Goal: Task Accomplishment & Management: Manage account settings

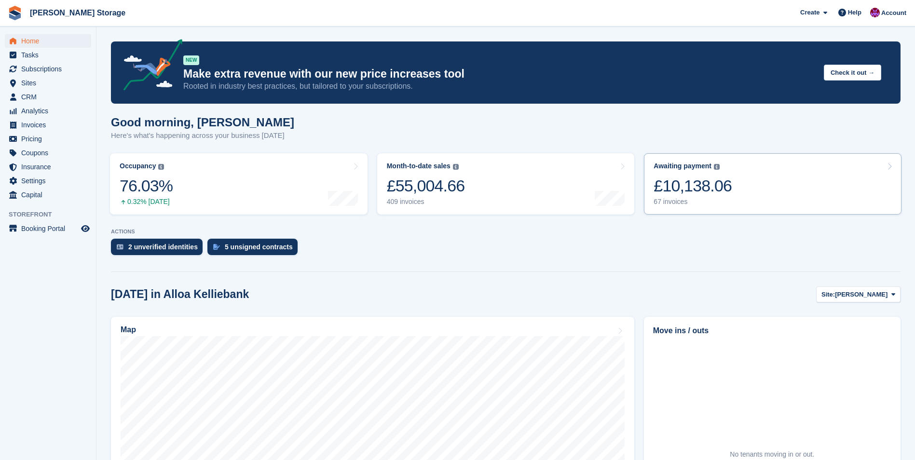
click at [690, 195] on div "£10,138.06" at bounding box center [692, 186] width 78 height 20
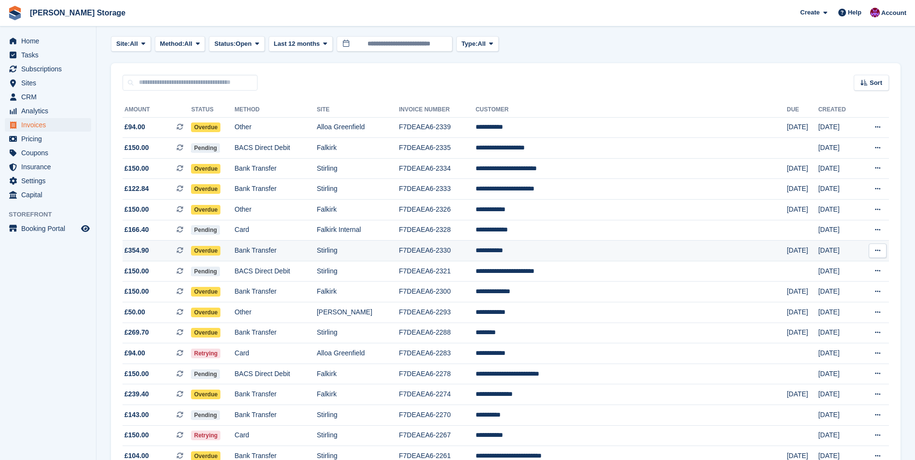
scroll to position [96, 0]
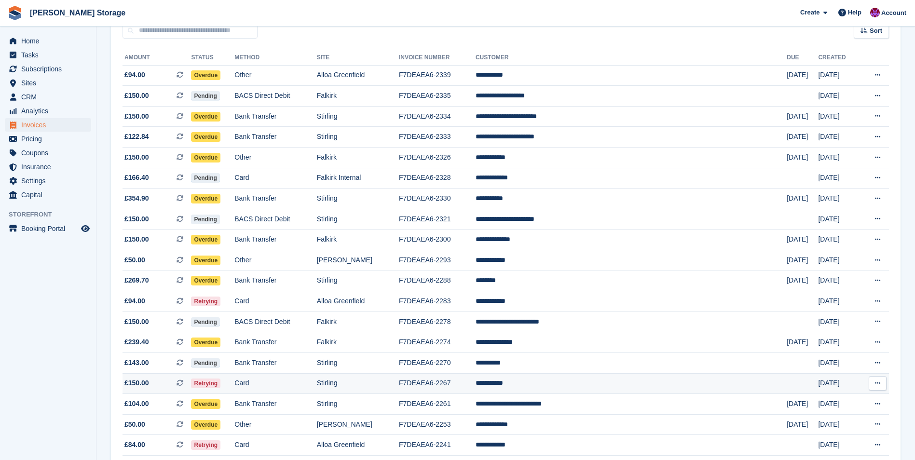
click at [470, 383] on td "F7DEAEA6-2267" at bounding box center [437, 383] width 77 height 21
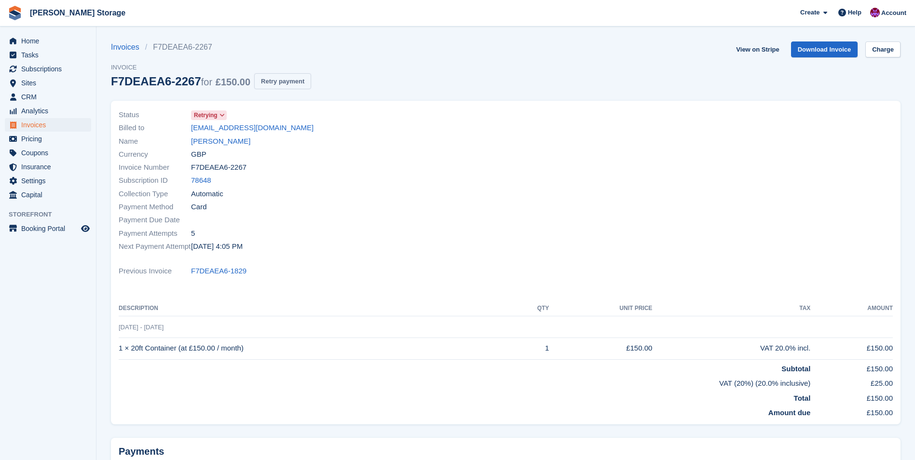
click at [285, 88] on button "Retry payment" at bounding box center [282, 81] width 57 height 16
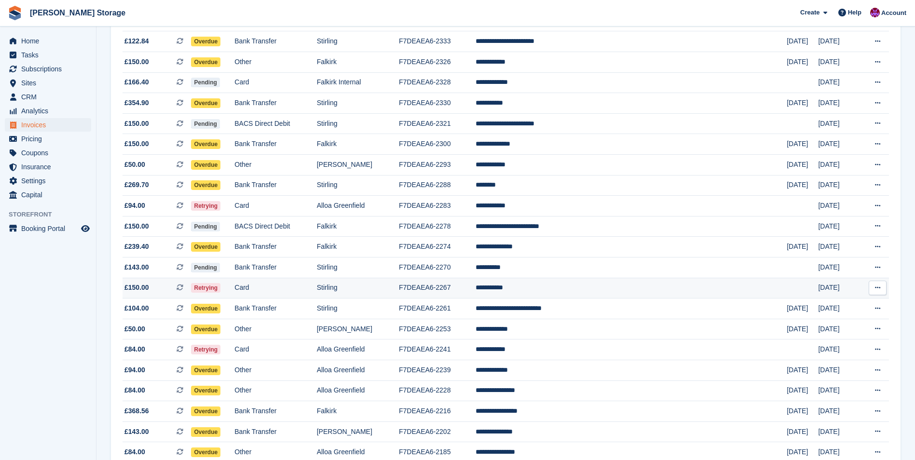
scroll to position [193, 0]
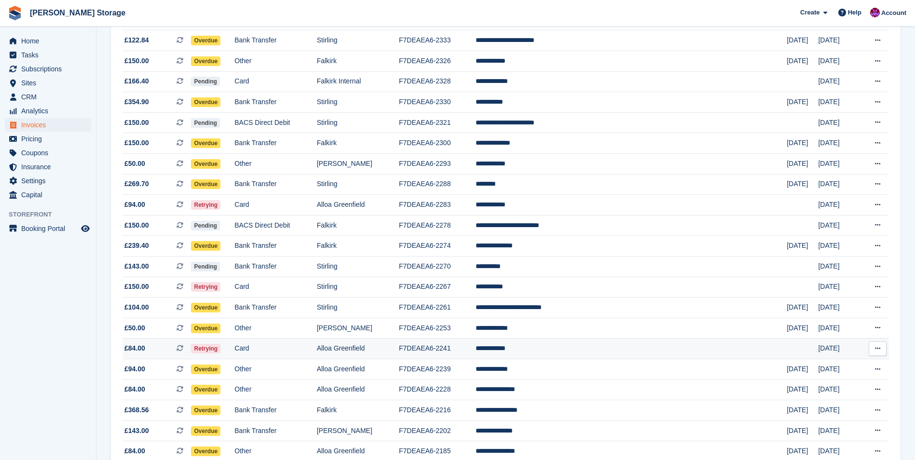
click at [575, 354] on td "**********" at bounding box center [630, 348] width 311 height 21
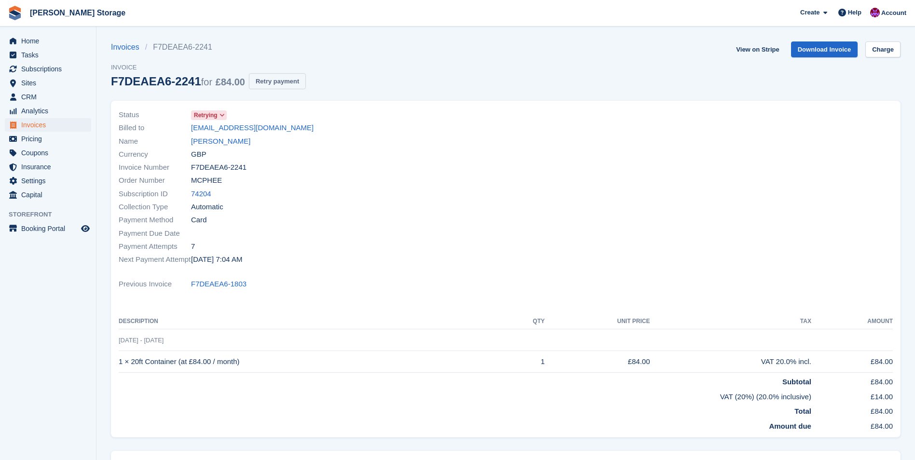
click at [269, 84] on button "Retry payment" at bounding box center [277, 81] width 57 height 16
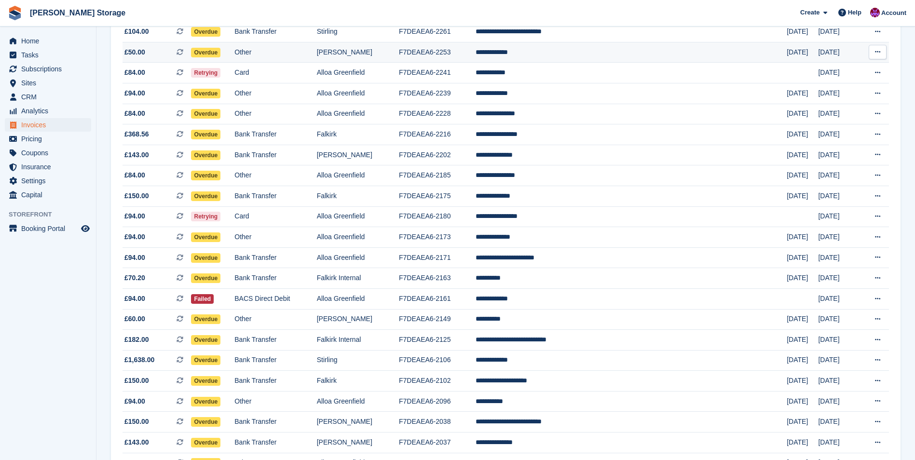
scroll to position [482, 0]
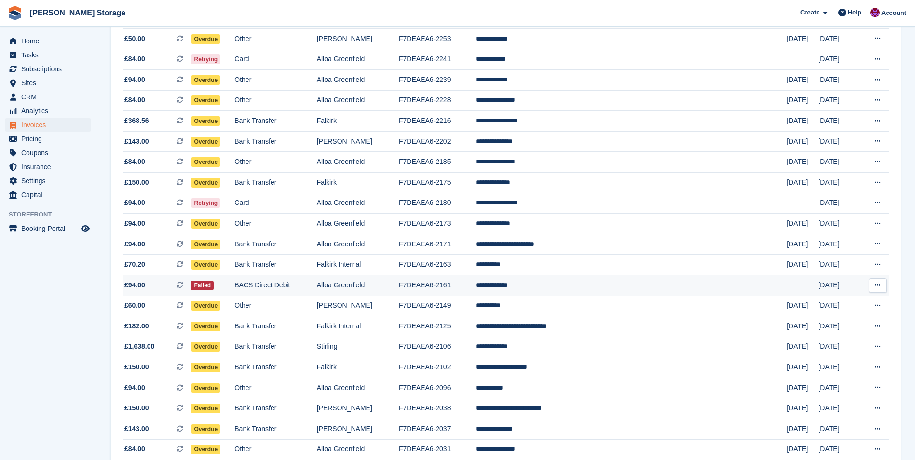
click at [575, 285] on td "**********" at bounding box center [630, 285] width 311 height 21
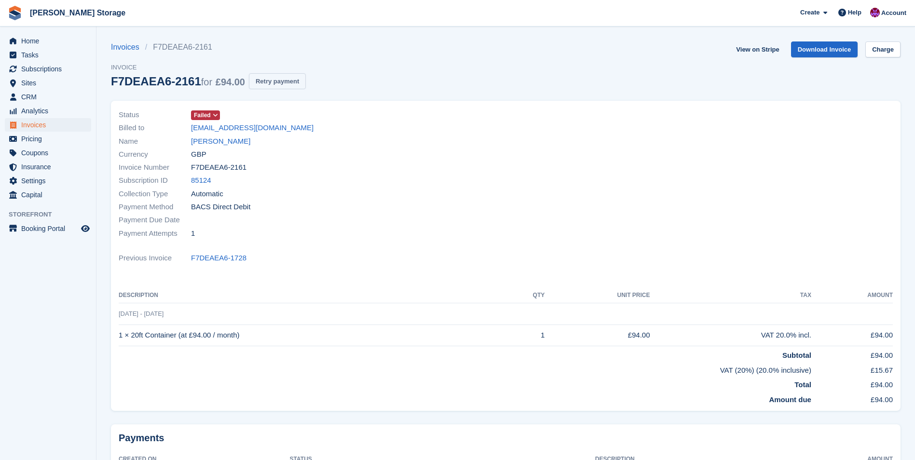
click at [269, 88] on button "Retry payment" at bounding box center [277, 81] width 57 height 16
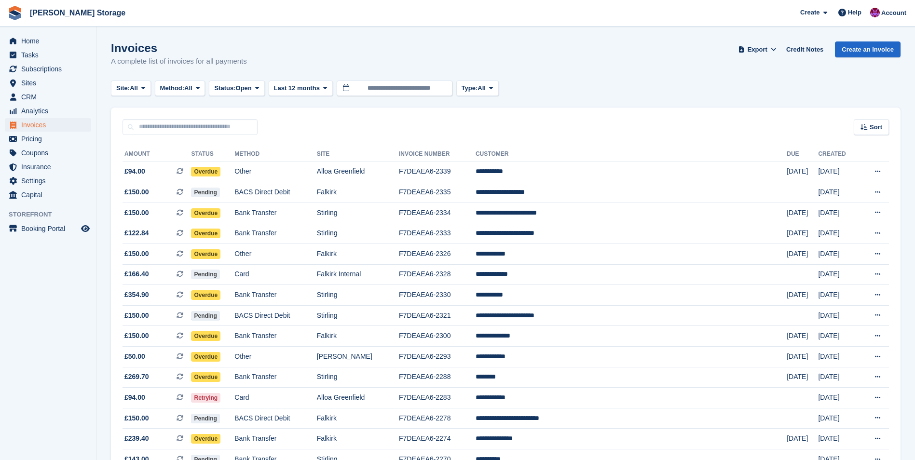
scroll to position [482, 0]
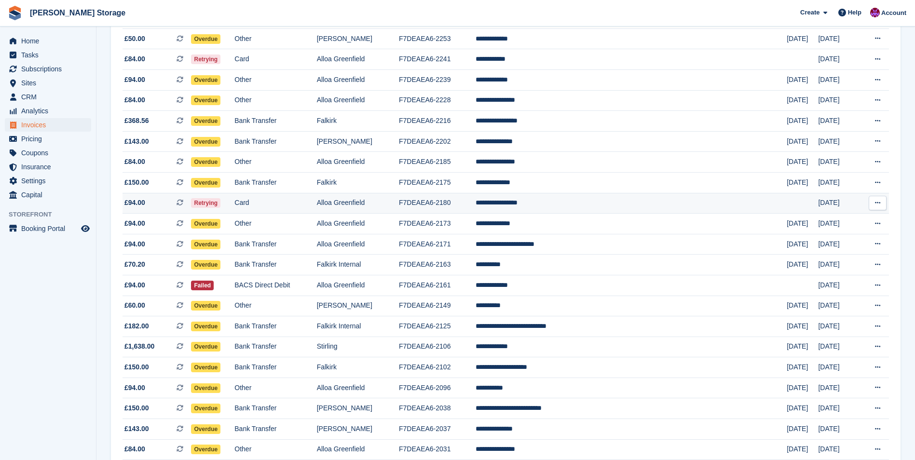
click at [475, 204] on td "F7DEAEA6-2180" at bounding box center [437, 203] width 77 height 21
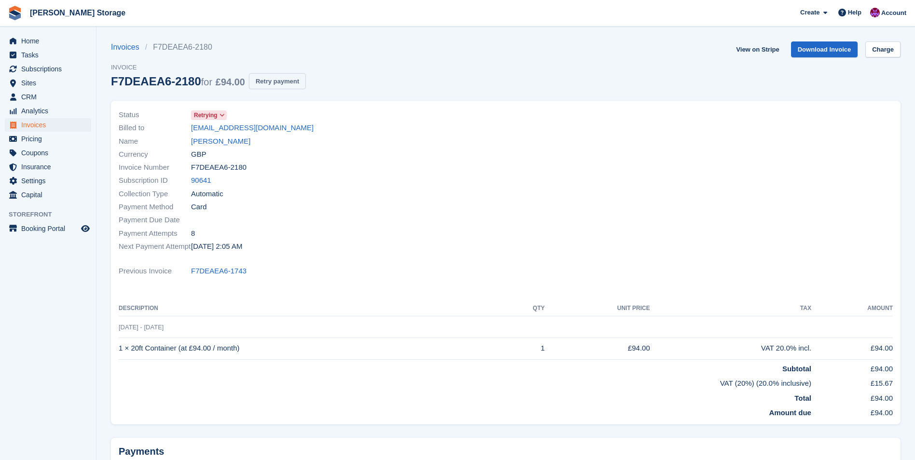
click at [278, 80] on button "Retry payment" at bounding box center [277, 81] width 57 height 16
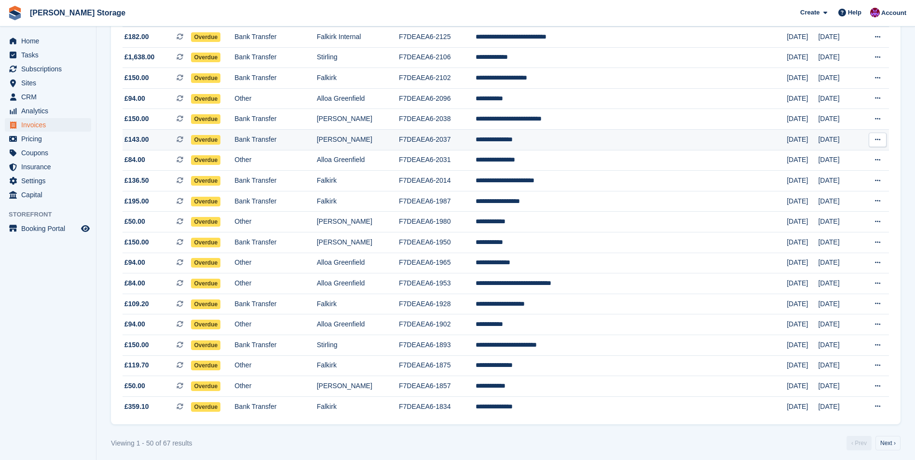
scroll to position [776, 0]
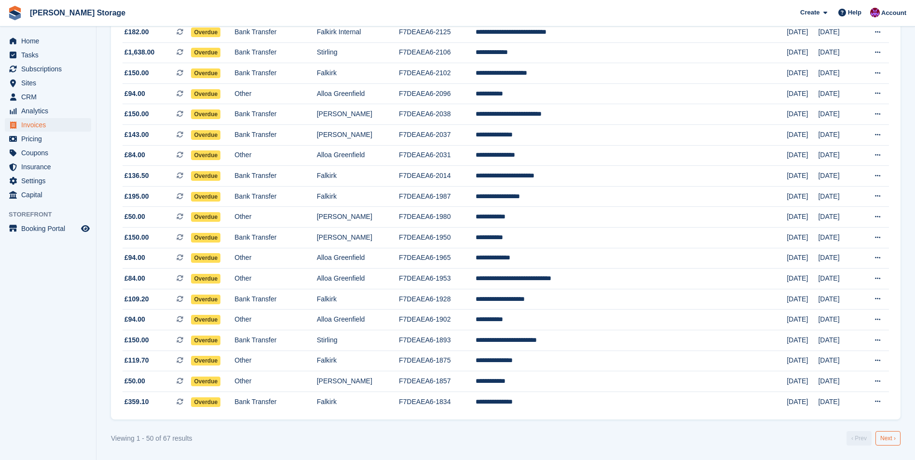
click at [883, 439] on link "Next ›" at bounding box center [887, 438] width 25 height 14
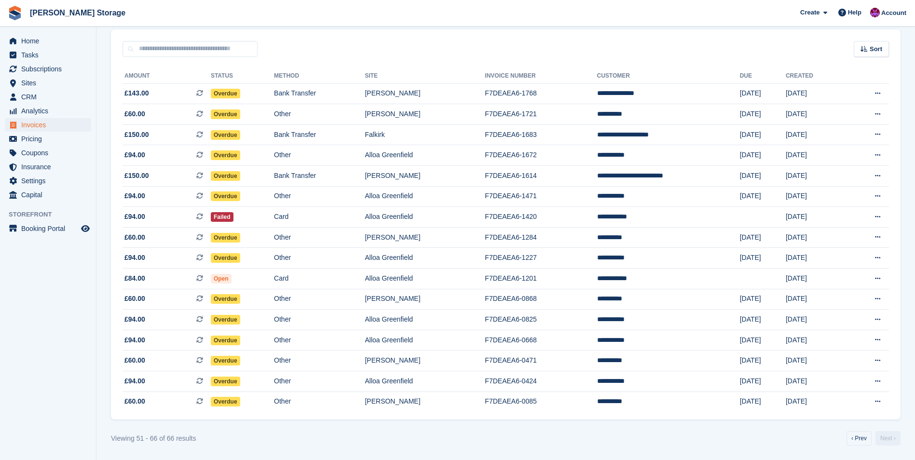
scroll to position [78, 0]
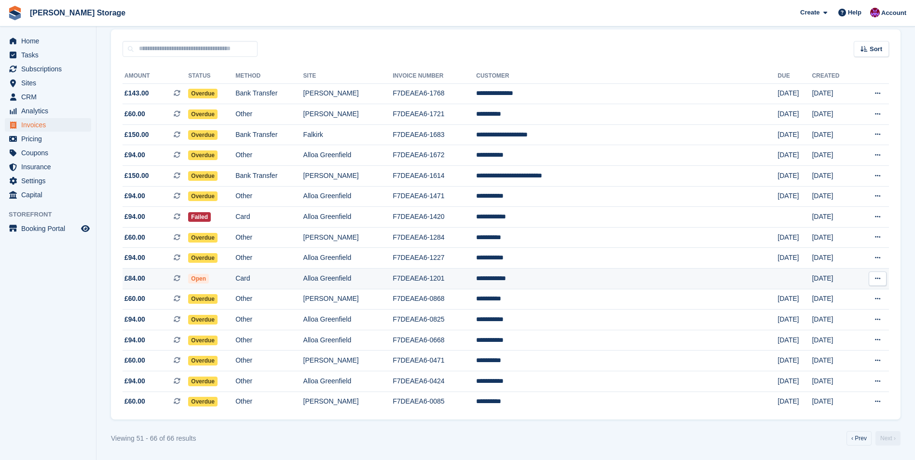
click at [476, 274] on td "F7DEAEA6-1201" at bounding box center [433, 279] width 83 height 21
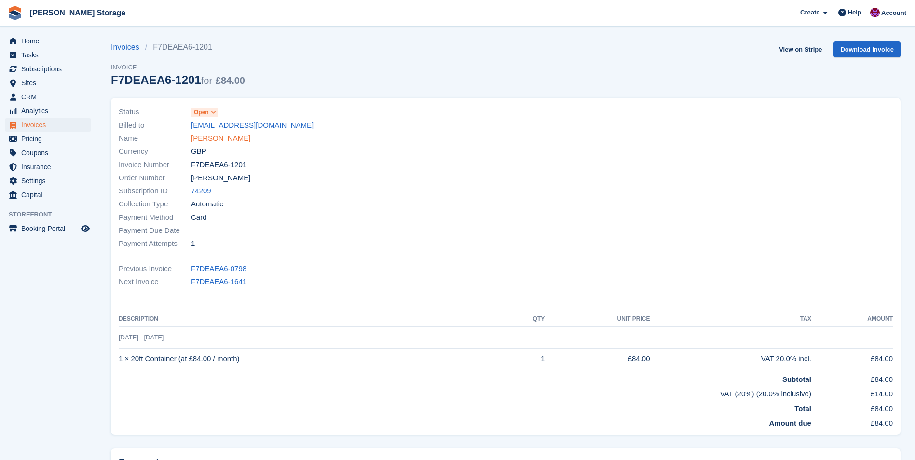
click at [228, 136] on link "Cheryl Mckay" at bounding box center [220, 138] width 59 height 11
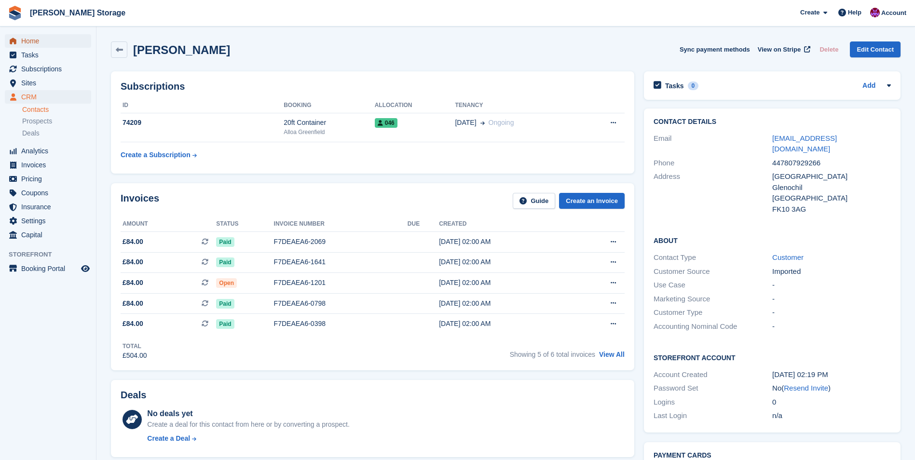
click at [41, 39] on span "Home" at bounding box center [50, 41] width 58 height 14
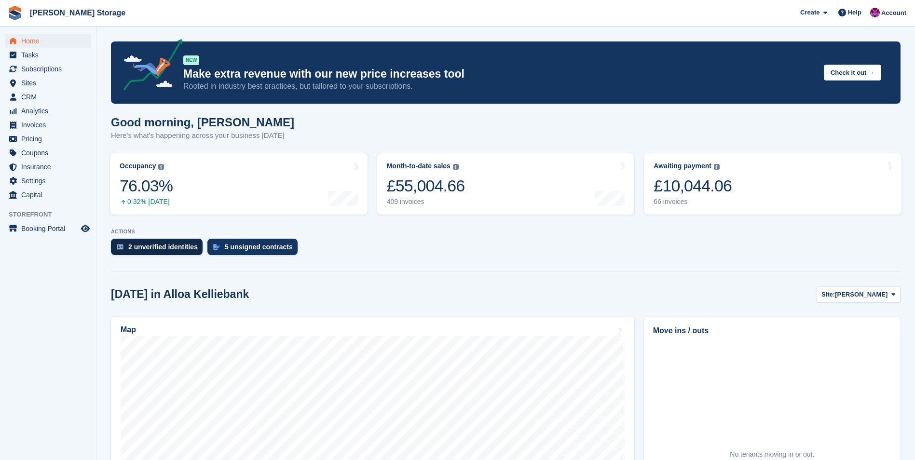
click at [153, 246] on div "2 unverified identities" at bounding box center [162, 247] width 69 height 8
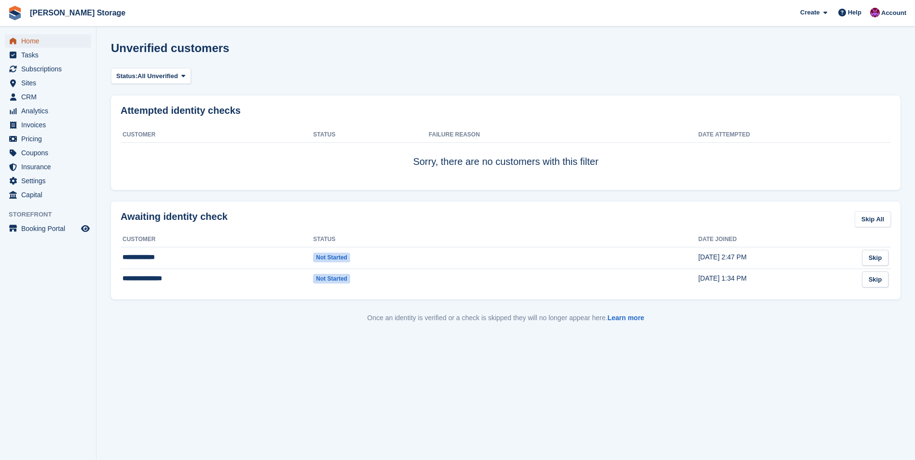
click at [28, 39] on span "Home" at bounding box center [50, 41] width 58 height 14
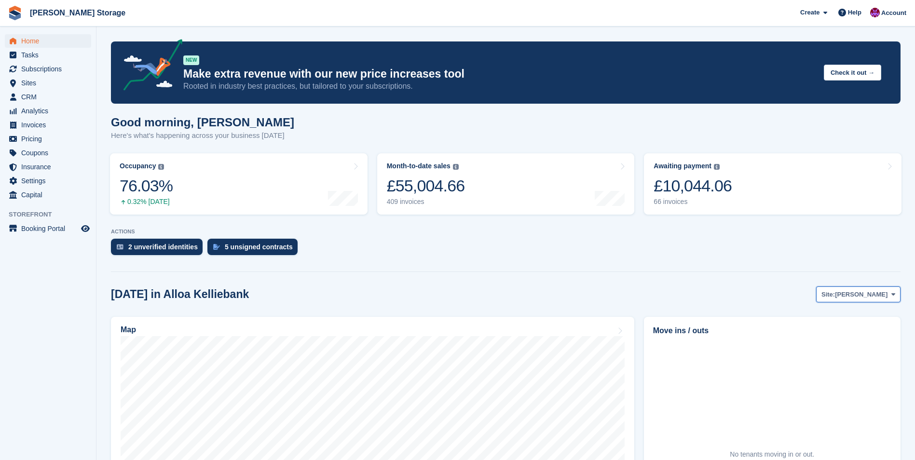
click at [890, 295] on span at bounding box center [893, 294] width 8 height 8
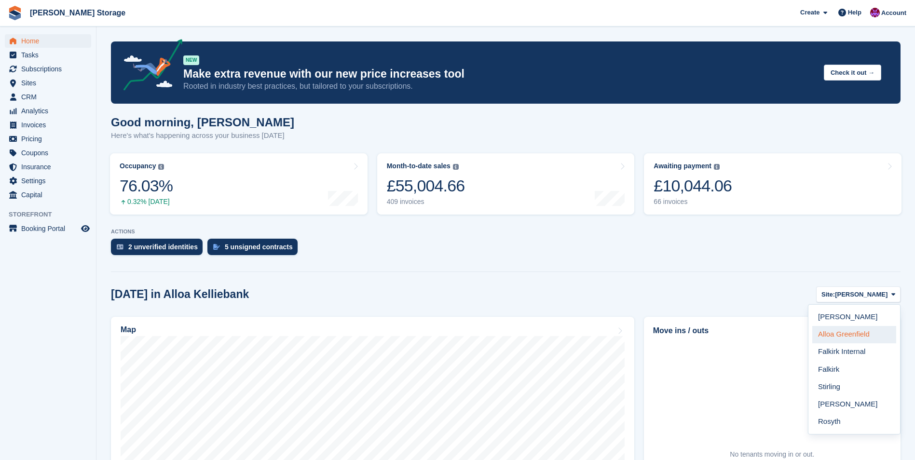
click at [876, 334] on link "Alloa Greenfield" at bounding box center [854, 334] width 84 height 17
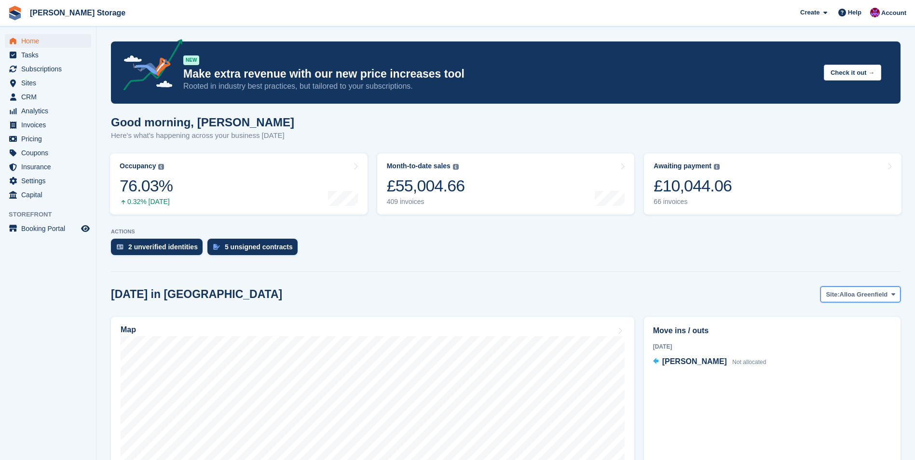
click at [867, 298] on span "Alloa Greenfield" at bounding box center [863, 295] width 48 height 10
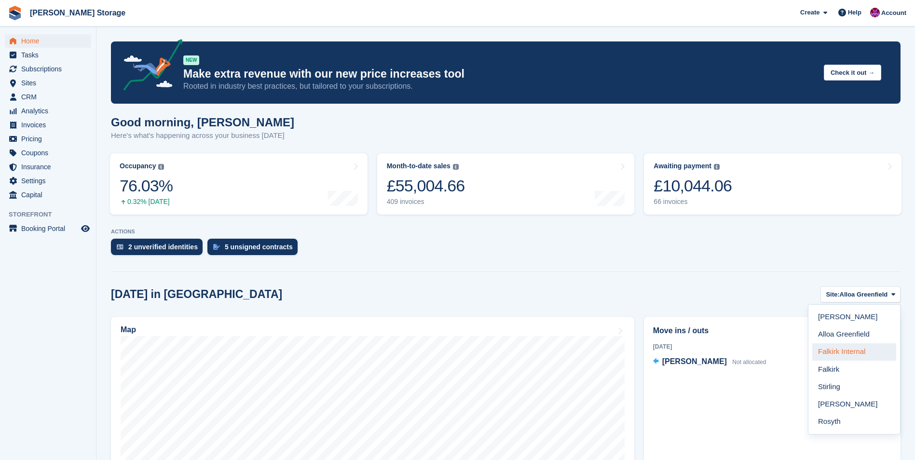
click at [862, 352] on link "Falkirk Internal" at bounding box center [854, 351] width 84 height 17
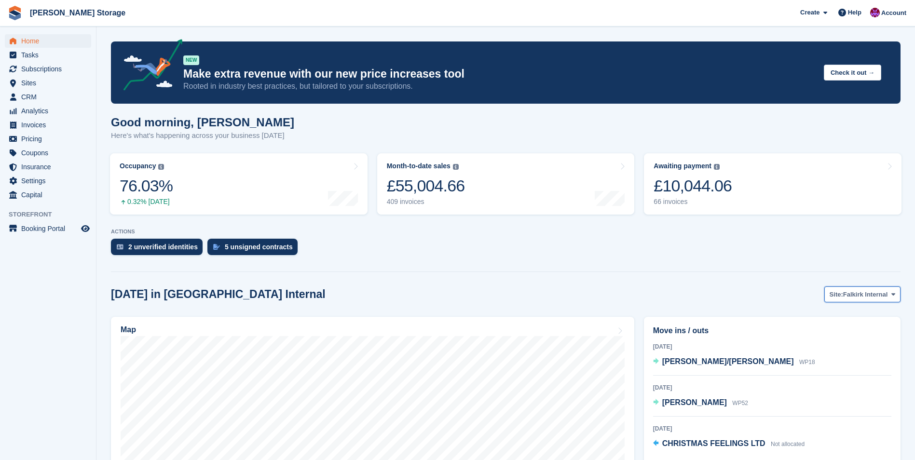
click at [873, 293] on span "Falkirk Internal" at bounding box center [865, 295] width 44 height 10
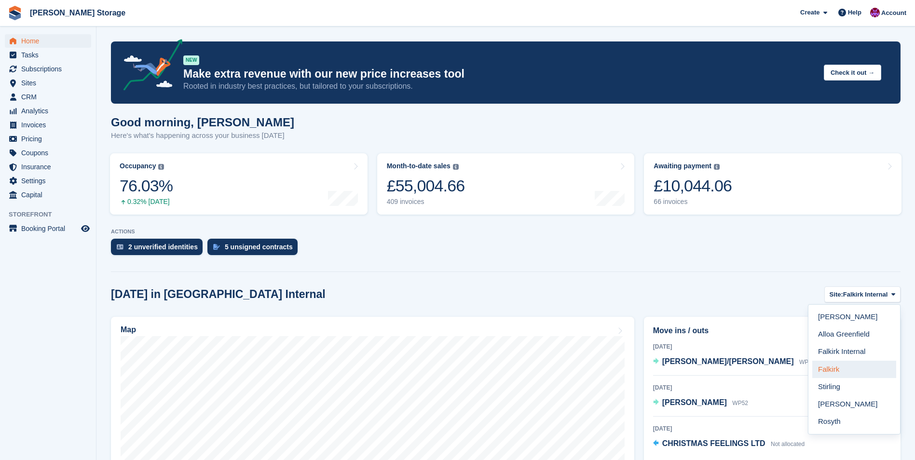
click at [851, 370] on link "Falkirk" at bounding box center [854, 369] width 84 height 17
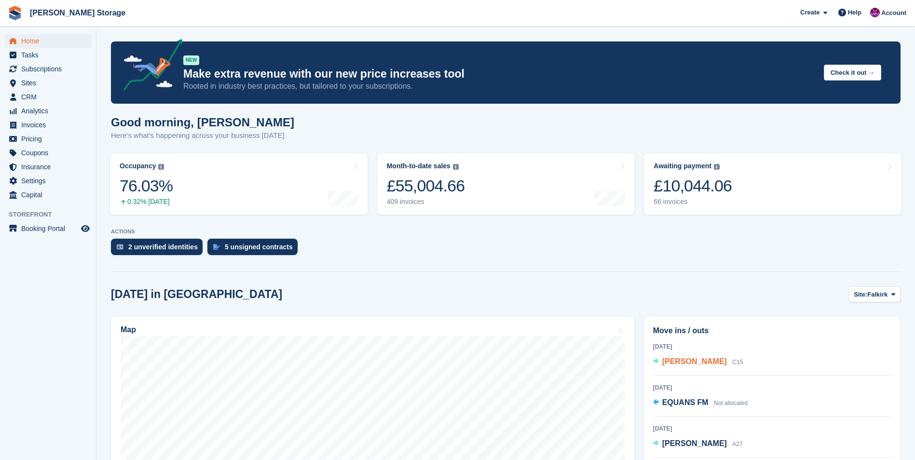
click at [683, 359] on span "Garry Simpson" at bounding box center [694, 361] width 65 height 8
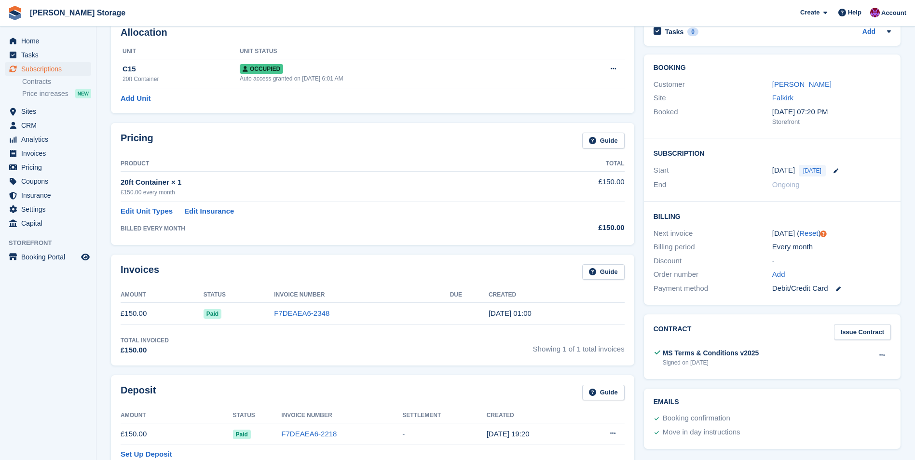
scroll to position [48, 0]
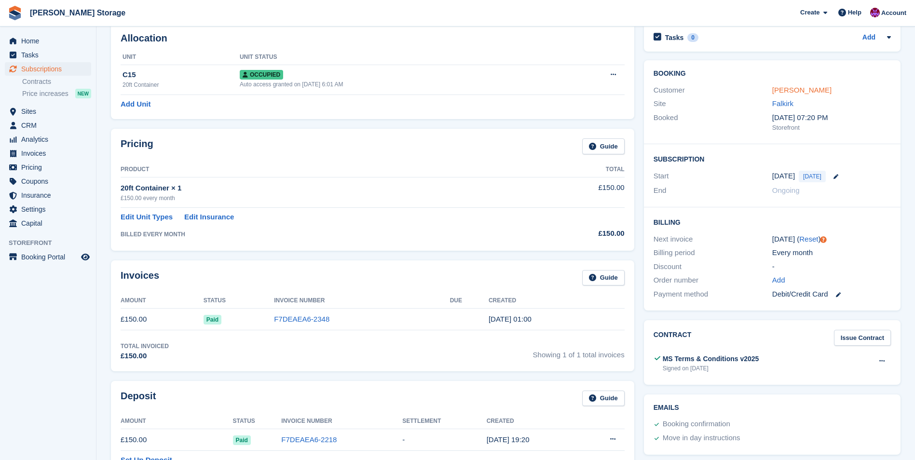
click at [796, 91] on link "Garry Simpson" at bounding box center [801, 90] width 59 height 8
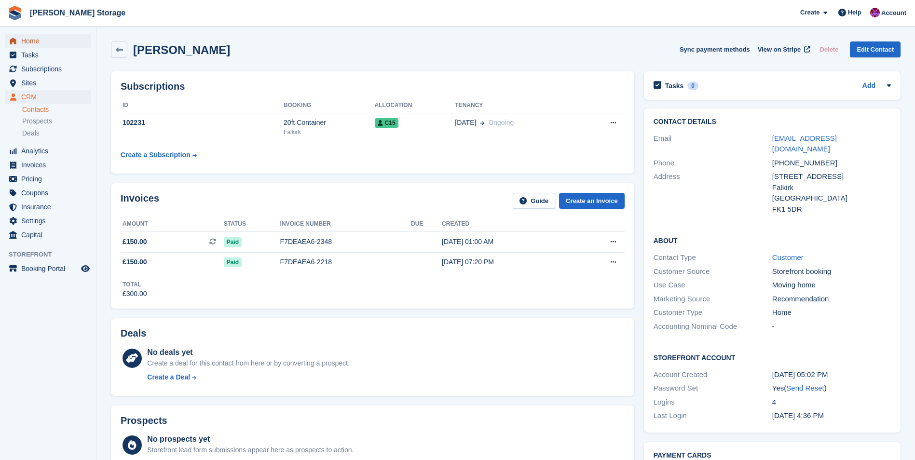
click at [31, 41] on span "Home" at bounding box center [50, 41] width 58 height 14
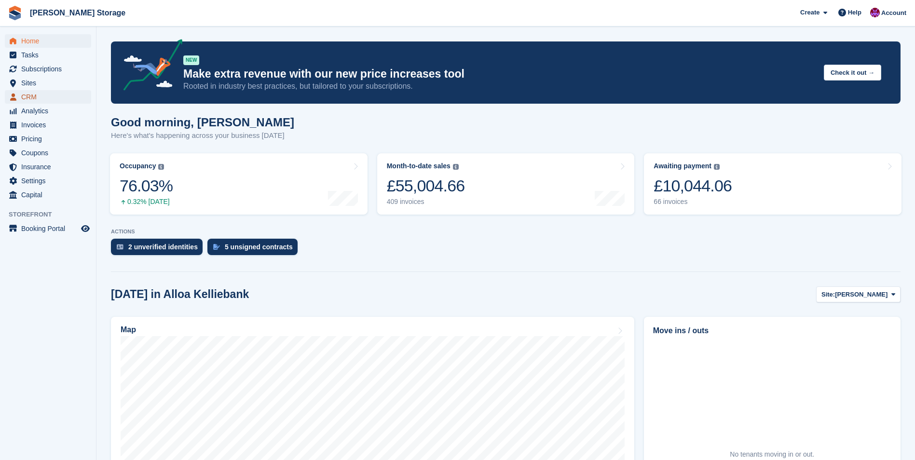
click at [38, 93] on span "CRM" at bounding box center [50, 97] width 58 height 14
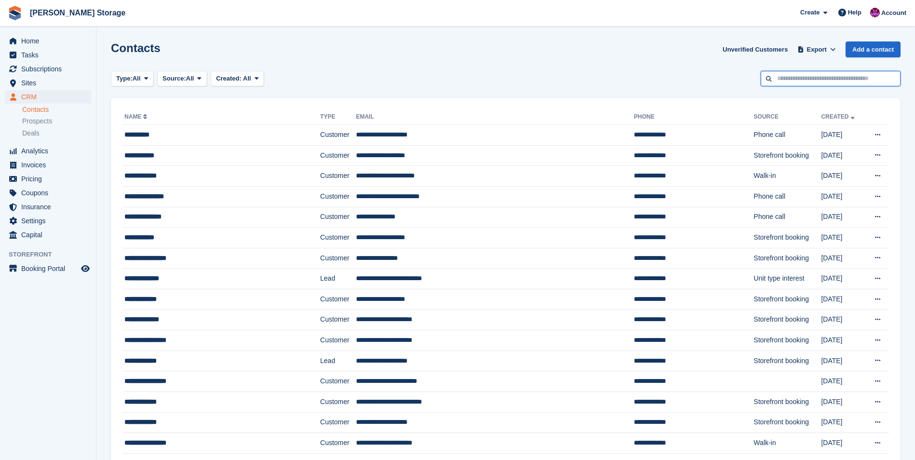
click at [826, 81] on input "text" at bounding box center [830, 79] width 140 height 16
type input "*******"
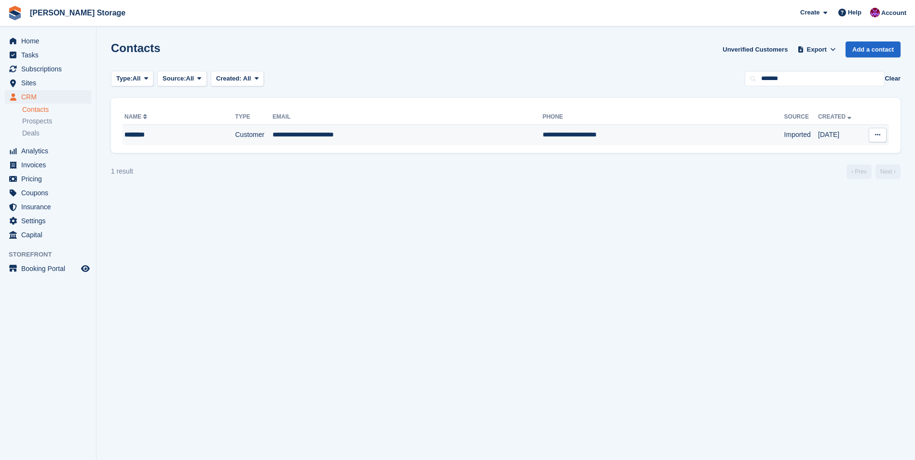
click at [542, 130] on td "**********" at bounding box center [663, 135] width 242 height 20
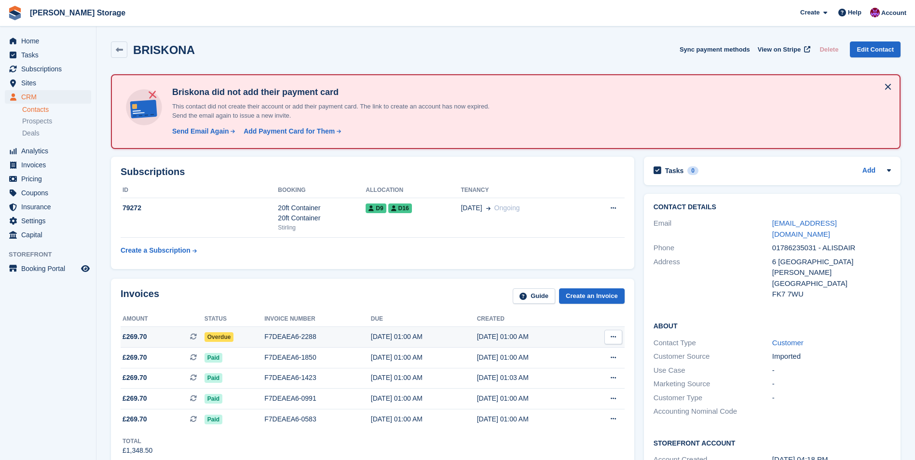
click at [218, 338] on span "Overdue" at bounding box center [218, 337] width 29 height 10
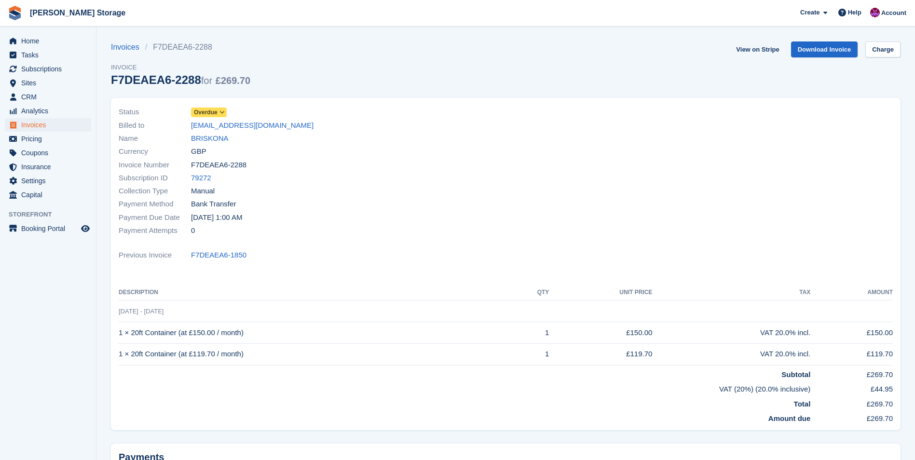
click at [215, 113] on span "Overdue" at bounding box center [206, 112] width 24 height 9
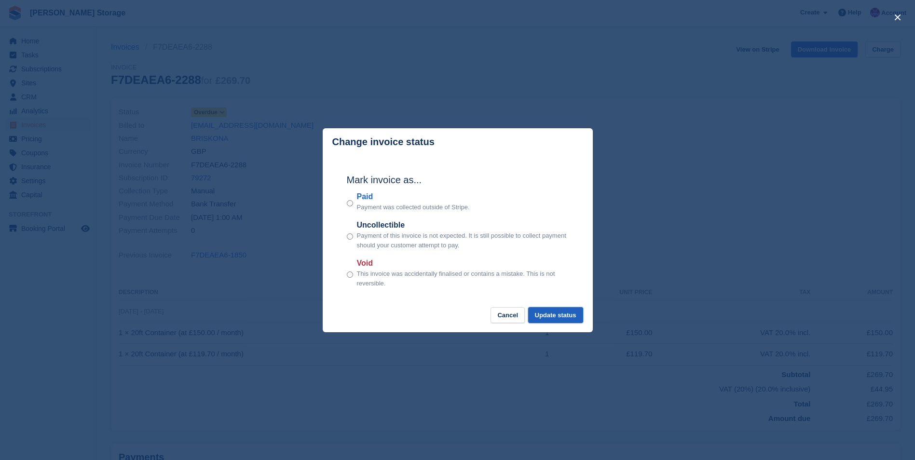
click at [548, 317] on button "Update status" at bounding box center [555, 315] width 55 height 16
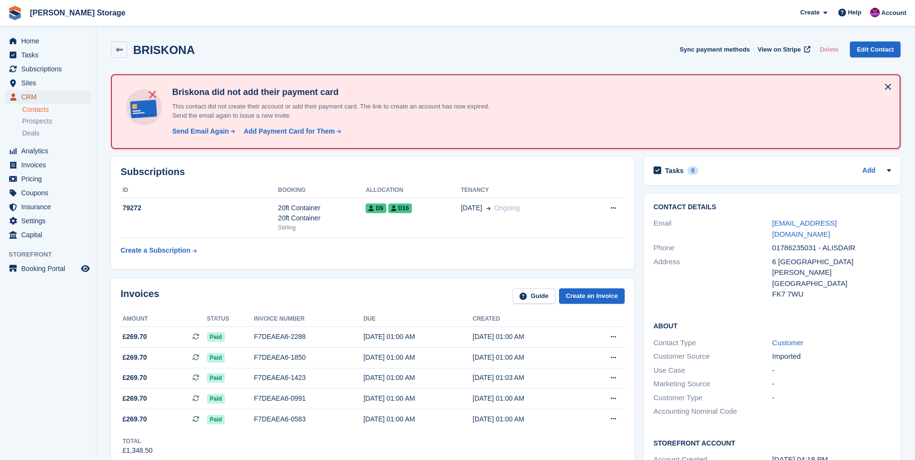
click at [40, 95] on span "CRM" at bounding box center [50, 97] width 58 height 14
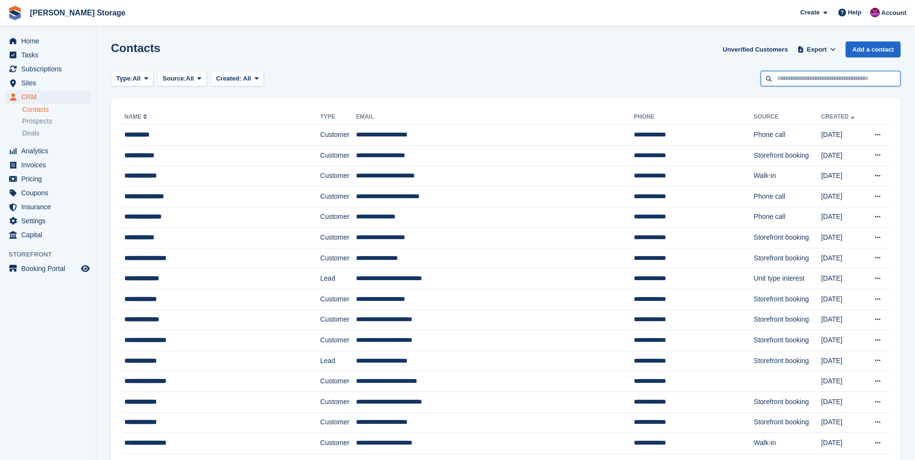
click at [825, 76] on input "text" at bounding box center [830, 79] width 140 height 16
type input "*******"
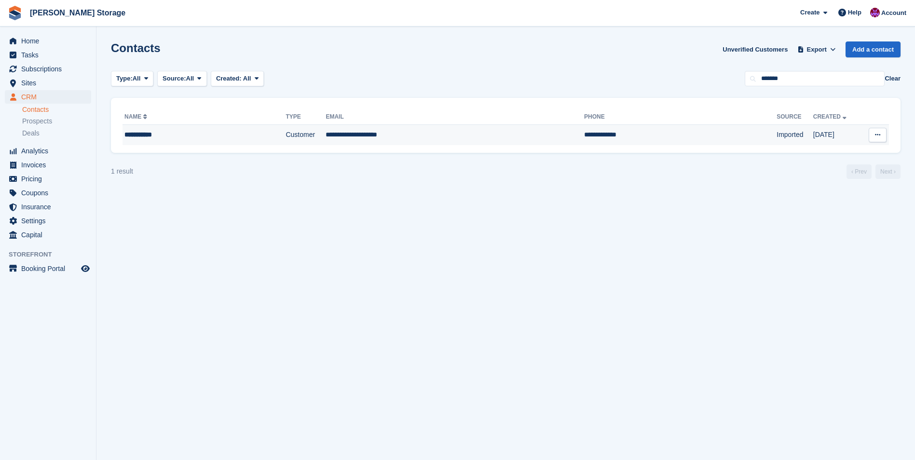
click at [360, 136] on td "**********" at bounding box center [454, 135] width 258 height 20
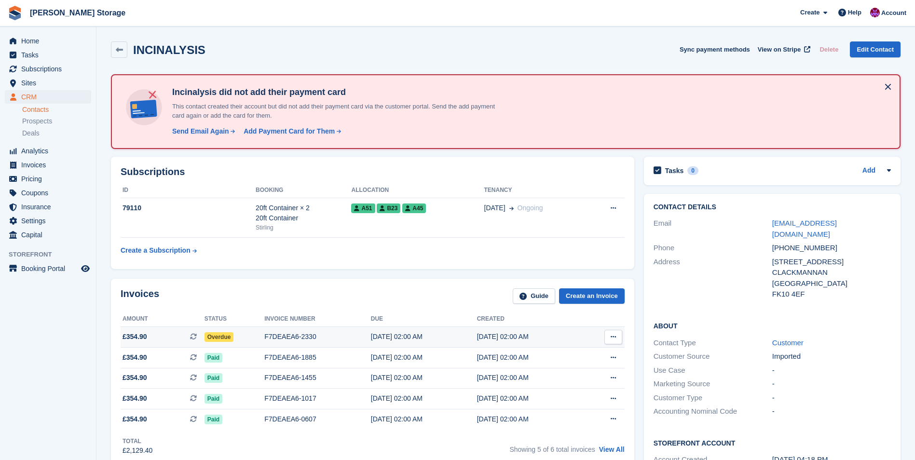
click at [231, 338] on span "Overdue" at bounding box center [218, 337] width 29 height 10
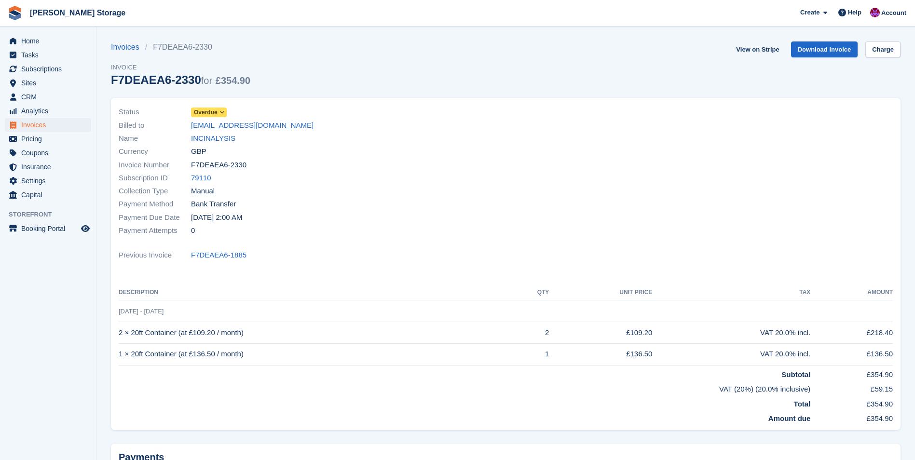
click at [224, 108] on span "Overdue" at bounding box center [209, 113] width 36 height 10
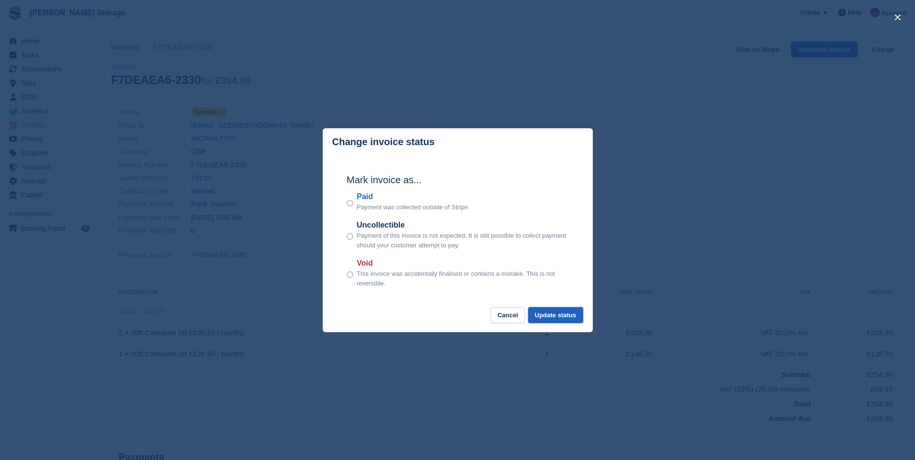
click at [548, 315] on button "Update status" at bounding box center [555, 315] width 55 height 16
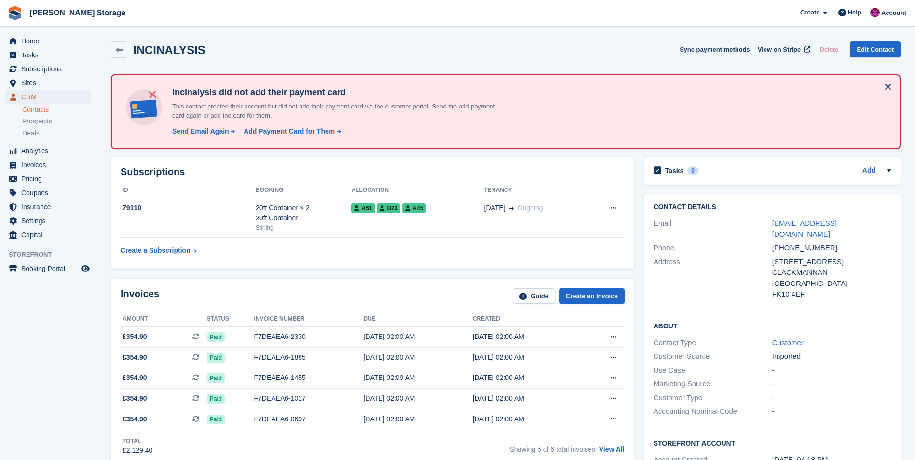
click at [32, 96] on span "CRM" at bounding box center [50, 97] width 58 height 14
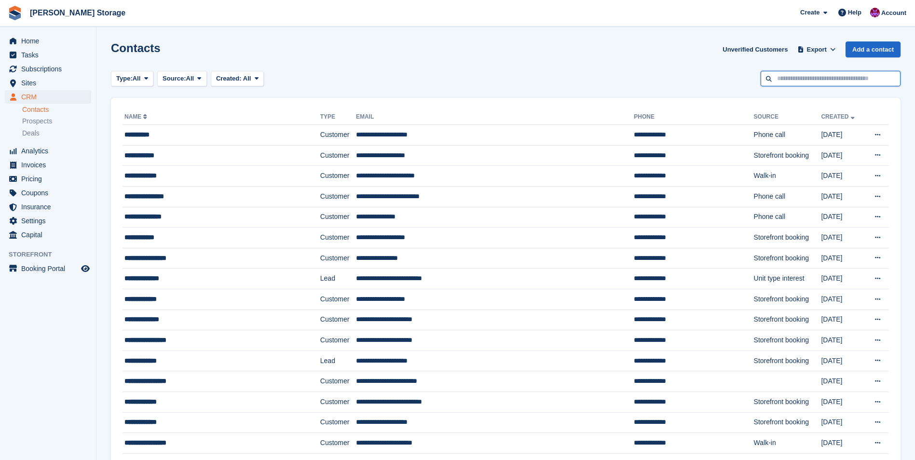
click at [831, 84] on input "text" at bounding box center [830, 79] width 140 height 16
type input "*****"
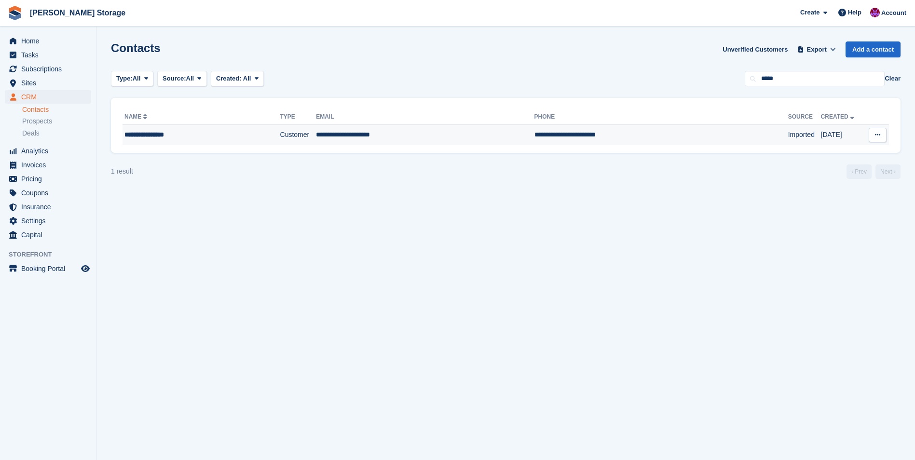
click at [389, 133] on td "**********" at bounding box center [425, 135] width 218 height 20
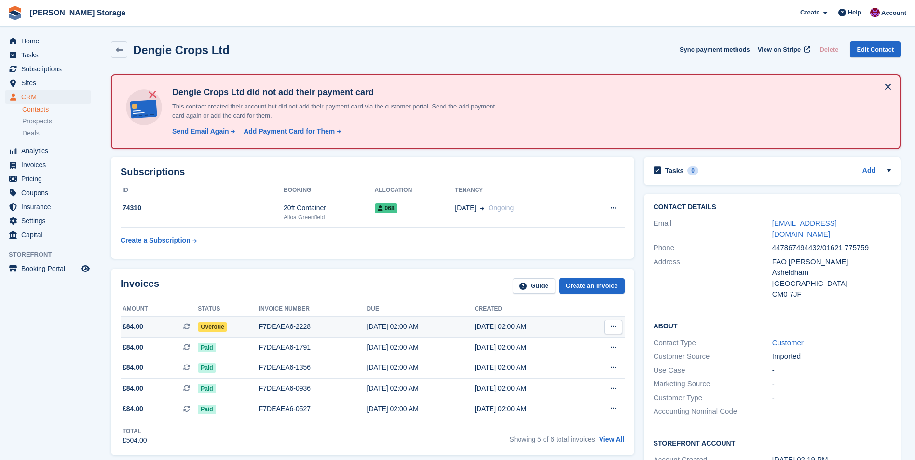
click at [208, 327] on span "Overdue" at bounding box center [212, 327] width 29 height 10
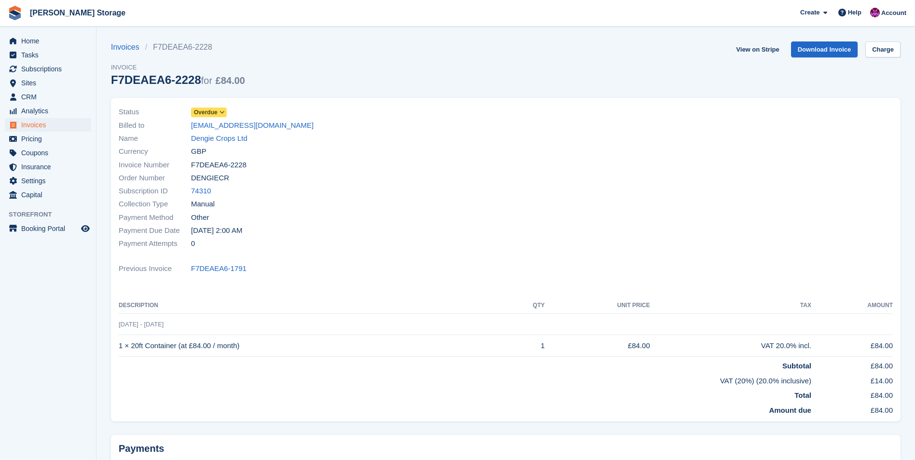
click at [219, 113] on icon at bounding box center [221, 112] width 5 height 6
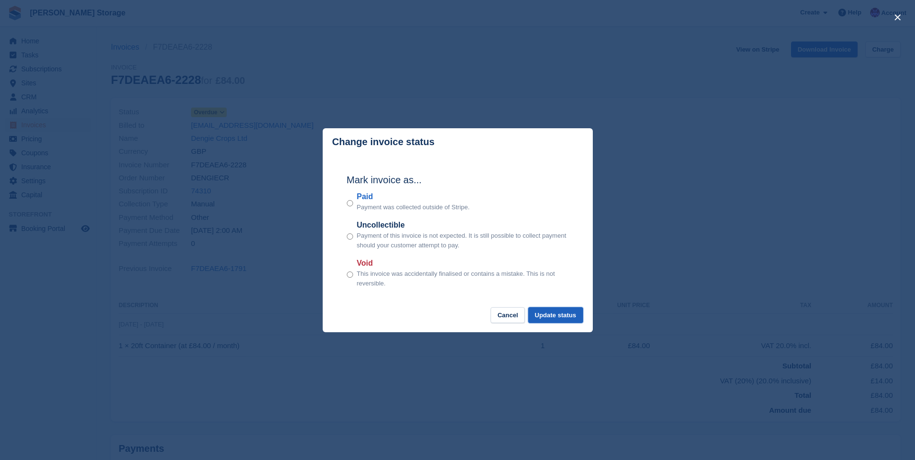
click at [538, 317] on button "Update status" at bounding box center [555, 315] width 55 height 16
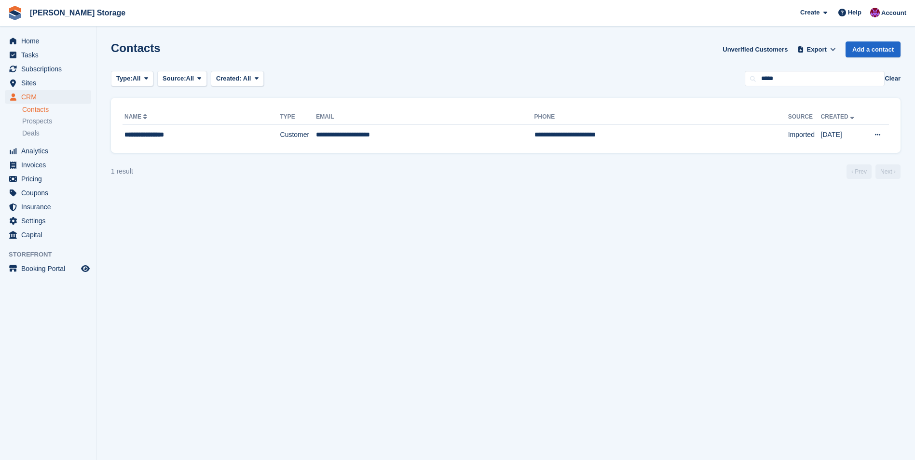
click at [897, 78] on button "Clear" at bounding box center [892, 79] width 16 height 10
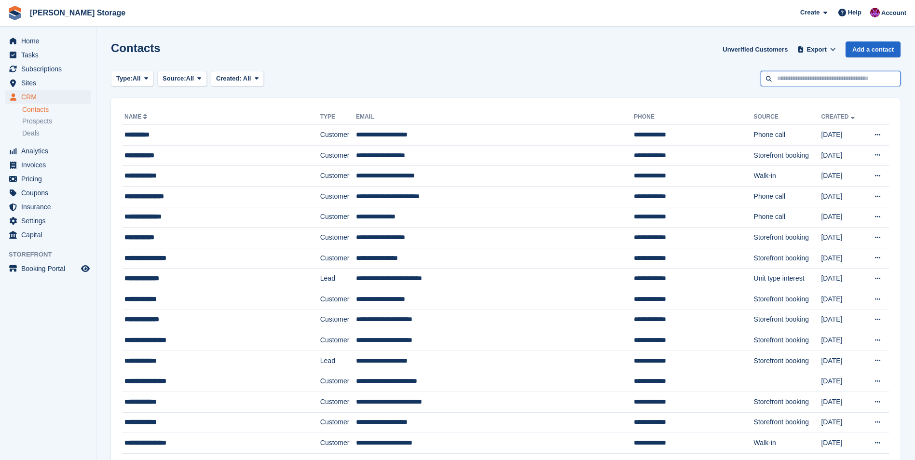
click at [838, 78] on input "text" at bounding box center [830, 79] width 140 height 16
type input "****"
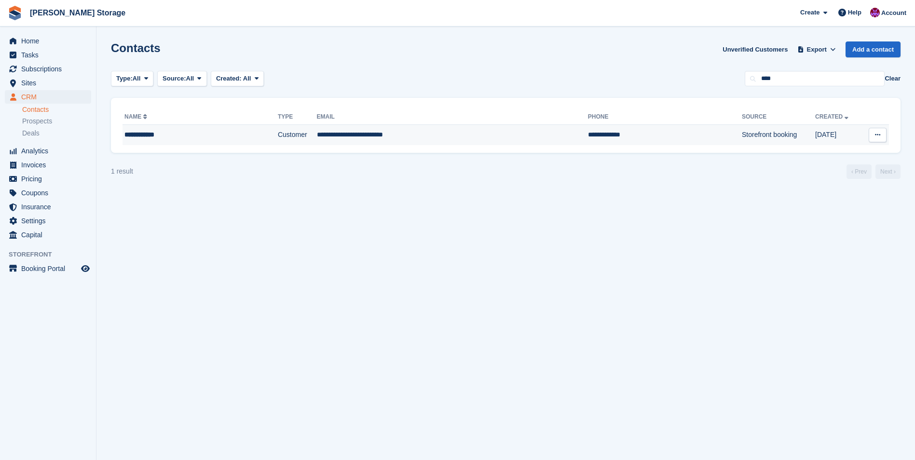
click at [490, 139] on td "**********" at bounding box center [452, 135] width 271 height 20
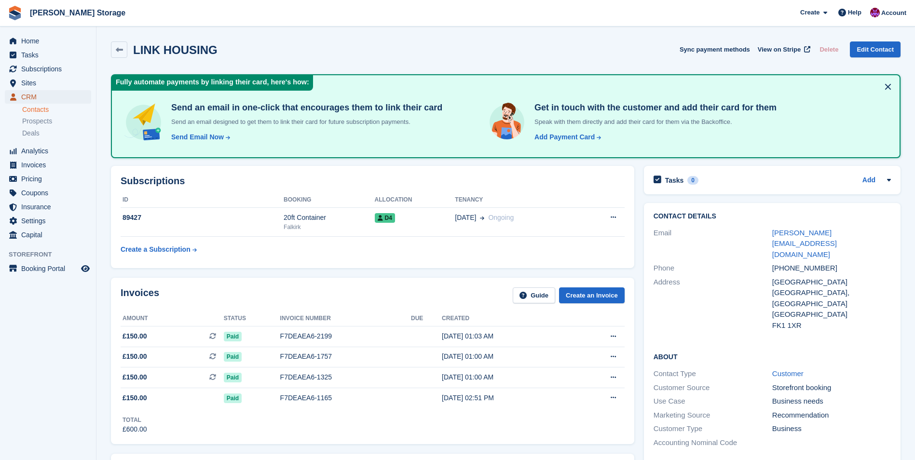
click at [35, 96] on span "CRM" at bounding box center [50, 97] width 58 height 14
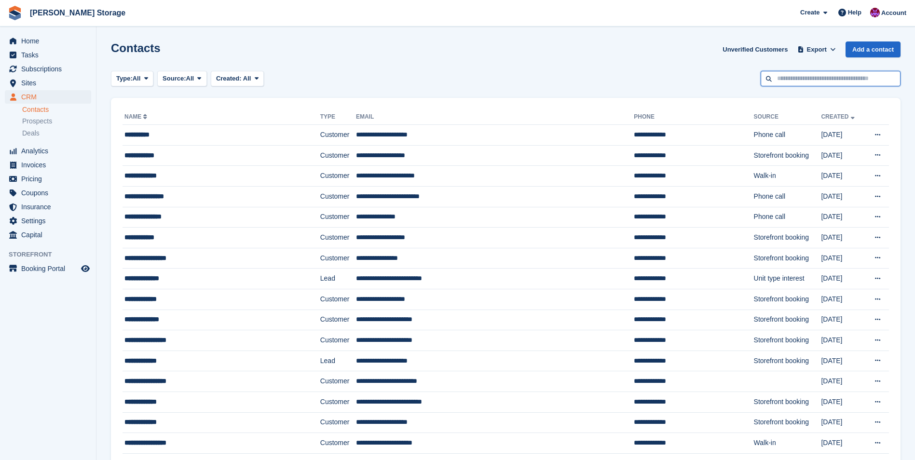
click at [795, 76] on input "text" at bounding box center [830, 79] width 140 height 16
type input "****"
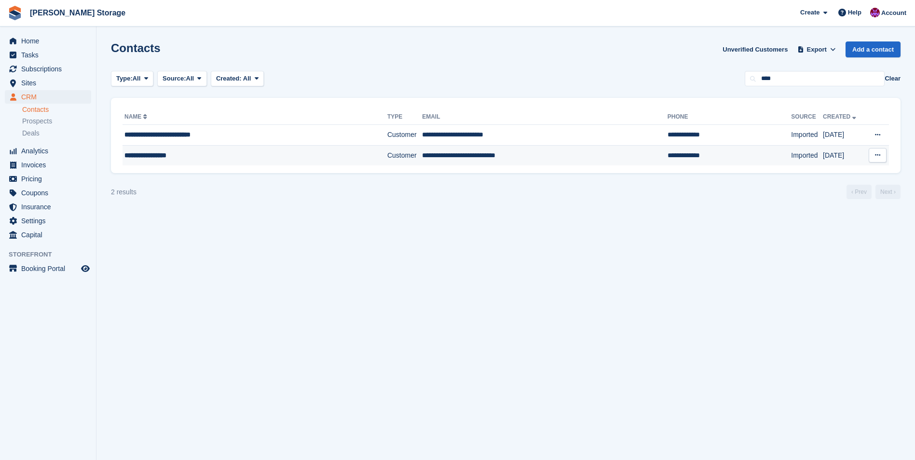
click at [314, 153] on div "**********" at bounding box center [234, 155] width 220 height 10
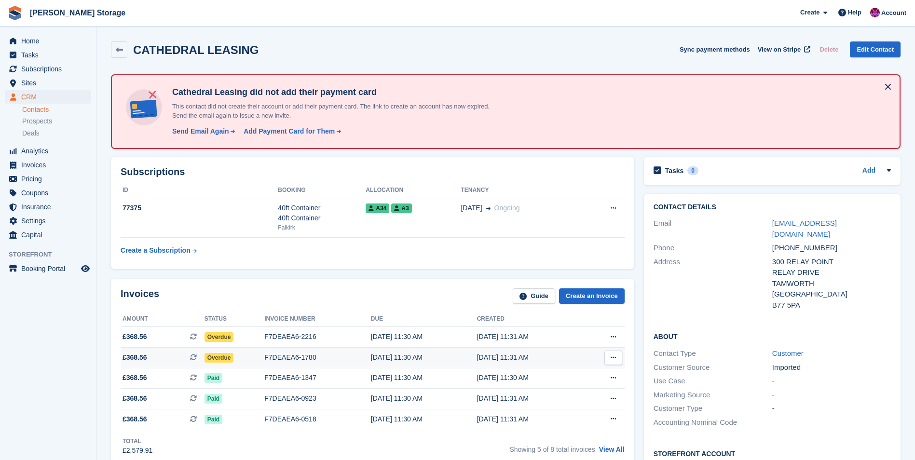
click at [217, 358] on span "Overdue" at bounding box center [218, 358] width 29 height 10
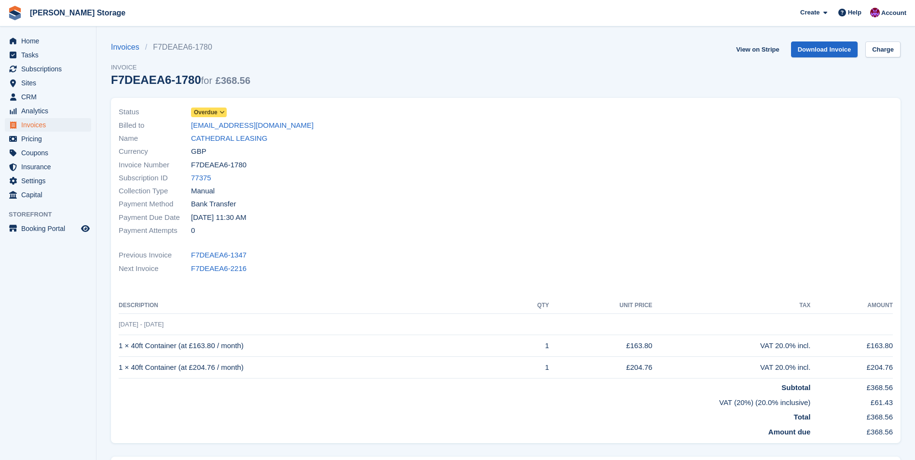
click at [208, 112] on span "Overdue" at bounding box center [206, 112] width 24 height 9
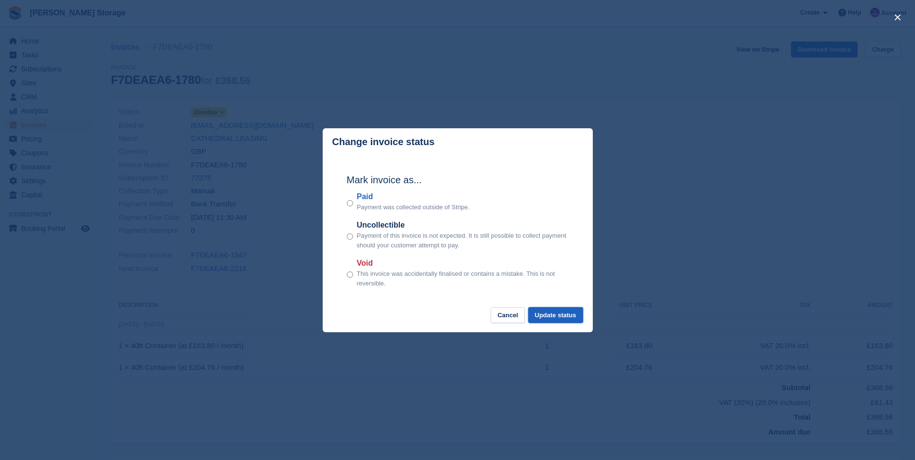
click at [549, 316] on button "Update status" at bounding box center [555, 315] width 55 height 16
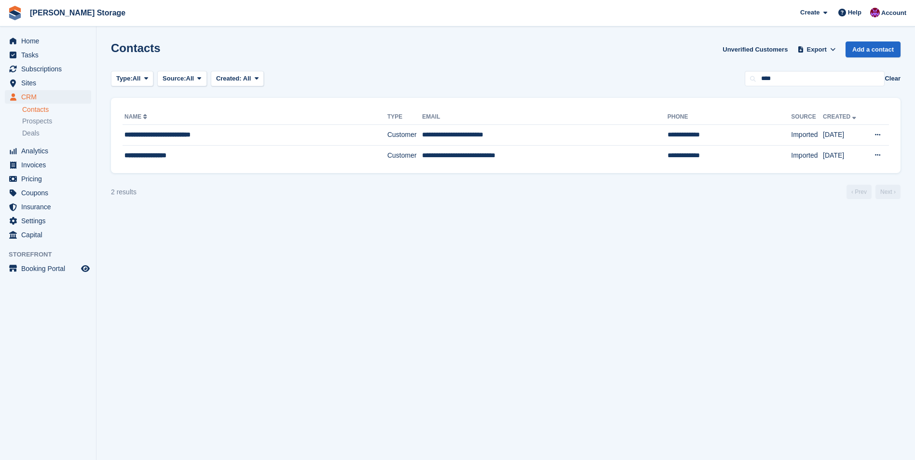
click at [889, 77] on button "Clear" at bounding box center [892, 79] width 16 height 10
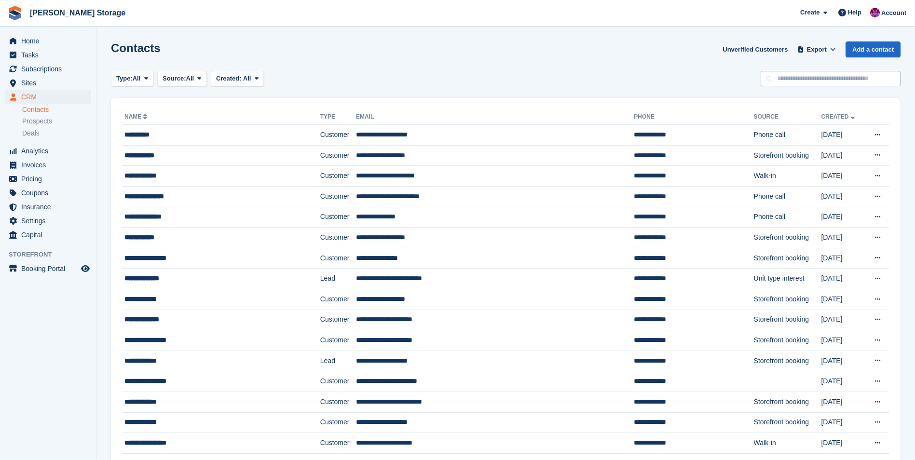
click at [860, 77] on input "text" at bounding box center [830, 79] width 140 height 16
type input "***"
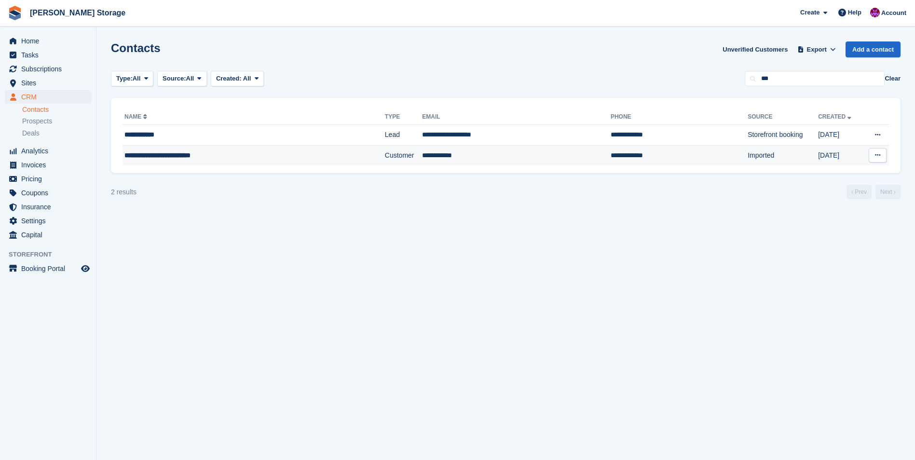
click at [303, 149] on td "**********" at bounding box center [253, 155] width 262 height 20
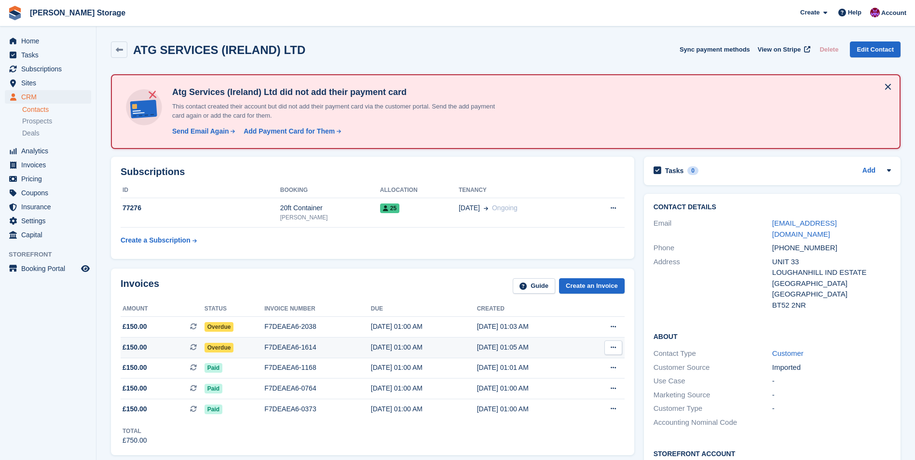
click at [219, 351] on span "Overdue" at bounding box center [218, 348] width 29 height 10
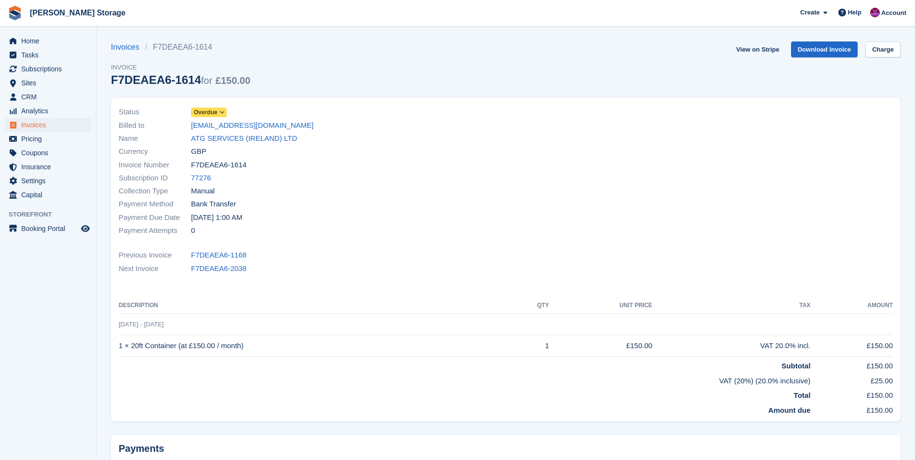
click at [211, 113] on span "Overdue" at bounding box center [206, 112] width 24 height 9
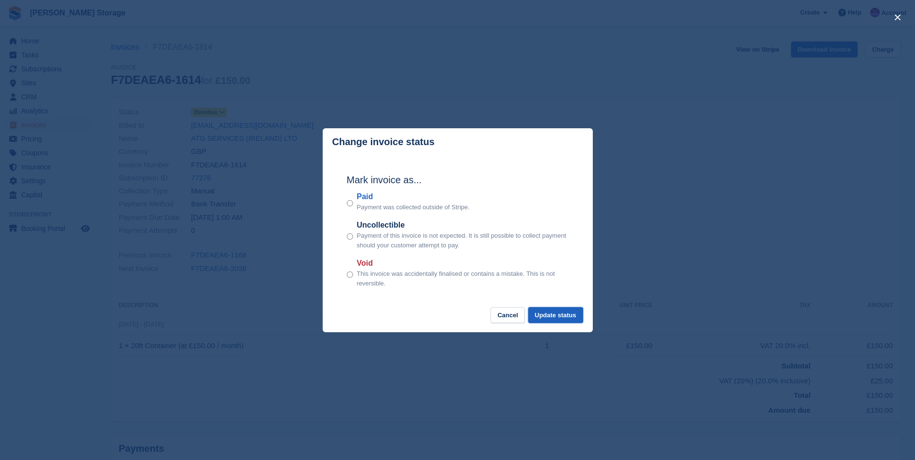
click at [555, 314] on button "Update status" at bounding box center [555, 315] width 55 height 16
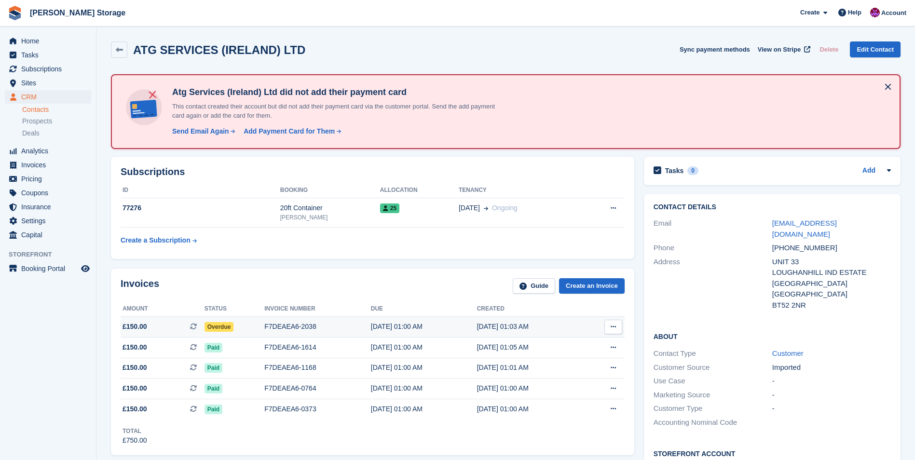
click at [222, 323] on span "Overdue" at bounding box center [218, 327] width 29 height 10
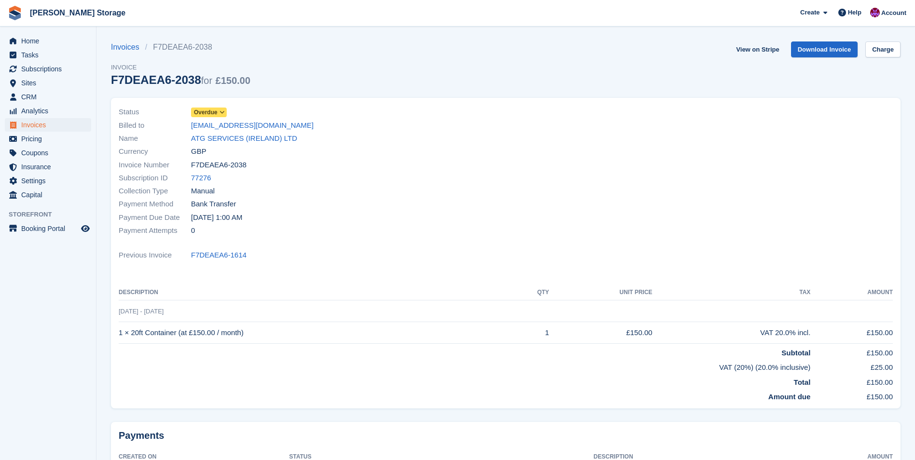
click at [209, 112] on span "Overdue" at bounding box center [206, 112] width 24 height 9
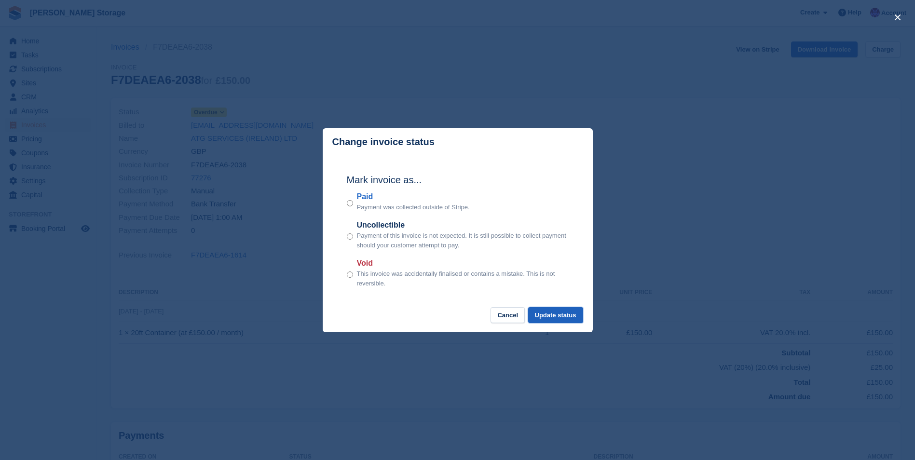
click at [569, 316] on button "Update status" at bounding box center [555, 315] width 55 height 16
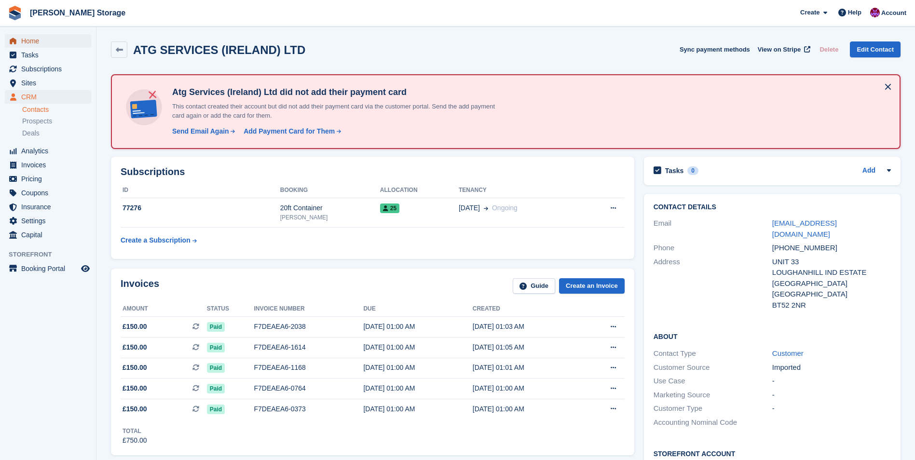
click at [36, 39] on span "Home" at bounding box center [50, 41] width 58 height 14
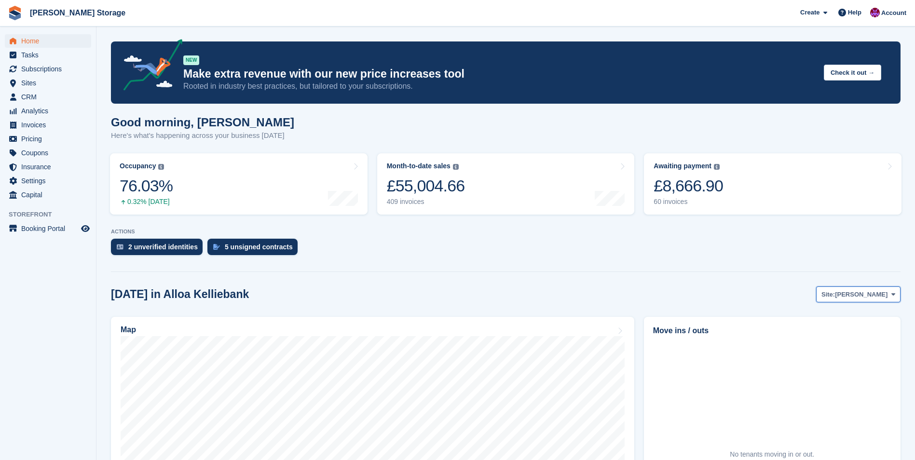
click at [881, 290] on span "Alloa Kelliebank" at bounding box center [861, 295] width 53 height 10
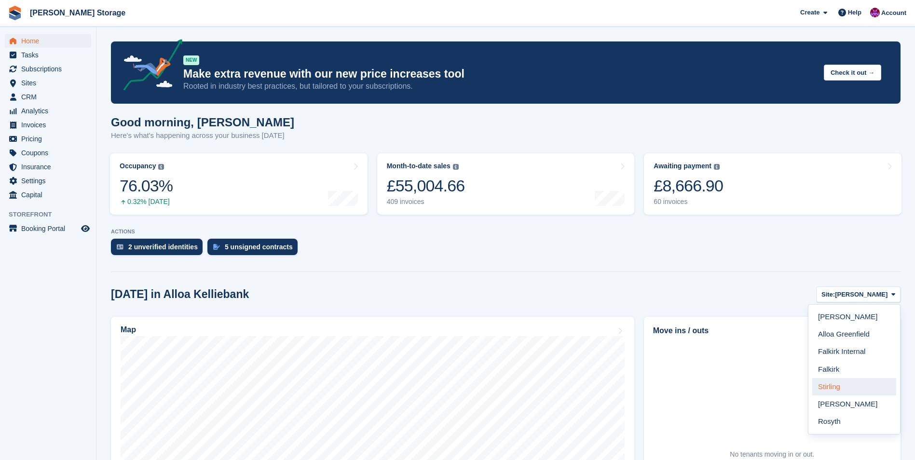
click at [849, 387] on link "Stirling" at bounding box center [854, 386] width 84 height 17
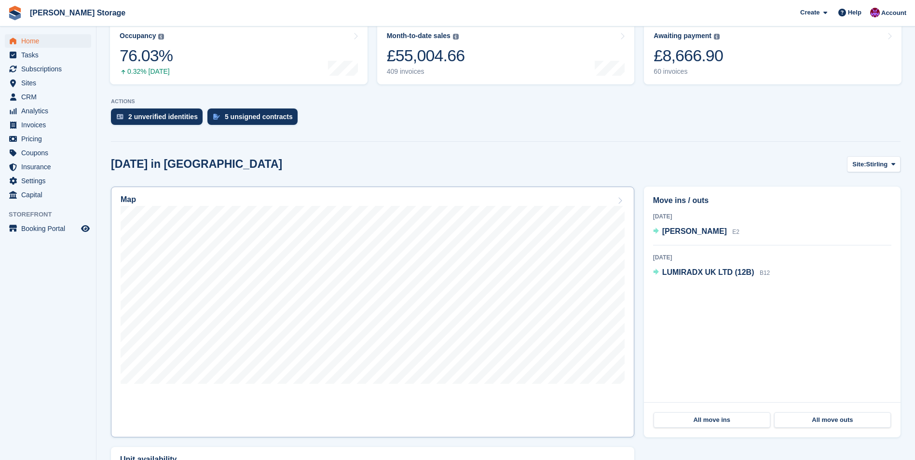
scroll to position [145, 0]
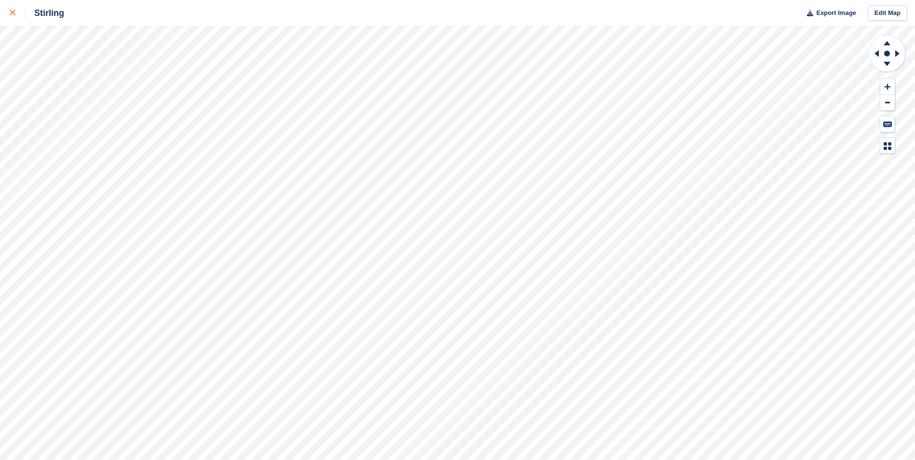
click at [15, 10] on div at bounding box center [18, 13] width 16 height 12
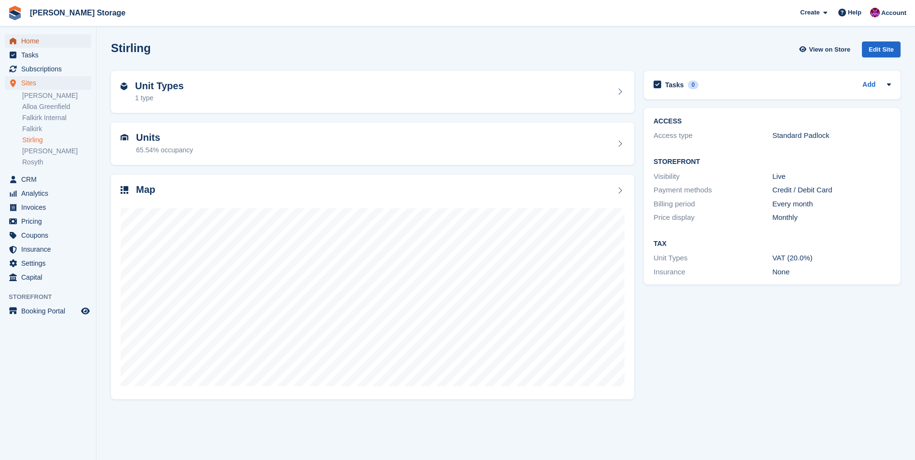
click at [22, 39] on span "Home" at bounding box center [50, 41] width 58 height 14
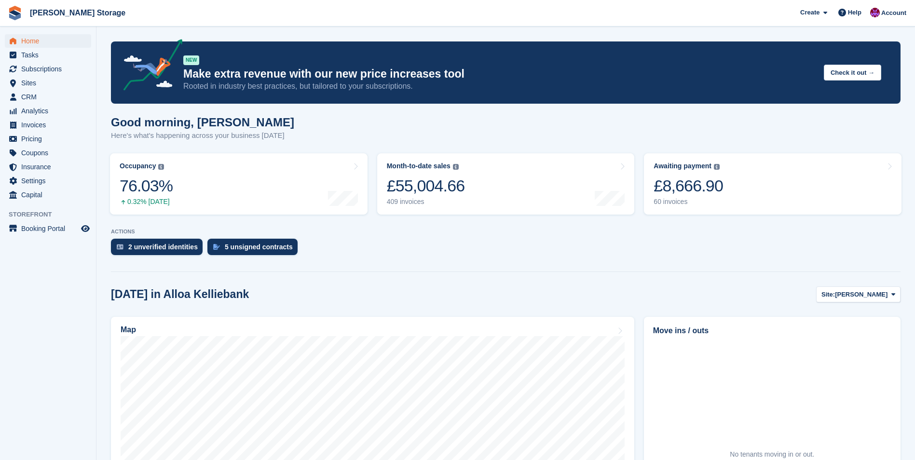
click at [49, 324] on aside "Home Tasks Subscriptions Subscriptions Subscriptions Contracts Price increases …" at bounding box center [48, 233] width 96 height 412
click at [25, 98] on span "CRM" at bounding box center [50, 97] width 58 height 14
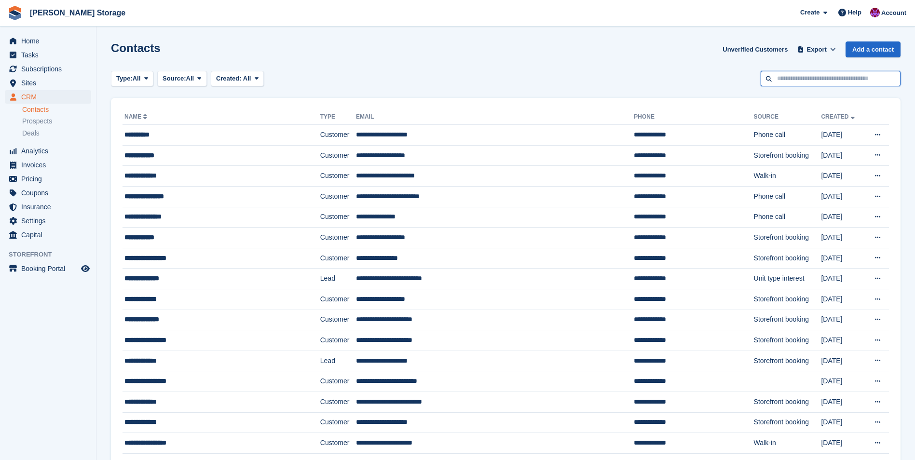
click at [807, 79] on input "text" at bounding box center [830, 79] width 140 height 16
type input "*******"
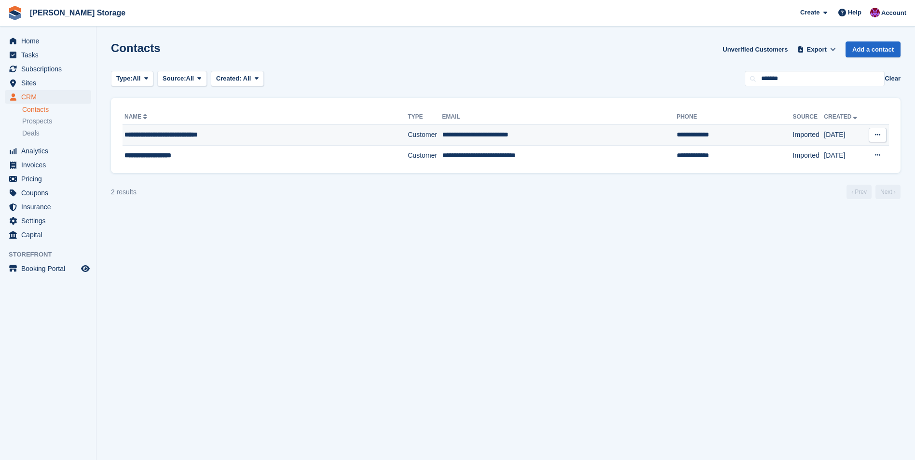
click at [272, 135] on div "**********" at bounding box center [245, 135] width 242 height 10
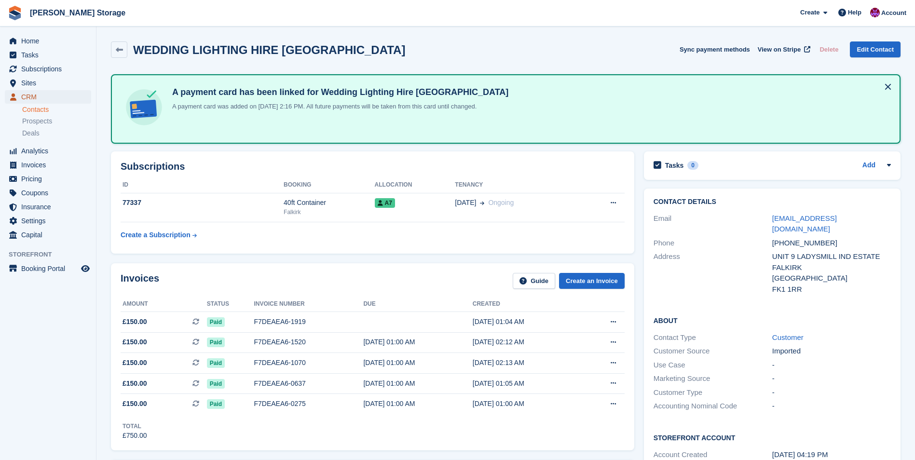
click at [41, 94] on span "CRM" at bounding box center [50, 97] width 58 height 14
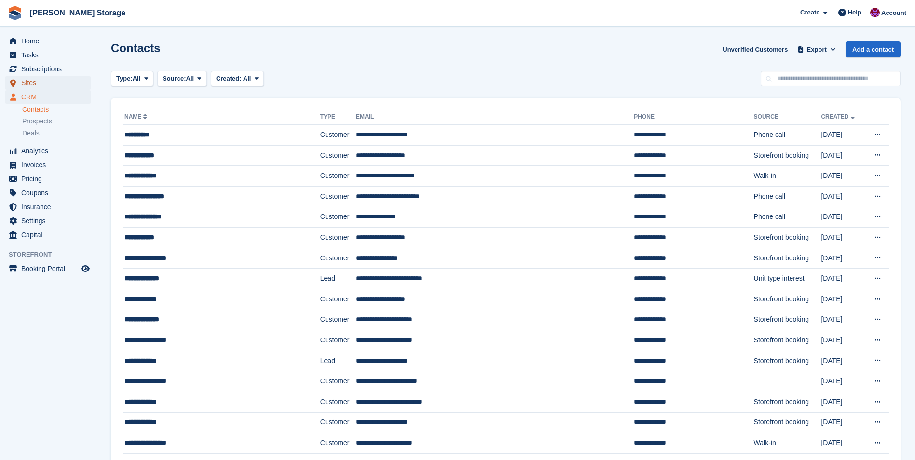
click at [31, 82] on span "Sites" at bounding box center [50, 83] width 58 height 14
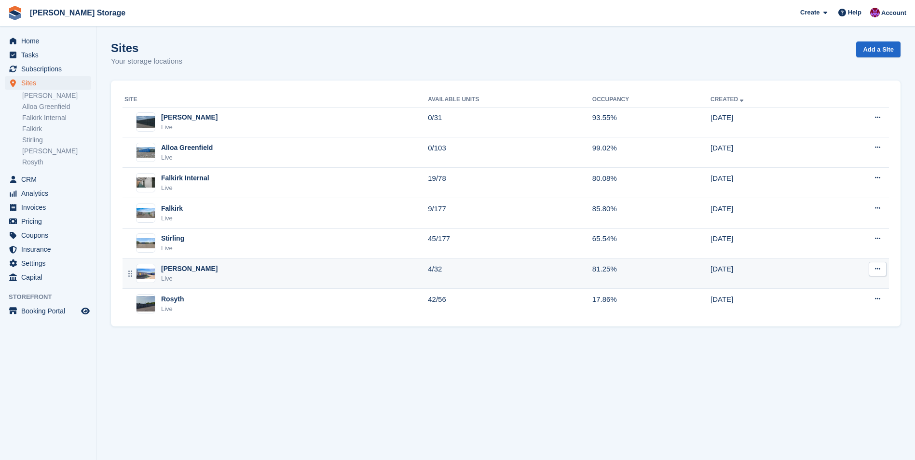
click at [234, 279] on div "Livingston Live" at bounding box center [275, 274] width 303 height 20
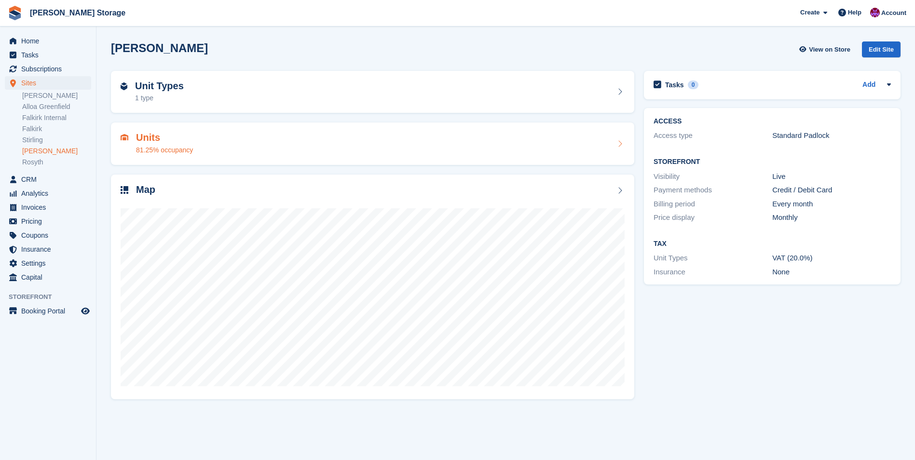
click at [229, 144] on div "Units 81.25% occupancy" at bounding box center [373, 143] width 504 height 23
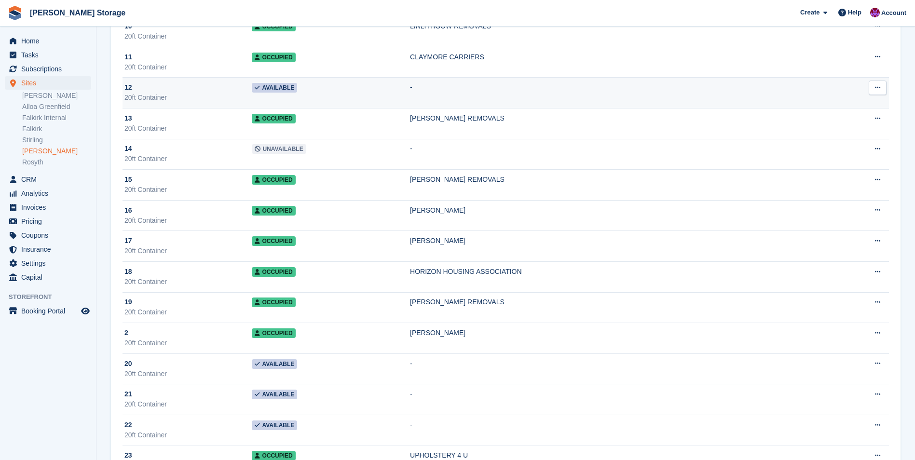
scroll to position [145, 0]
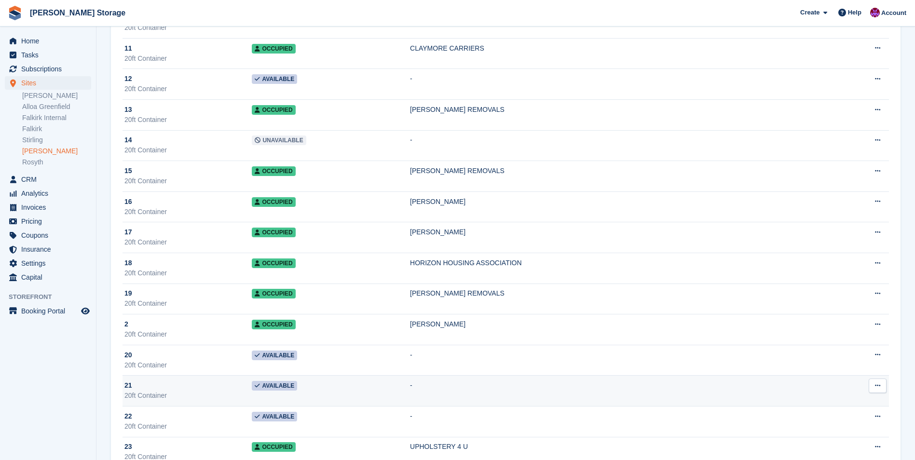
click at [210, 395] on div "20ft Container" at bounding box center [187, 396] width 127 height 10
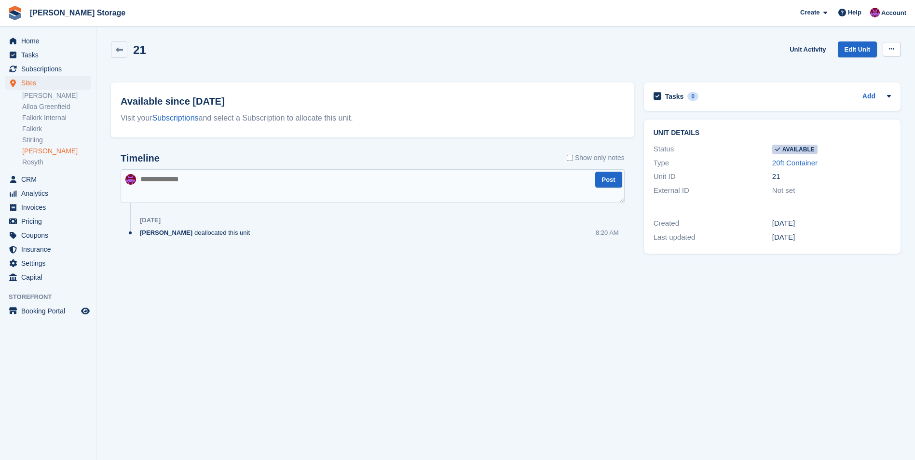
click at [886, 46] on button at bounding box center [891, 49] width 18 height 14
click at [817, 47] on link "Unit Activity" at bounding box center [807, 49] width 44 height 16
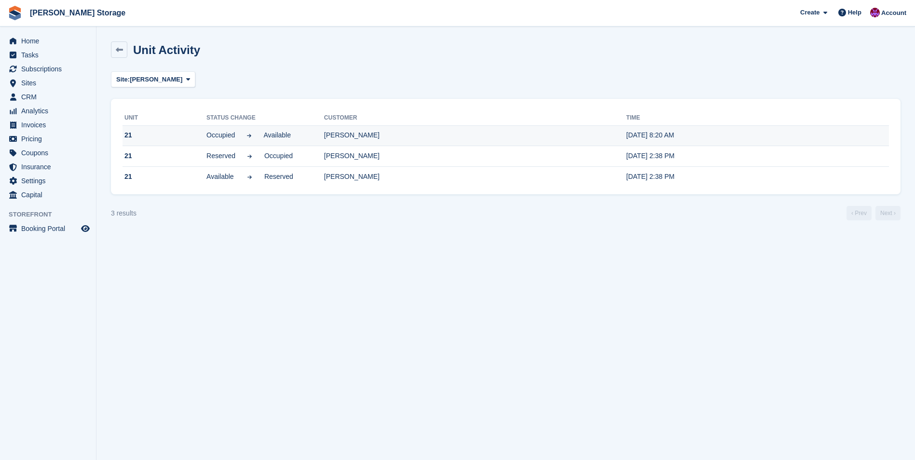
click at [352, 139] on td "CALUM MACRAE" at bounding box center [475, 135] width 302 height 21
click at [25, 43] on span "Home" at bounding box center [50, 41] width 58 height 14
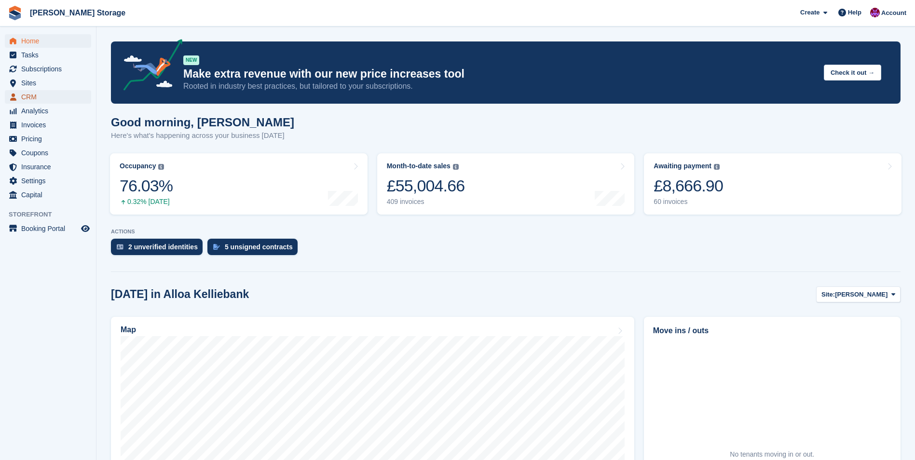
click at [21, 91] on span "CRM" at bounding box center [50, 97] width 58 height 14
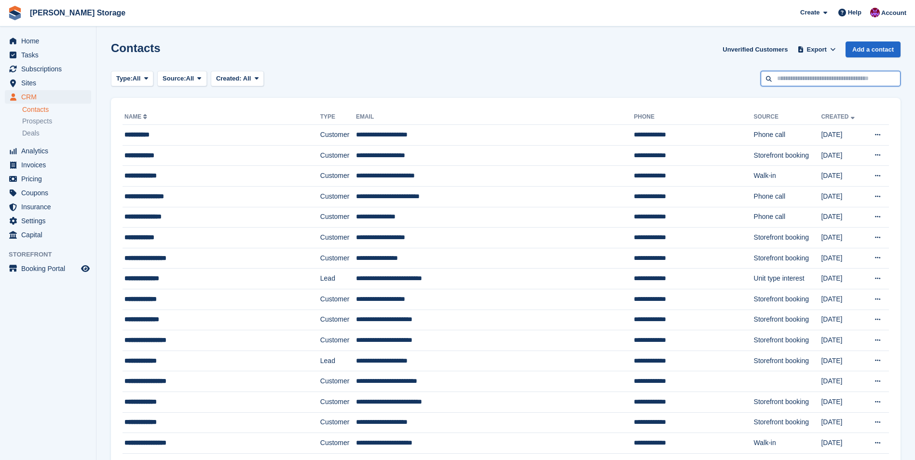
click at [799, 72] on input "text" at bounding box center [830, 79] width 140 height 16
type input "**********"
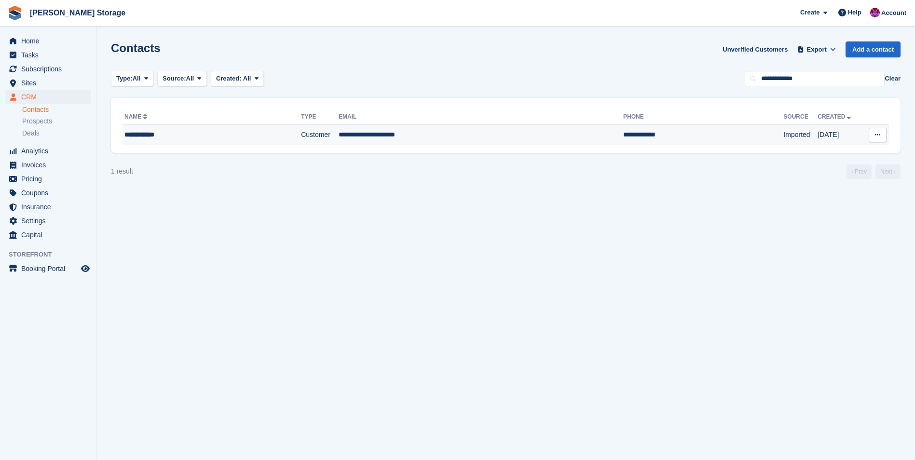
click at [376, 139] on td "**********" at bounding box center [480, 135] width 284 height 20
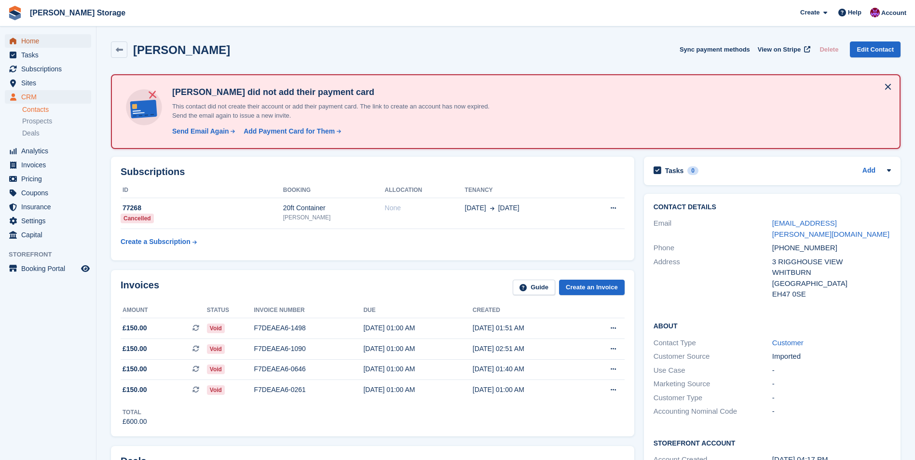
click at [29, 43] on span "Home" at bounding box center [50, 41] width 58 height 14
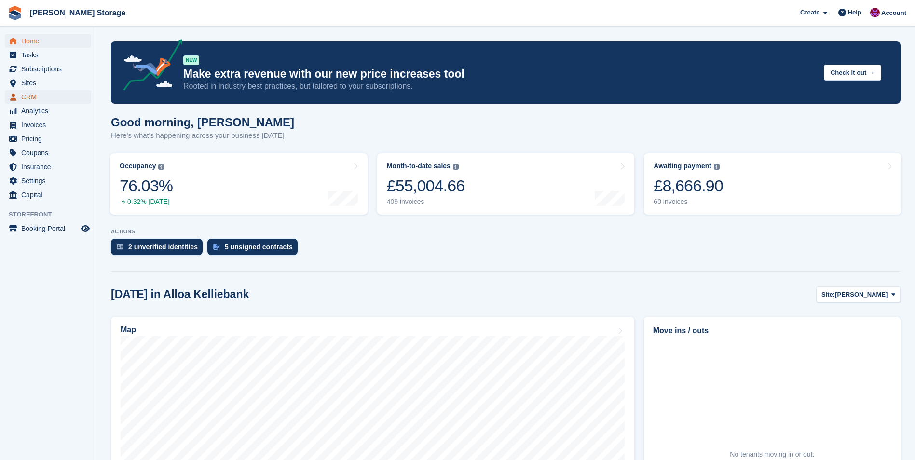
click at [30, 95] on span "CRM" at bounding box center [50, 97] width 58 height 14
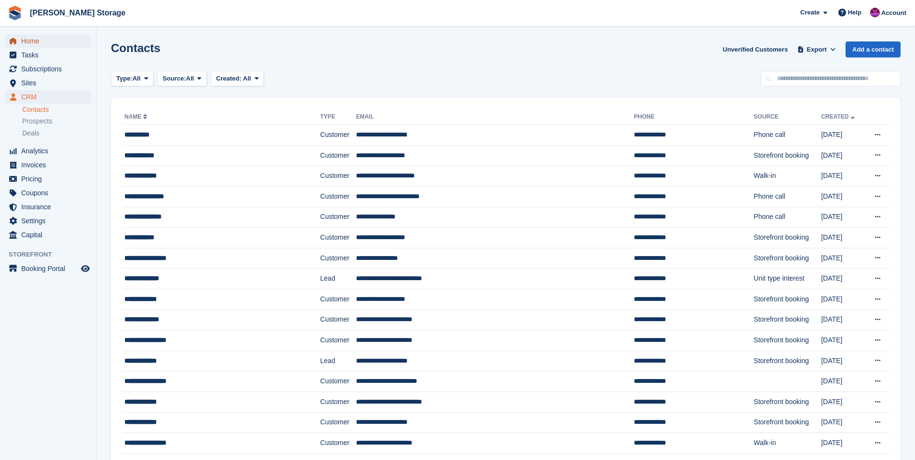
click at [41, 42] on span "Home" at bounding box center [50, 41] width 58 height 14
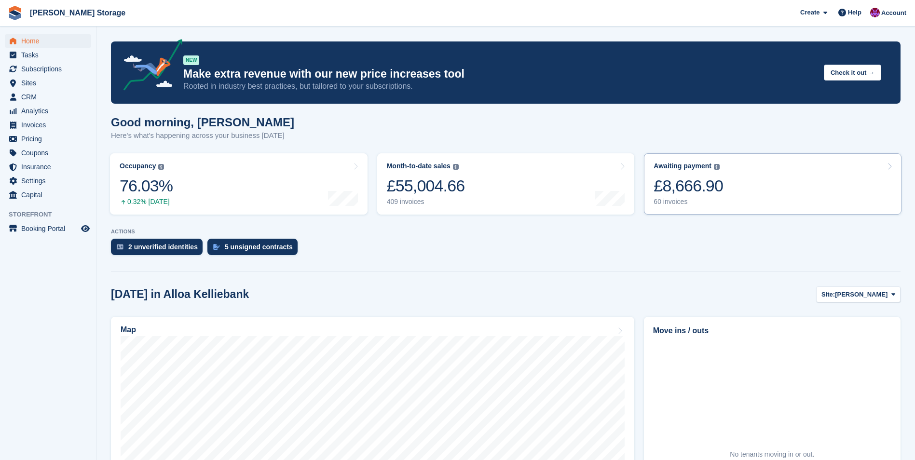
click at [810, 183] on link "Awaiting payment The total outstanding balance on all open invoices. £8,666.90 …" at bounding box center [772, 183] width 257 height 61
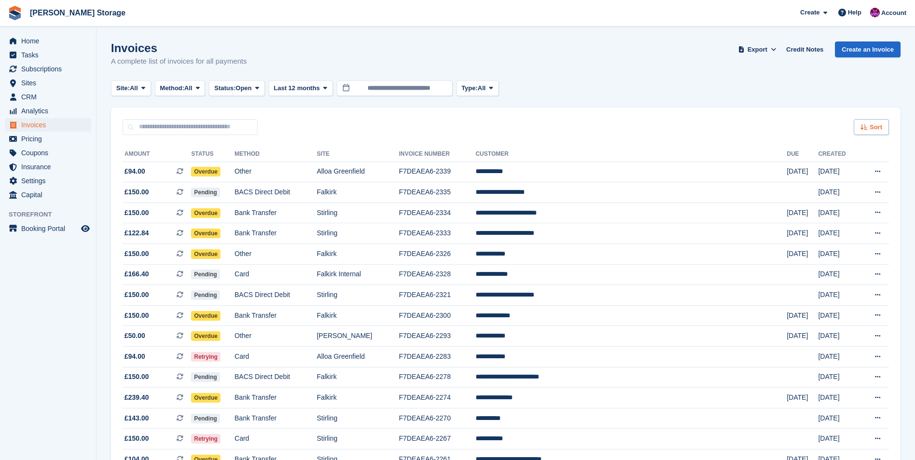
click at [882, 126] on div "Sort" at bounding box center [870, 127] width 35 height 16
click at [856, 189] on span "Created (oldest first)" at bounding box center [843, 192] width 66 height 8
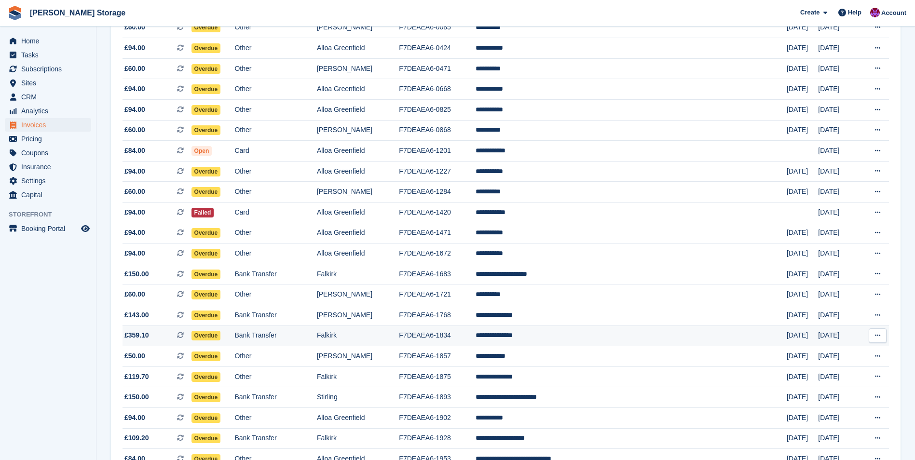
scroll to position [145, 0]
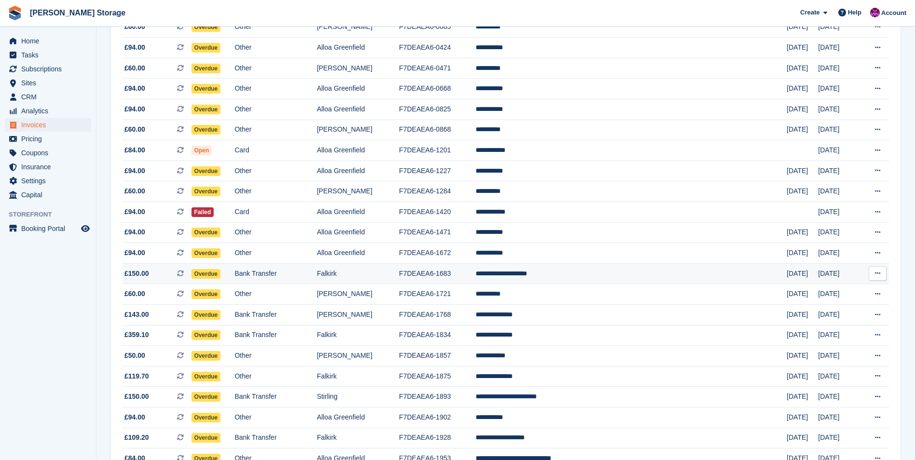
click at [573, 272] on td "**********" at bounding box center [630, 273] width 311 height 21
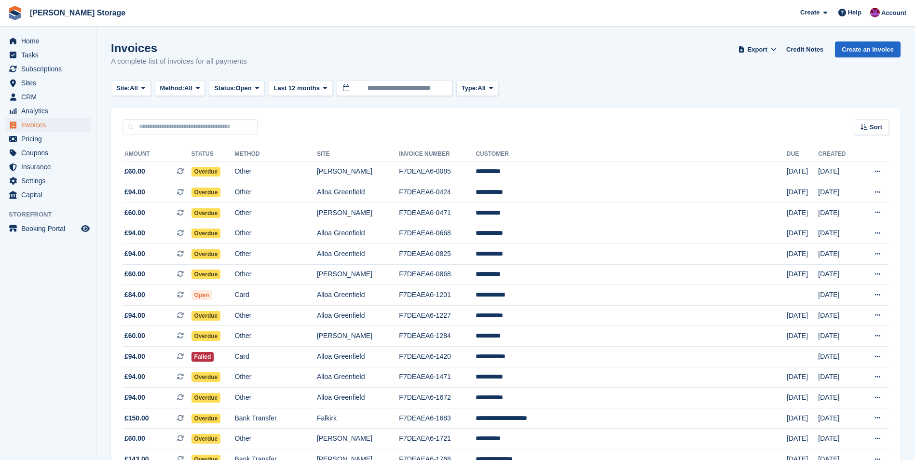
scroll to position [145, 0]
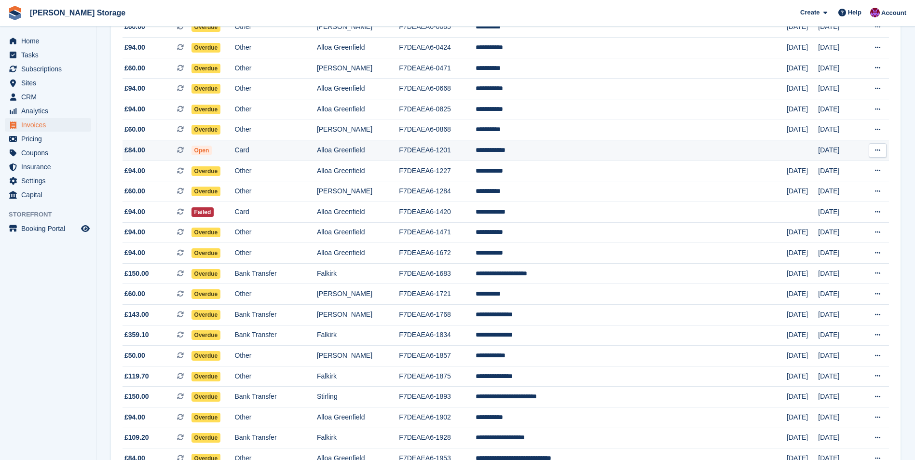
click at [316, 152] on td "Card" at bounding box center [275, 150] width 82 height 21
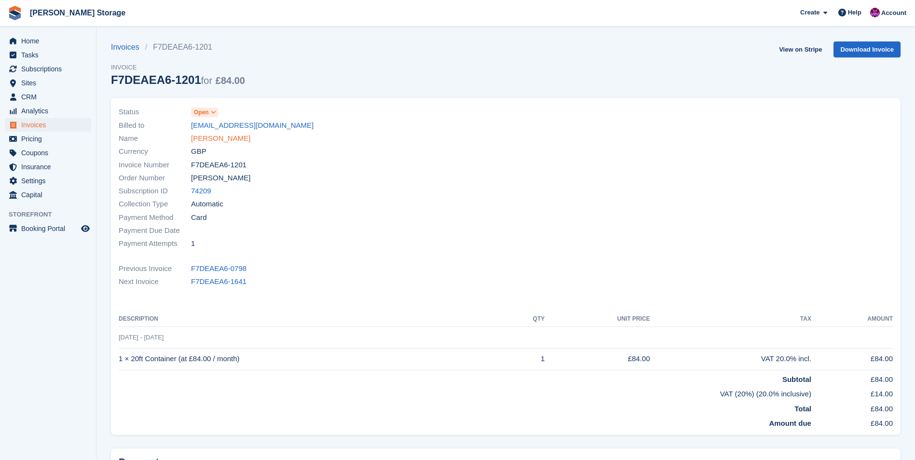
drag, startPoint x: 228, startPoint y: 127, endPoint x: 214, endPoint y: 140, distance: 19.1
click at [214, 140] on link "Cheryl Mckay" at bounding box center [220, 138] width 59 height 11
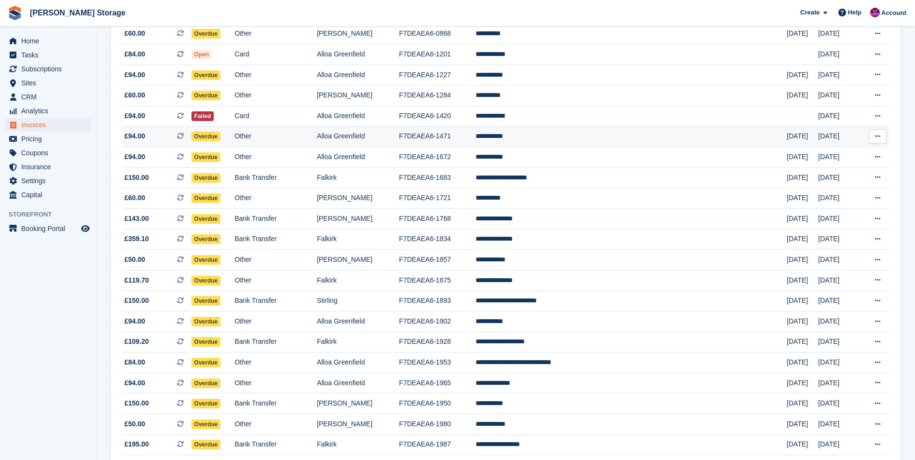
scroll to position [241, 0]
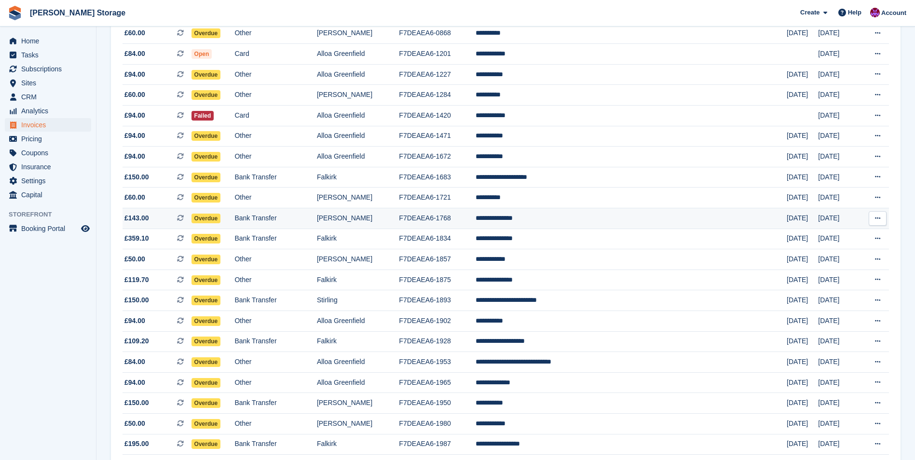
click at [590, 219] on td "**********" at bounding box center [630, 218] width 311 height 21
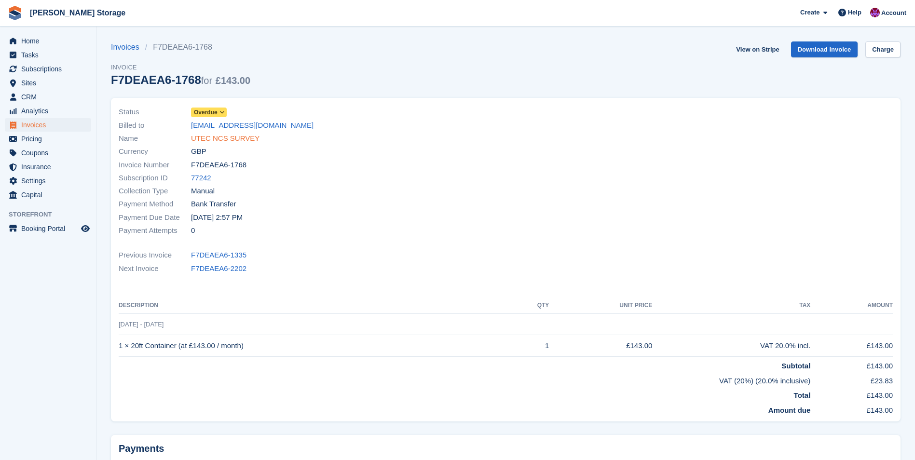
click at [222, 141] on link "UTEC NCS SURVEY" at bounding box center [225, 138] width 68 height 11
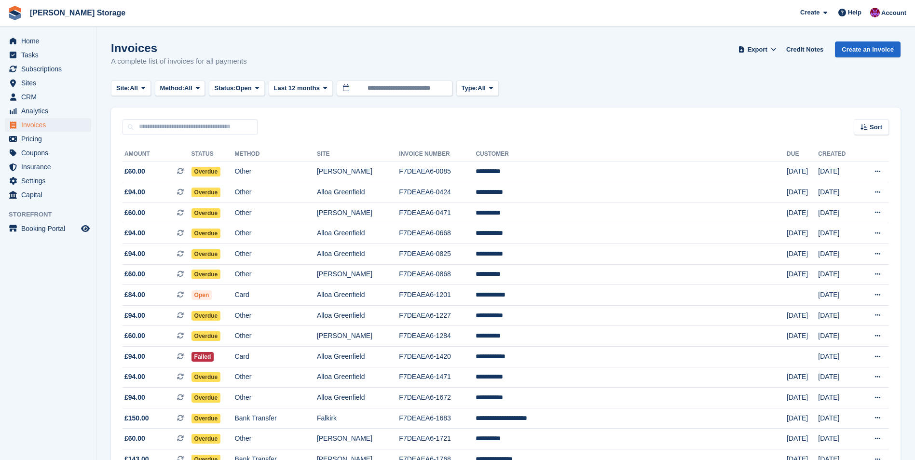
scroll to position [241, 0]
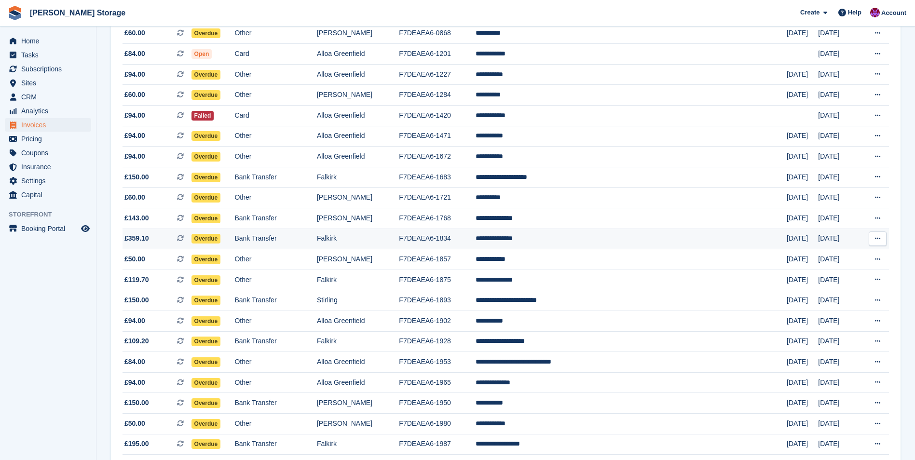
click at [589, 238] on td "**********" at bounding box center [630, 239] width 311 height 21
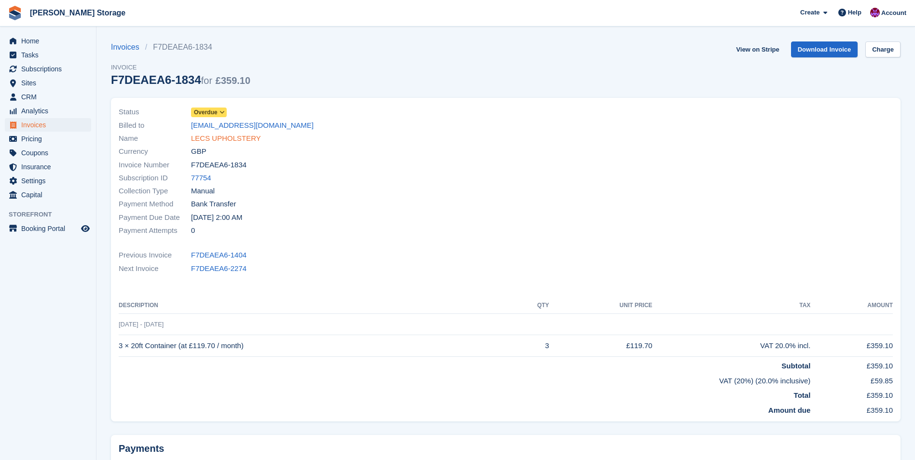
click at [224, 139] on link "LECS UPHOLSTERY" at bounding box center [226, 138] width 70 height 11
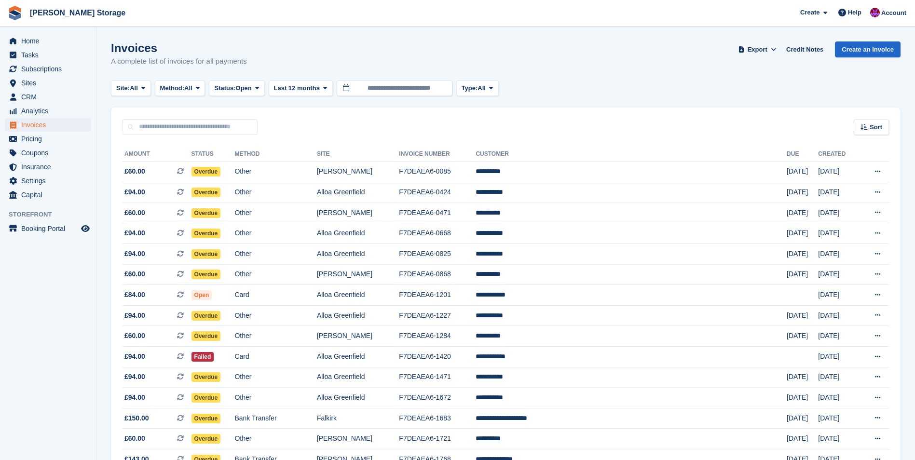
scroll to position [241, 0]
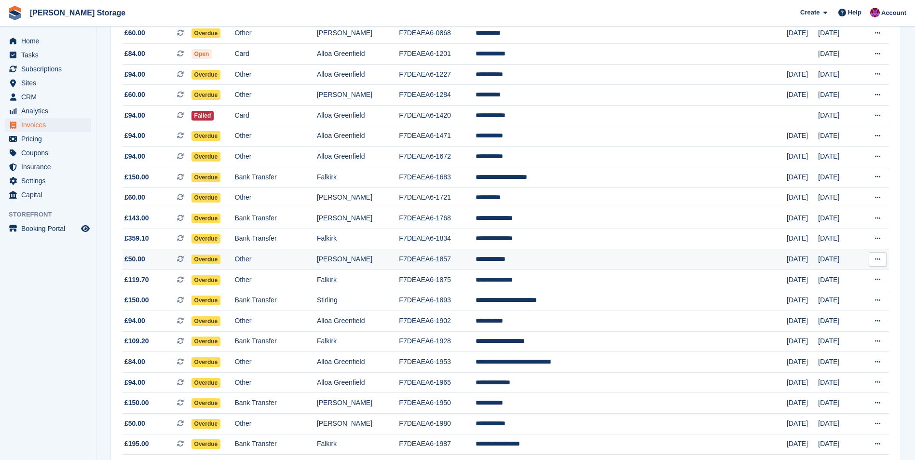
click at [573, 256] on td "**********" at bounding box center [630, 259] width 311 height 21
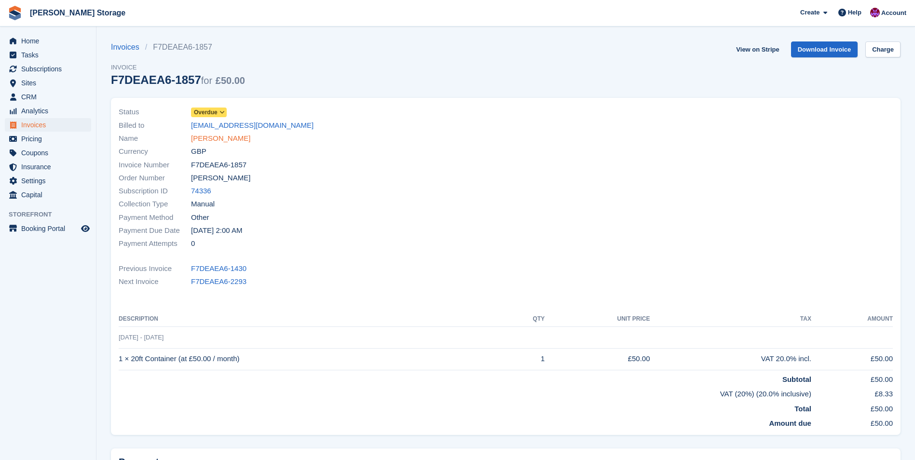
click at [214, 137] on link "Andrew Smith" at bounding box center [220, 138] width 59 height 11
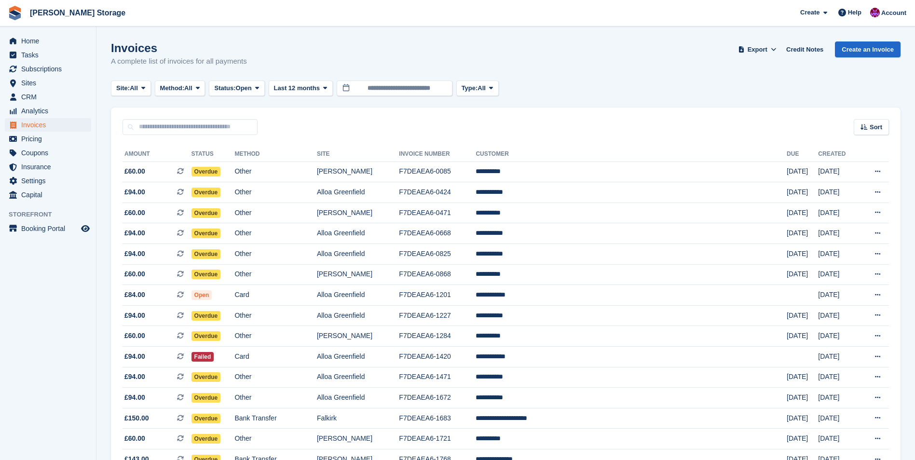
scroll to position [241, 0]
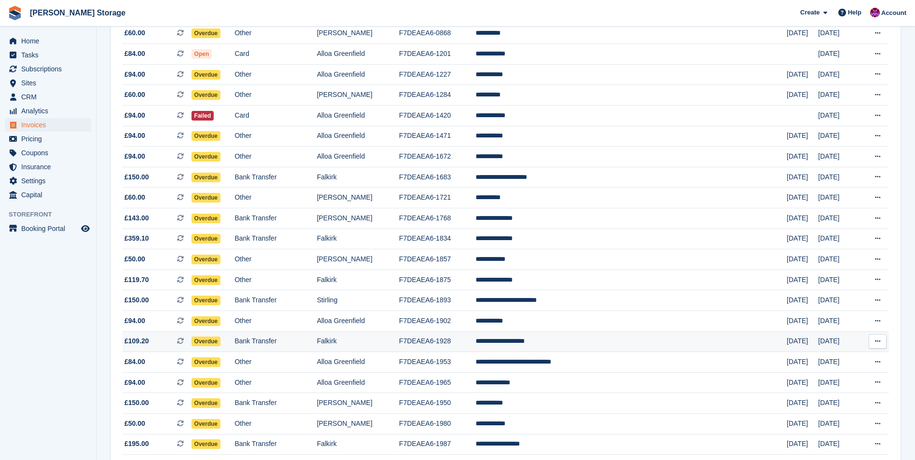
click at [582, 338] on td "**********" at bounding box center [630, 341] width 311 height 21
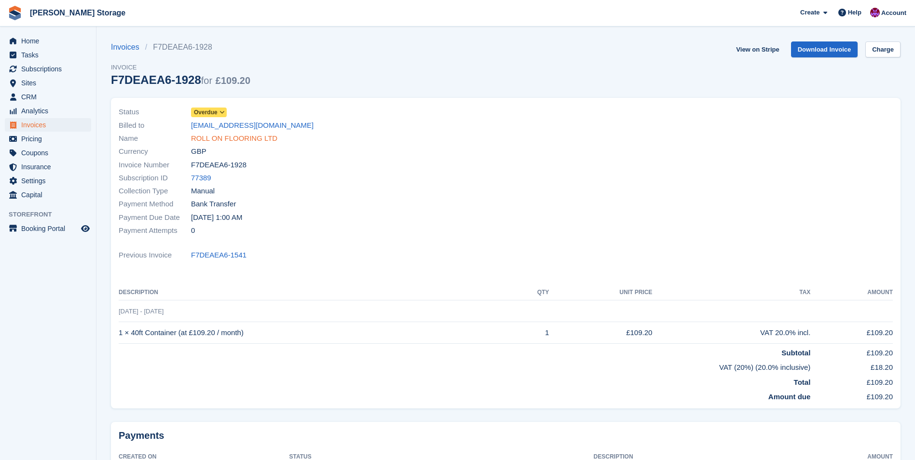
click at [228, 136] on link "ROLL ON FLOORING LTD" at bounding box center [234, 138] width 86 height 11
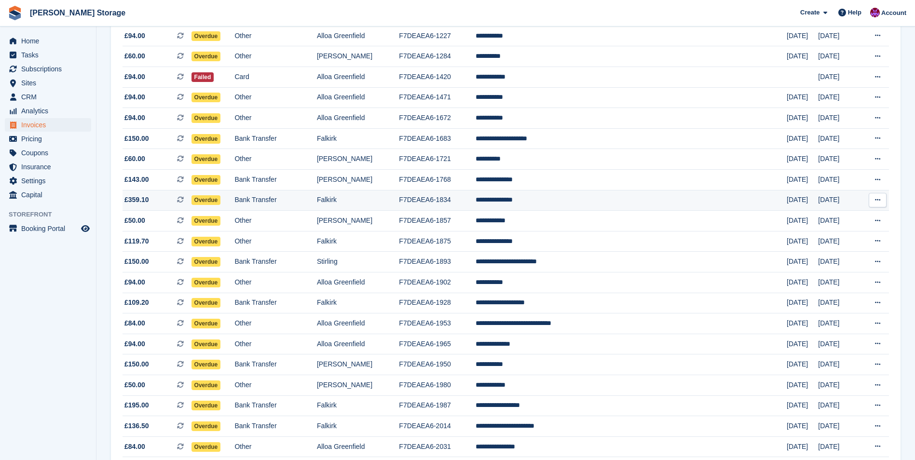
scroll to position [338, 0]
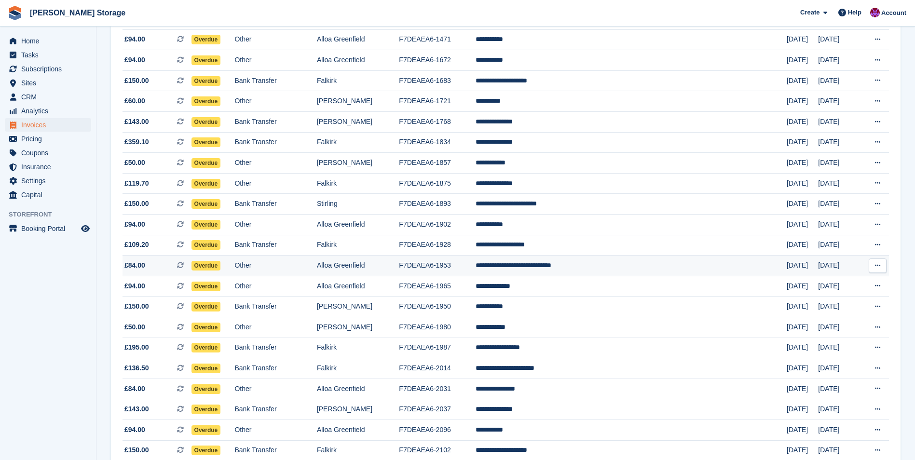
click at [585, 267] on td "**********" at bounding box center [630, 266] width 311 height 21
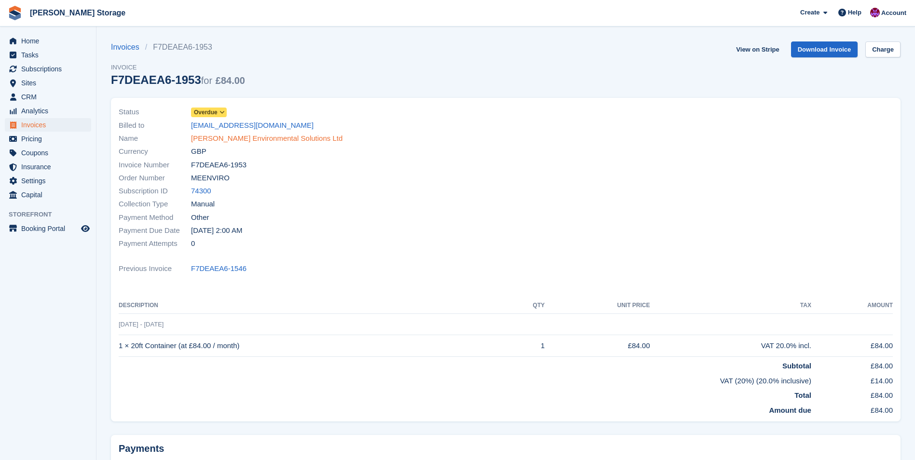
click at [249, 140] on link "MEL Environmental Solutions Ltd" at bounding box center [266, 138] width 151 height 11
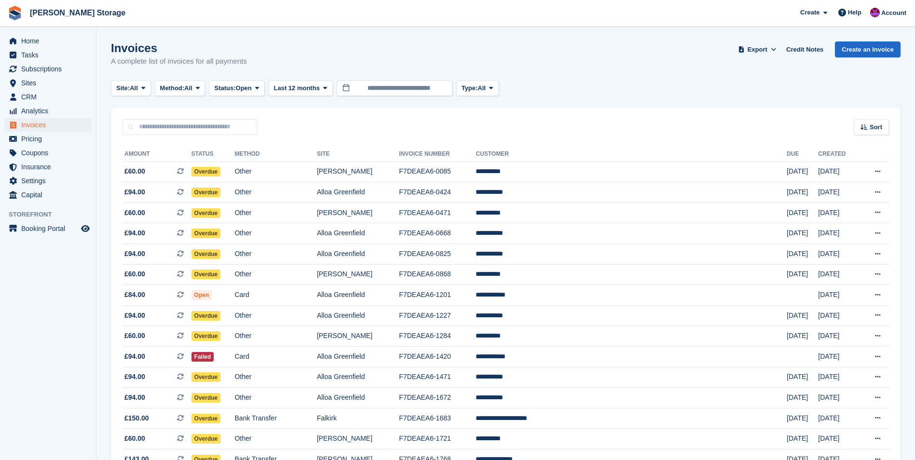
scroll to position [338, 0]
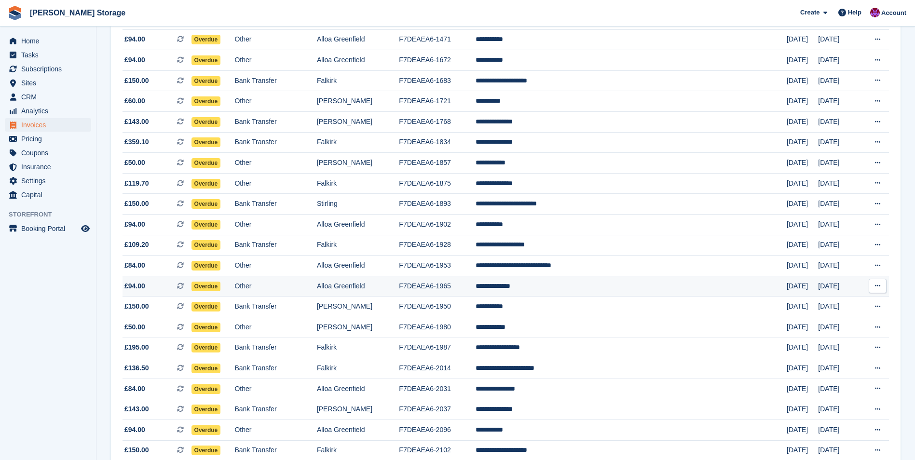
click at [576, 284] on td "**********" at bounding box center [630, 286] width 311 height 21
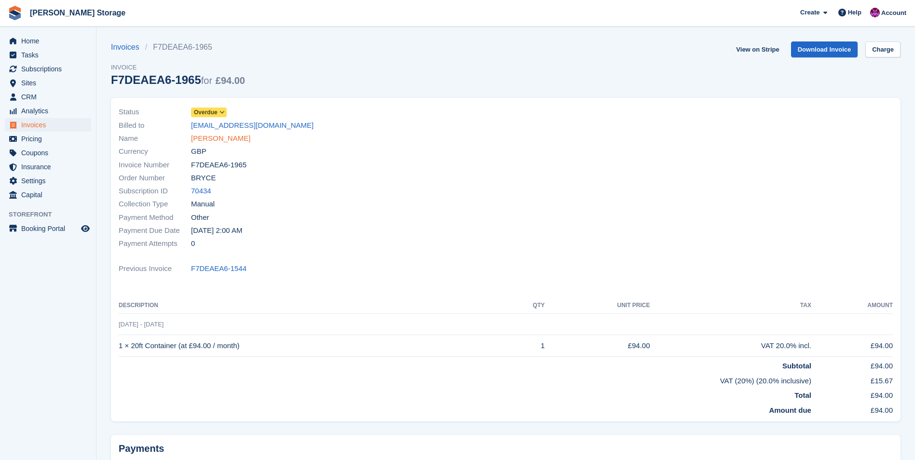
click at [199, 136] on link "Alistair Bryce" at bounding box center [220, 138] width 59 height 11
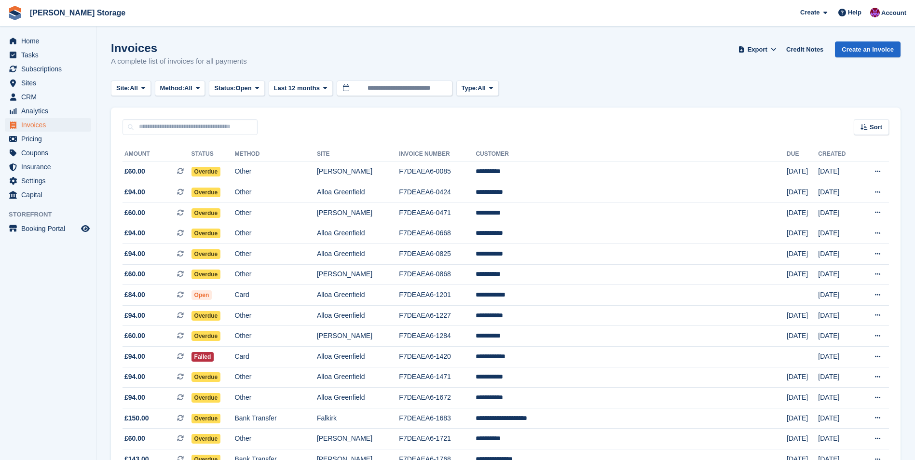
scroll to position [338, 0]
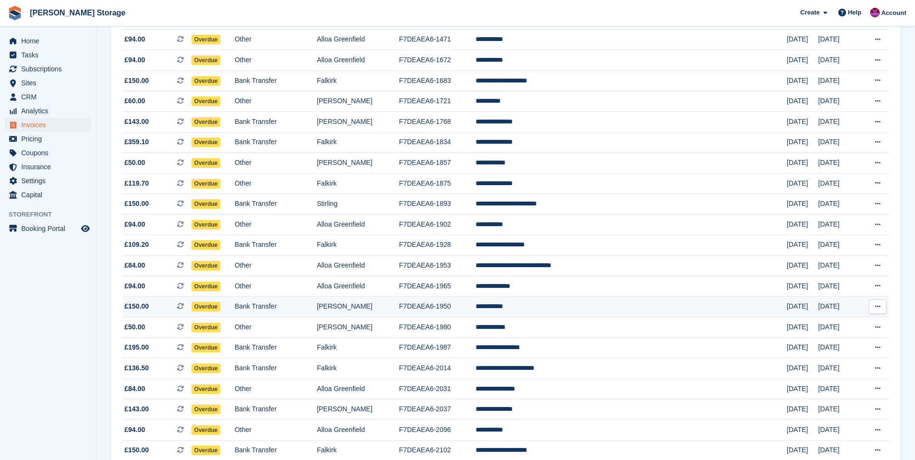
click at [571, 301] on td "**********" at bounding box center [630, 307] width 311 height 21
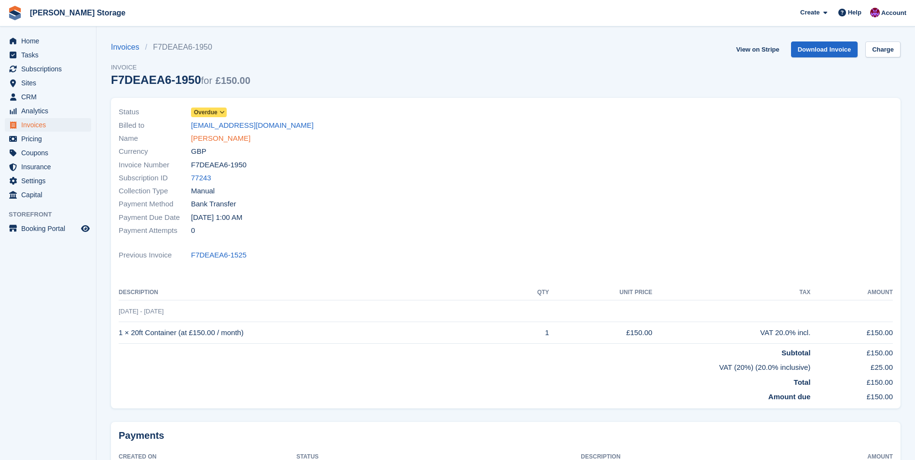
click at [230, 135] on link "DAVID BLAKE" at bounding box center [220, 138] width 59 height 11
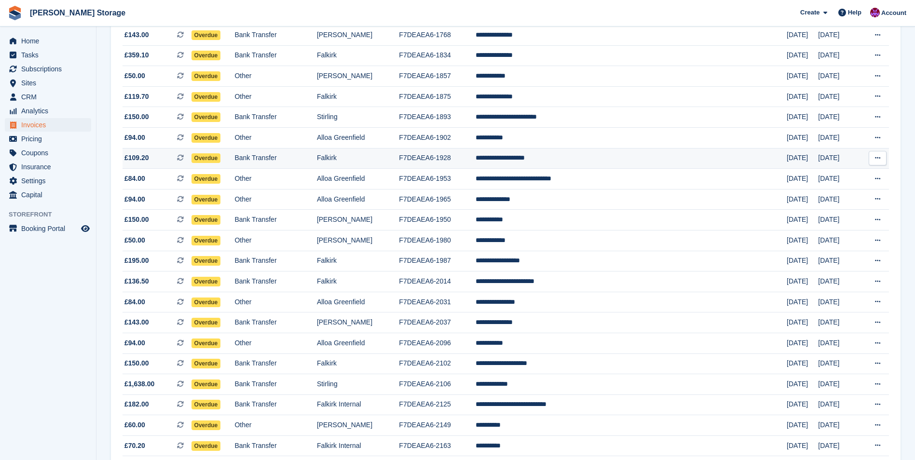
scroll to position [434, 0]
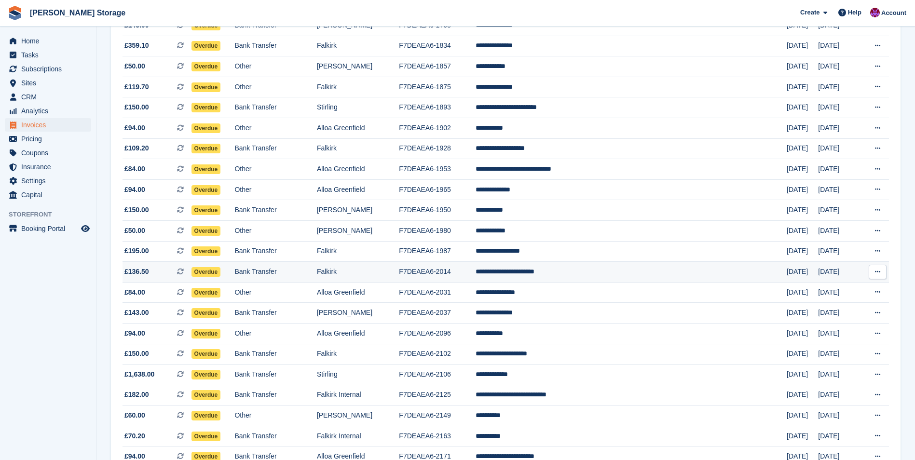
click at [563, 275] on td "**********" at bounding box center [630, 272] width 311 height 21
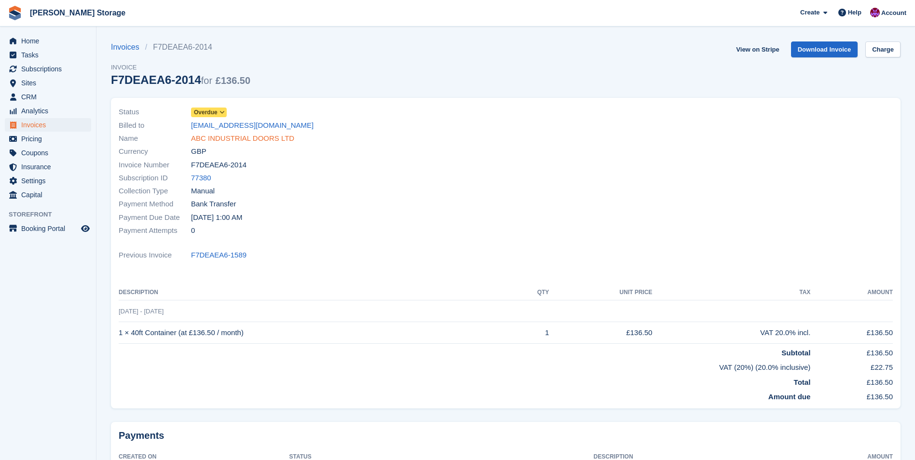
click at [228, 143] on link "ABC INDUSTRIAL DOORS LTD" at bounding box center [242, 138] width 103 height 11
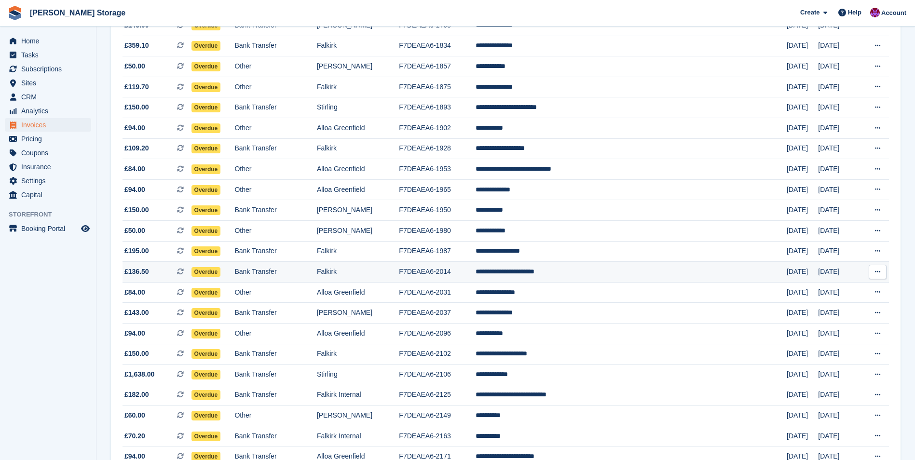
scroll to position [482, 0]
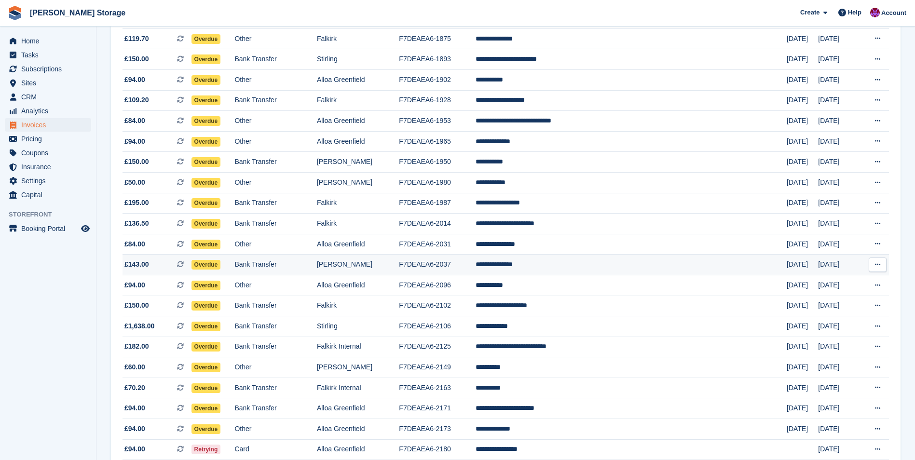
click at [586, 261] on td "**********" at bounding box center [630, 265] width 311 height 21
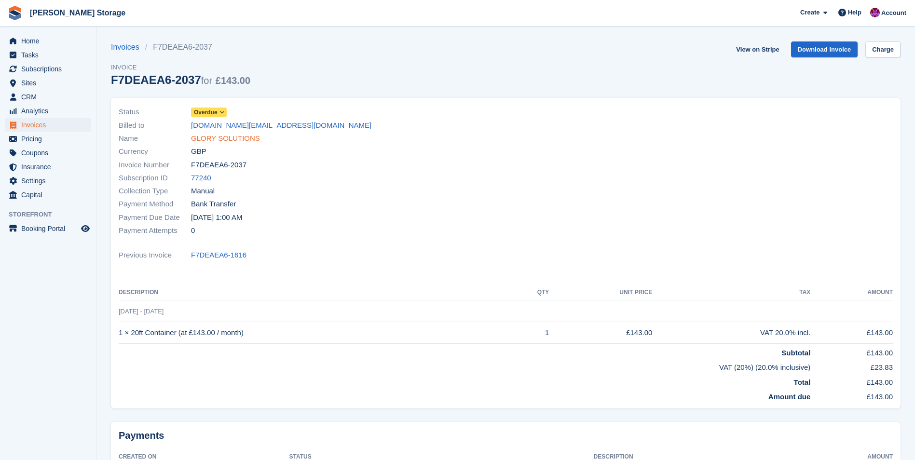
click at [235, 137] on link "GLORY SOLUTIONS" at bounding box center [225, 138] width 69 height 11
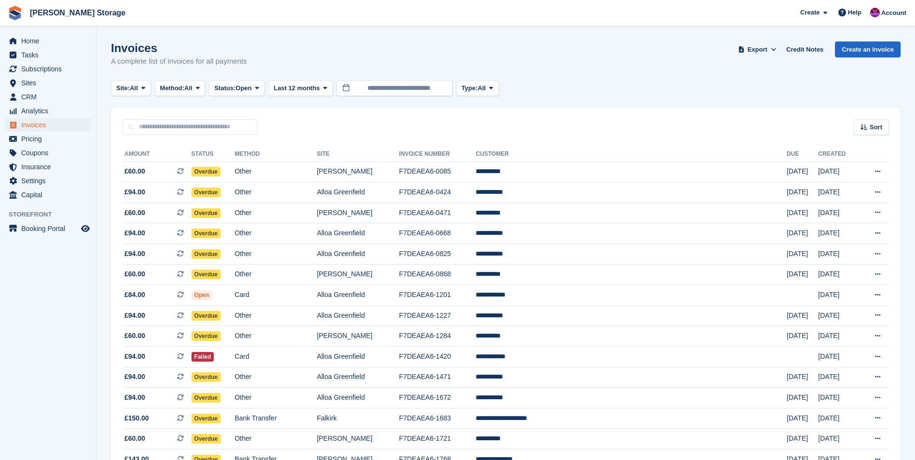
scroll to position [482, 0]
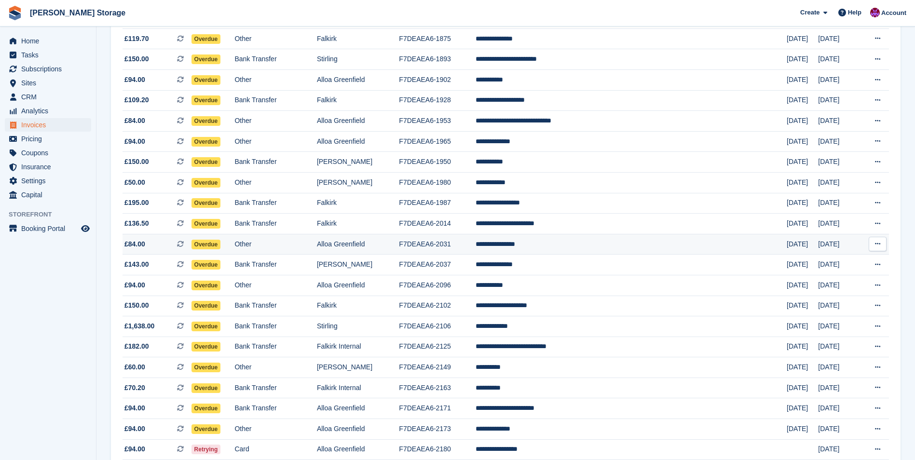
click at [591, 241] on td "**********" at bounding box center [630, 244] width 311 height 21
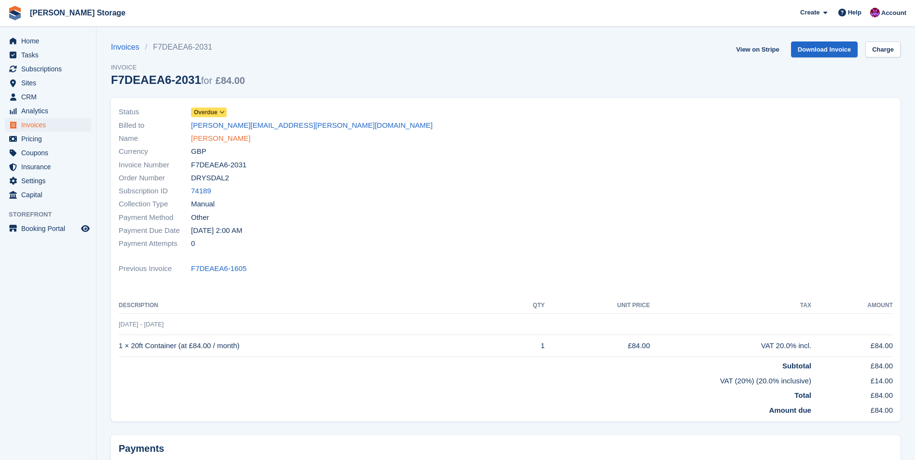
click at [234, 135] on link "Stewart Drysdale" at bounding box center [220, 138] width 59 height 11
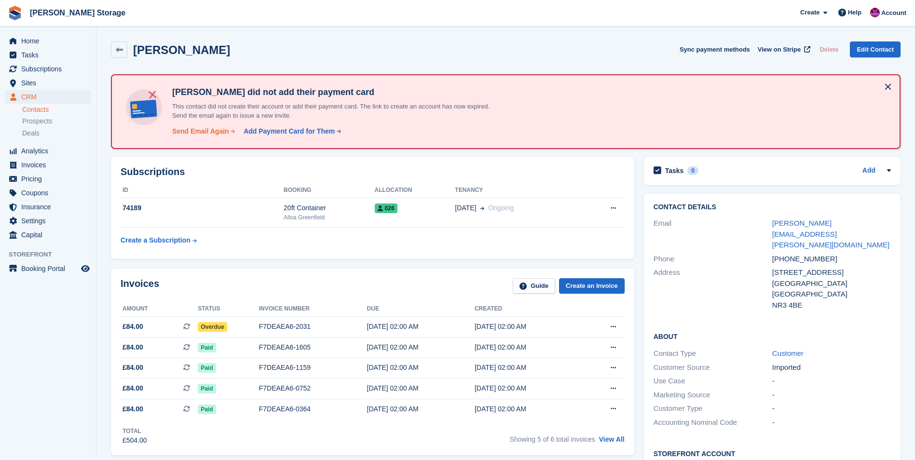
click at [197, 132] on div "Send Email Again" at bounding box center [200, 131] width 57 height 10
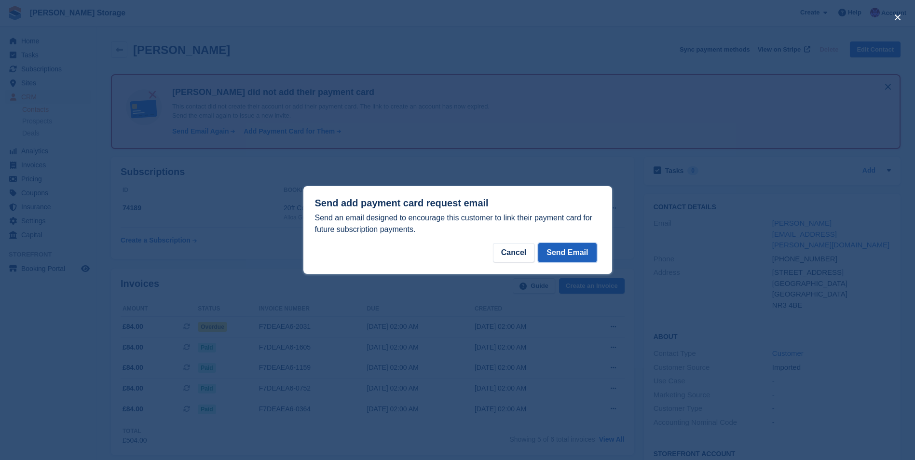
click at [579, 249] on button "Send Email" at bounding box center [567, 252] width 58 height 19
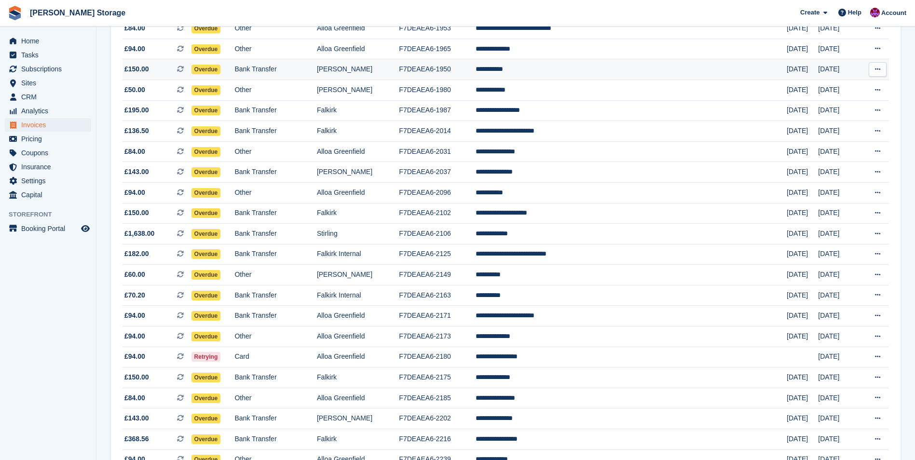
scroll to position [579, 0]
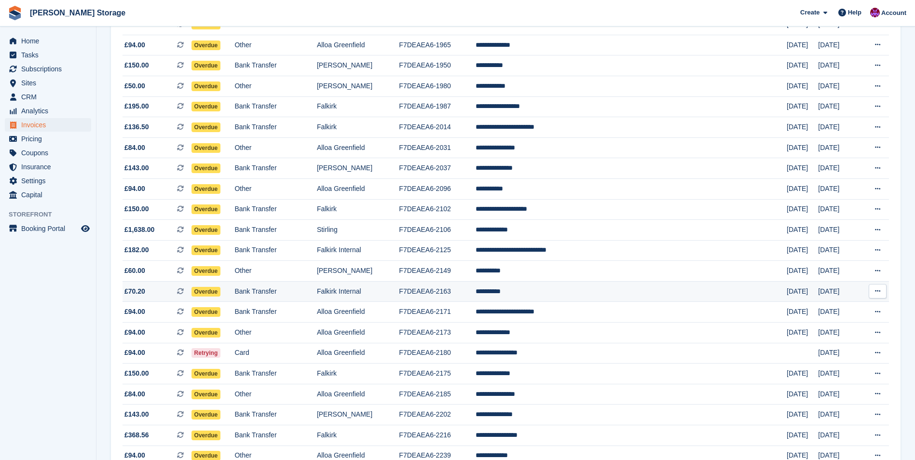
click at [590, 290] on td "**********" at bounding box center [630, 291] width 311 height 21
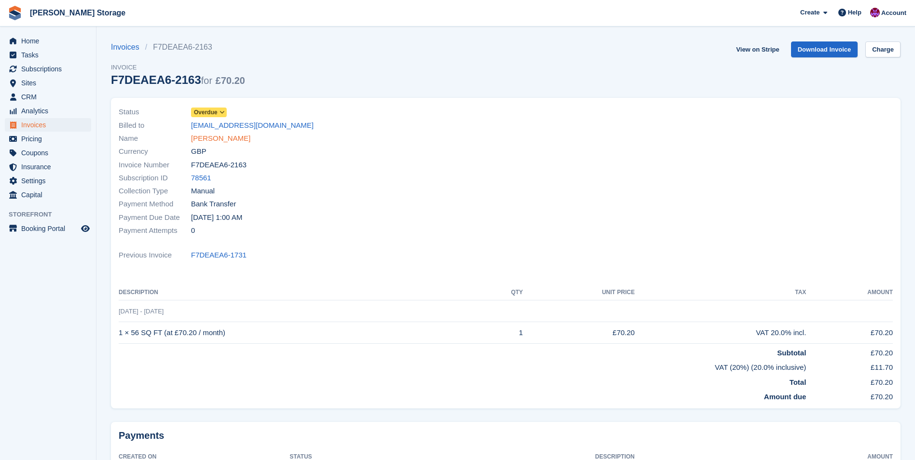
click at [207, 138] on link "[PERSON_NAME]" at bounding box center [220, 138] width 59 height 11
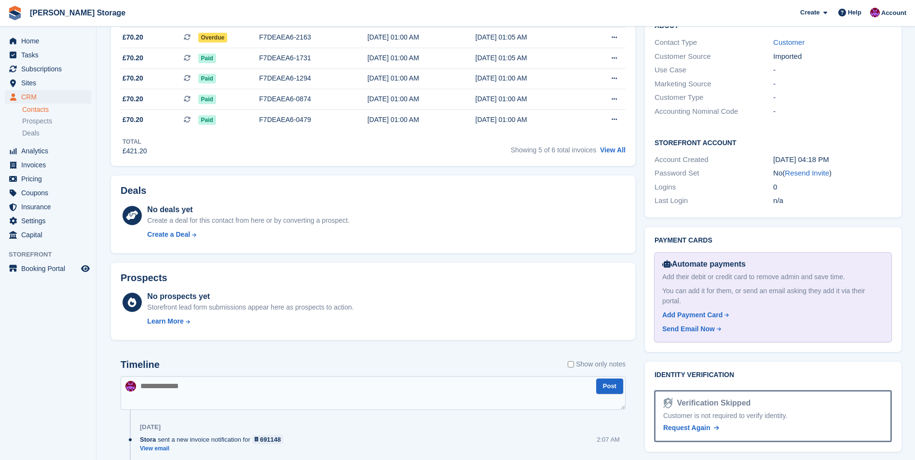
scroll to position [241, 0]
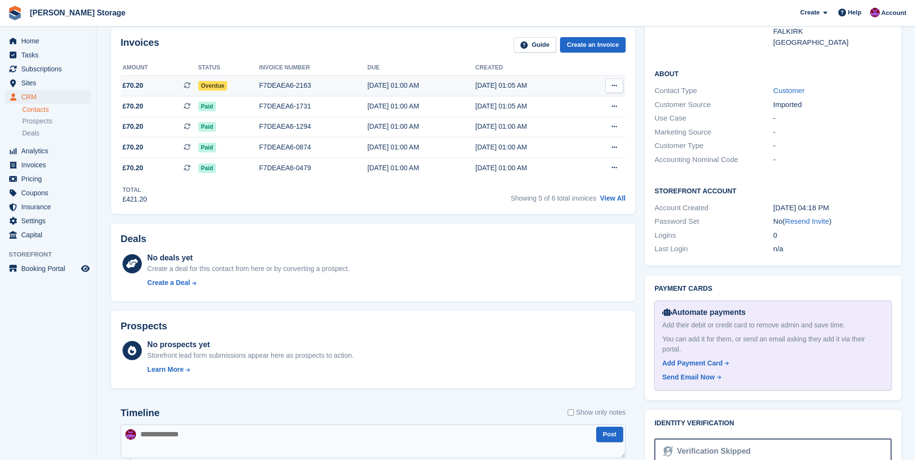
click at [207, 86] on span "Overdue" at bounding box center [212, 86] width 29 height 10
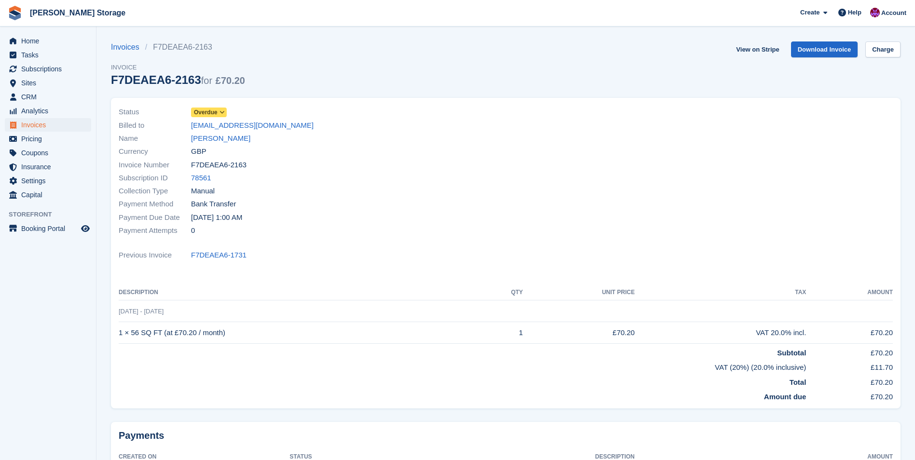
click at [218, 110] on span at bounding box center [222, 112] width 8 height 8
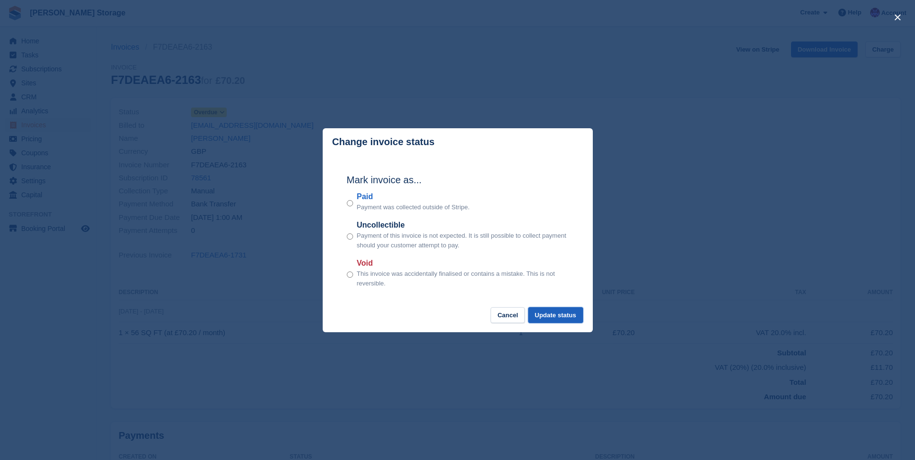
click at [562, 311] on button "Update status" at bounding box center [555, 315] width 55 height 16
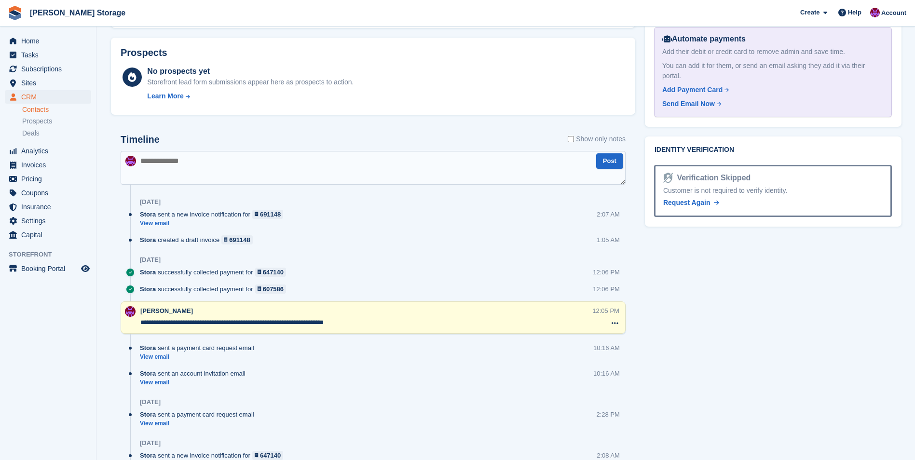
scroll to position [530, 0]
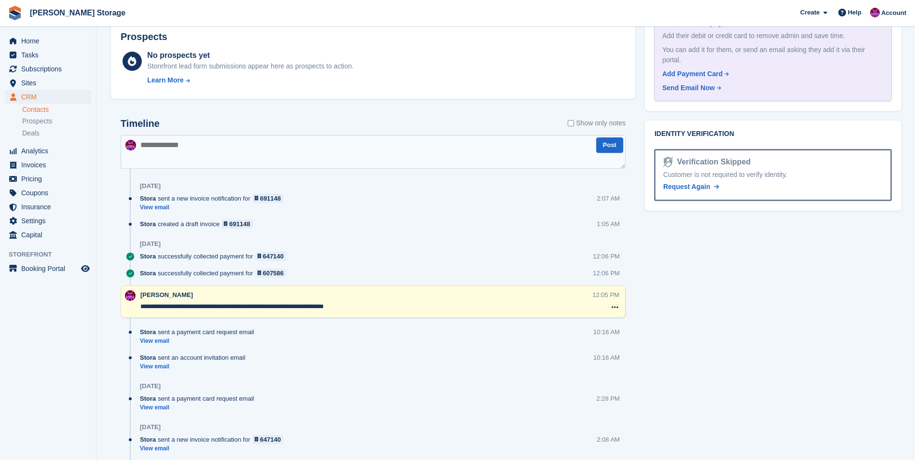
click at [396, 307] on textarea "**********" at bounding box center [366, 307] width 452 height 10
type textarea "**********"
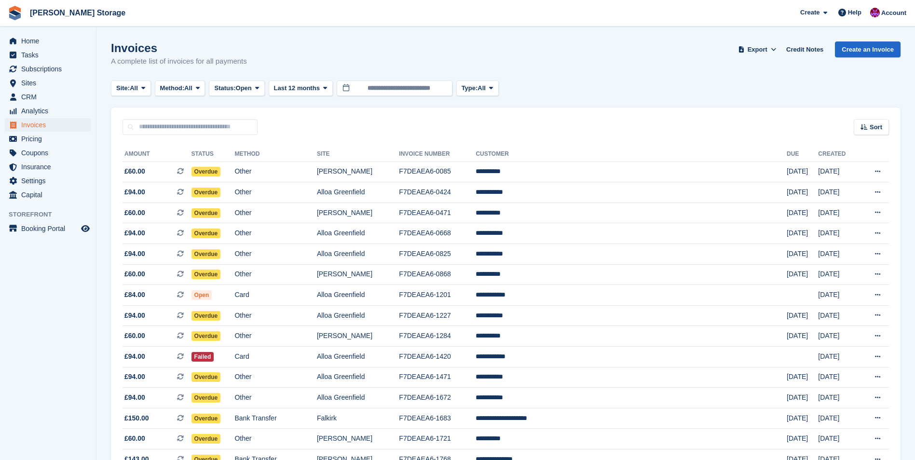
scroll to position [579, 0]
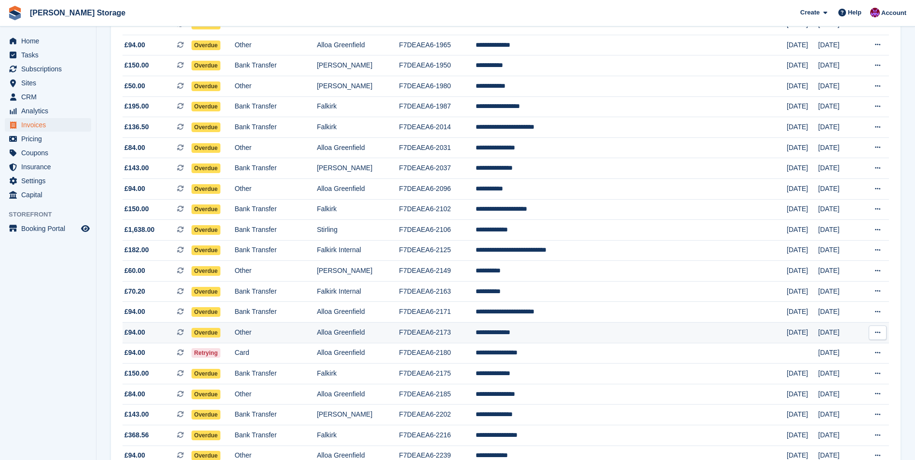
click at [568, 331] on td "**********" at bounding box center [630, 333] width 311 height 21
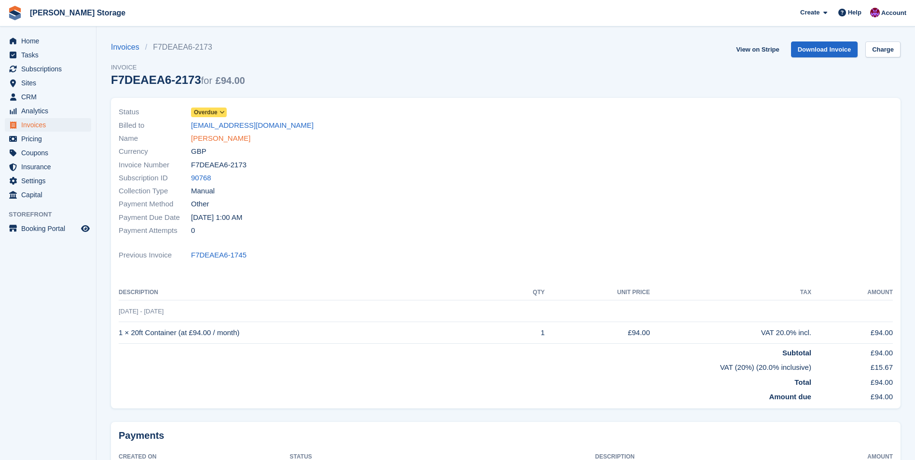
click at [224, 137] on link "[PERSON_NAME]" at bounding box center [220, 138] width 59 height 11
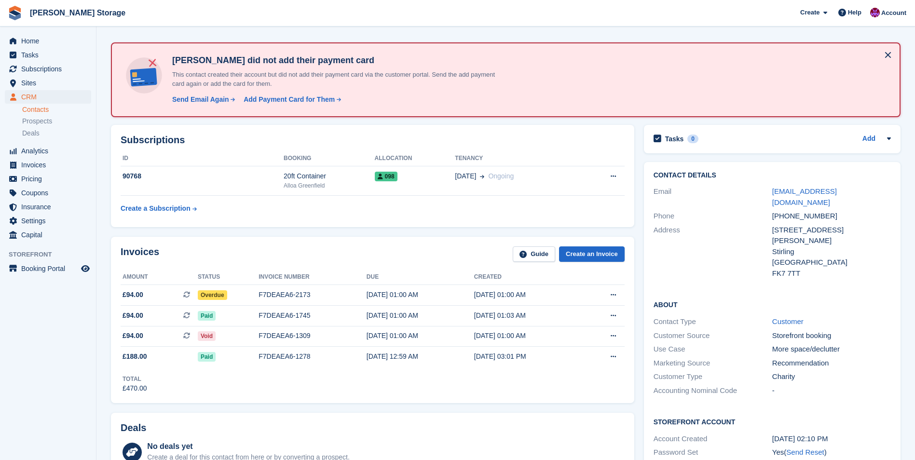
scroll to position [48, 0]
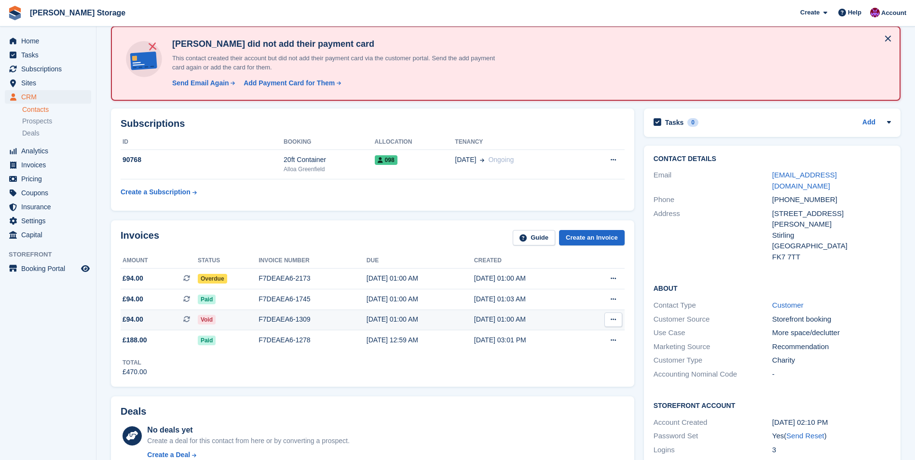
click at [353, 320] on div "F7DEAEA6-1309" at bounding box center [312, 319] width 108 height 10
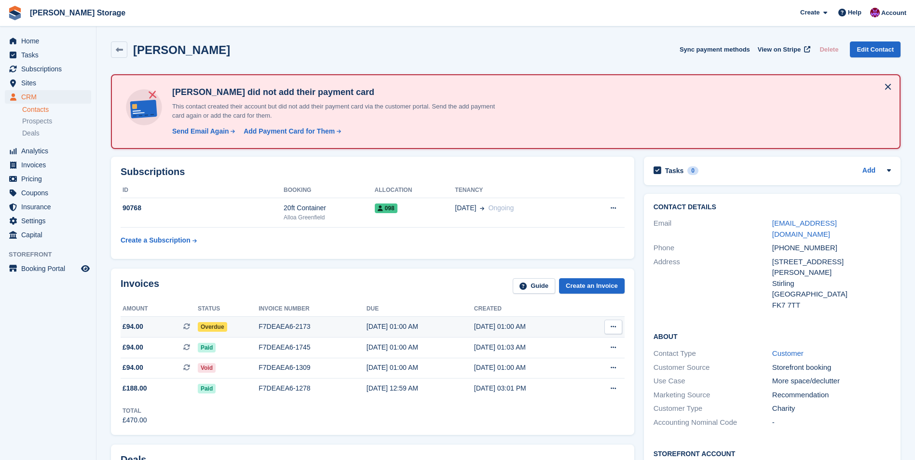
click at [311, 322] on div "F7DEAEA6-2173" at bounding box center [312, 327] width 108 height 10
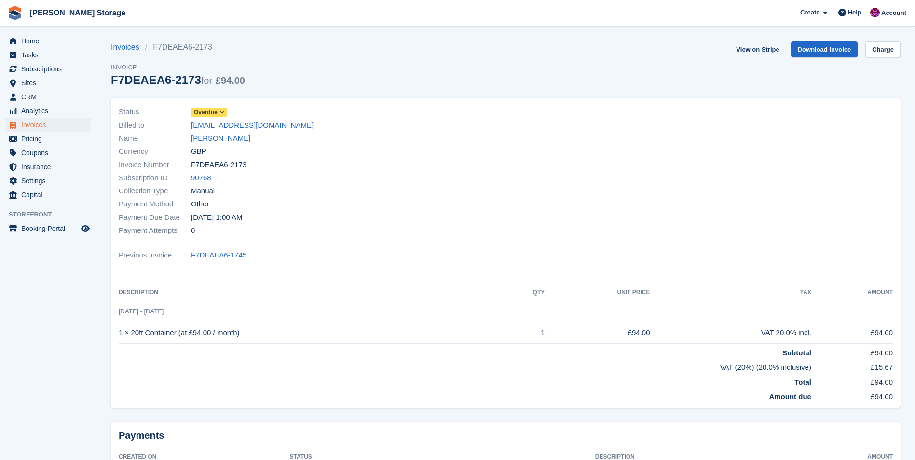
scroll to position [83, 0]
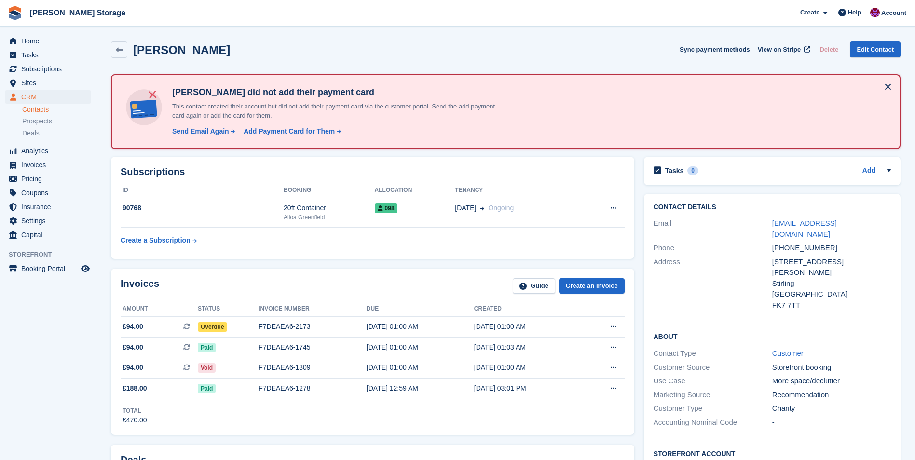
scroll to position [530, 0]
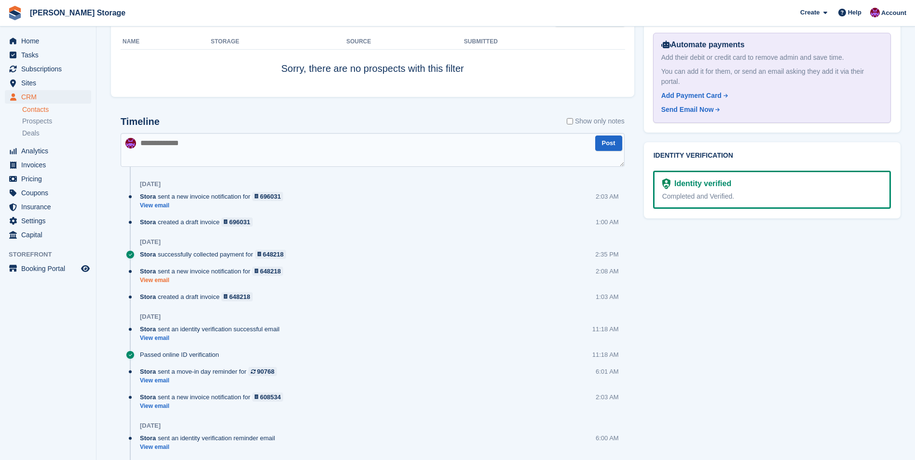
click at [161, 282] on link "View email" at bounding box center [214, 280] width 148 height 8
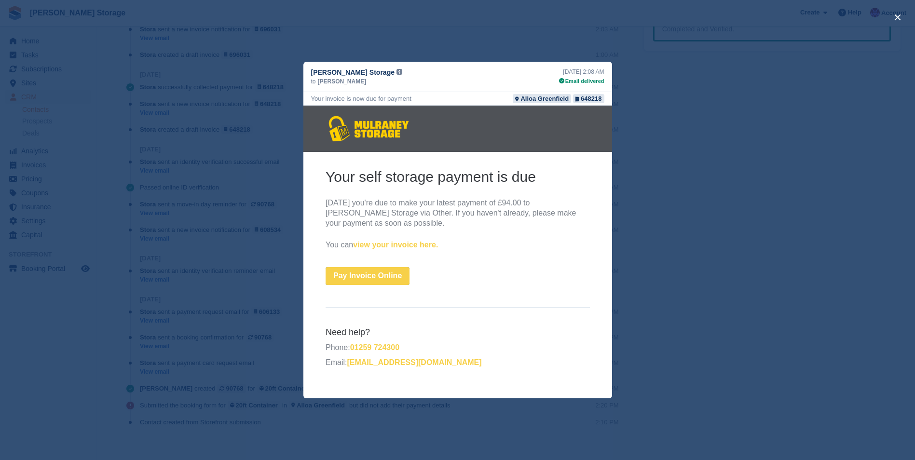
scroll to position [707, 0]
click at [893, 16] on button "close" at bounding box center [897, 17] width 15 height 15
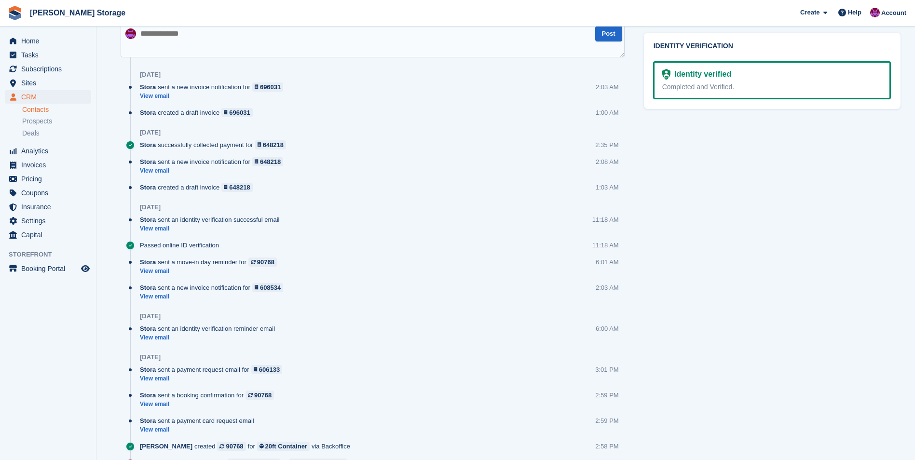
scroll to position [514, 0]
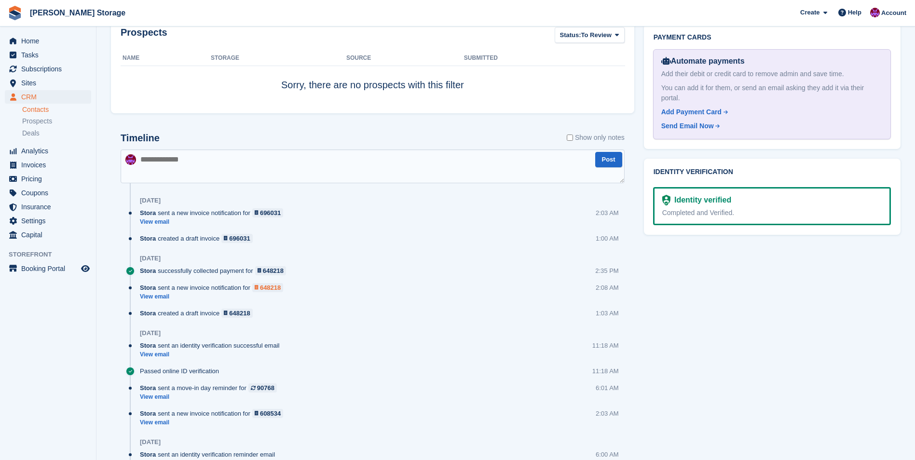
click at [271, 288] on div "648218" at bounding box center [270, 287] width 21 height 9
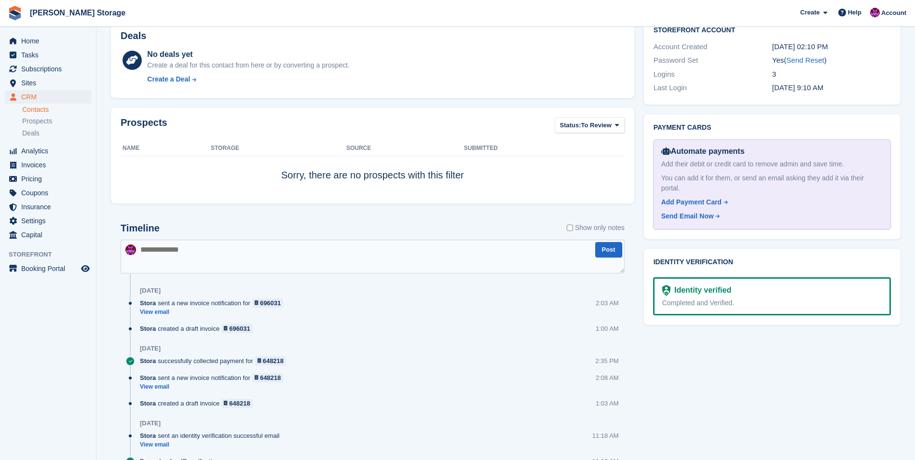
scroll to position [418, 0]
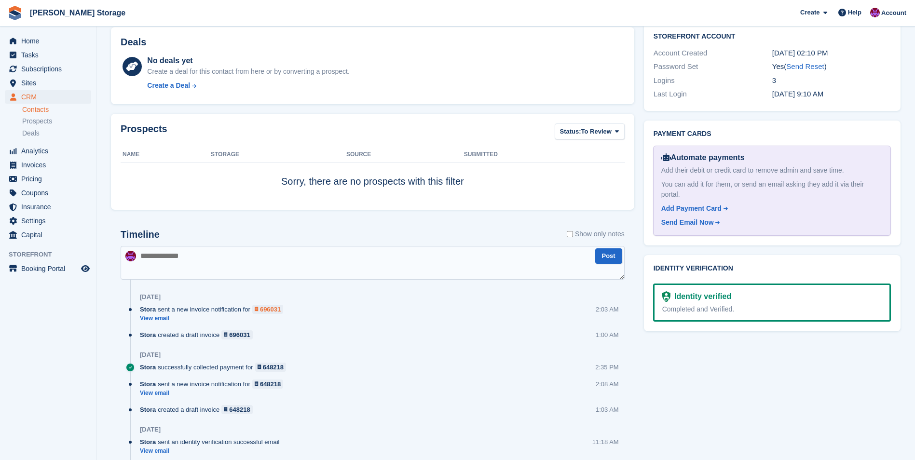
click at [267, 306] on div "696031" at bounding box center [270, 309] width 21 height 9
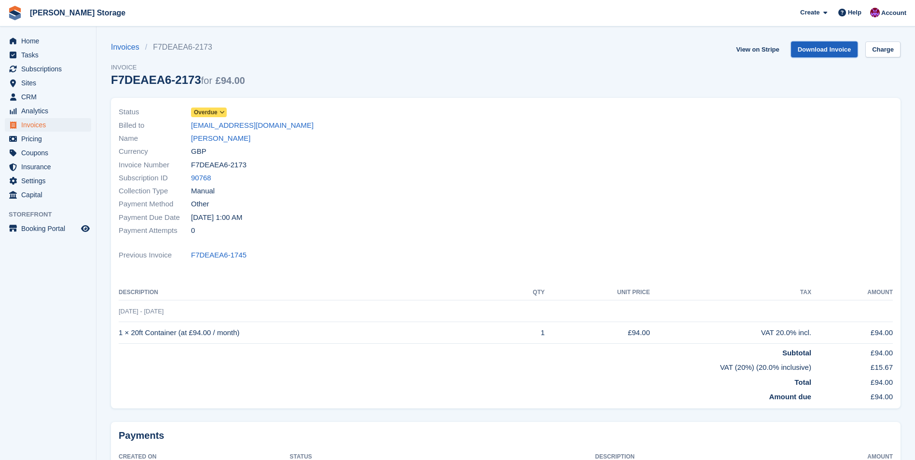
click at [823, 49] on link "Download Invoice" at bounding box center [824, 49] width 67 height 16
click at [35, 43] on span "Home" at bounding box center [50, 41] width 58 height 14
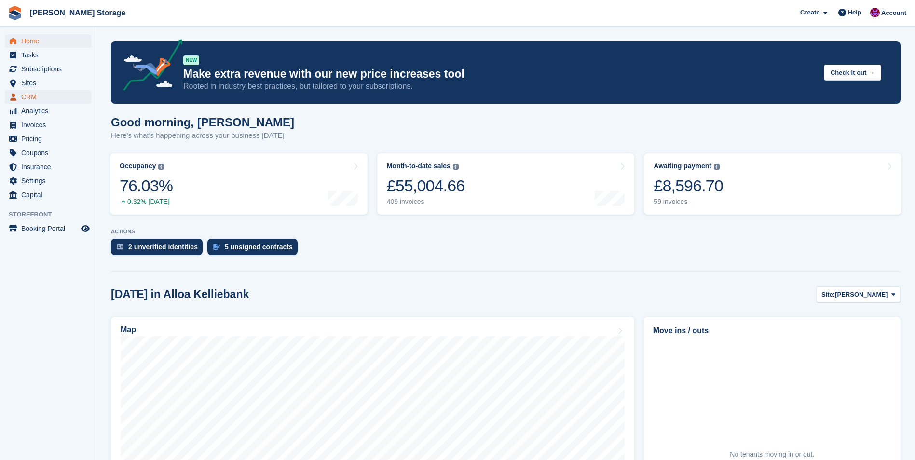
click at [31, 98] on span "CRM" at bounding box center [50, 97] width 58 height 14
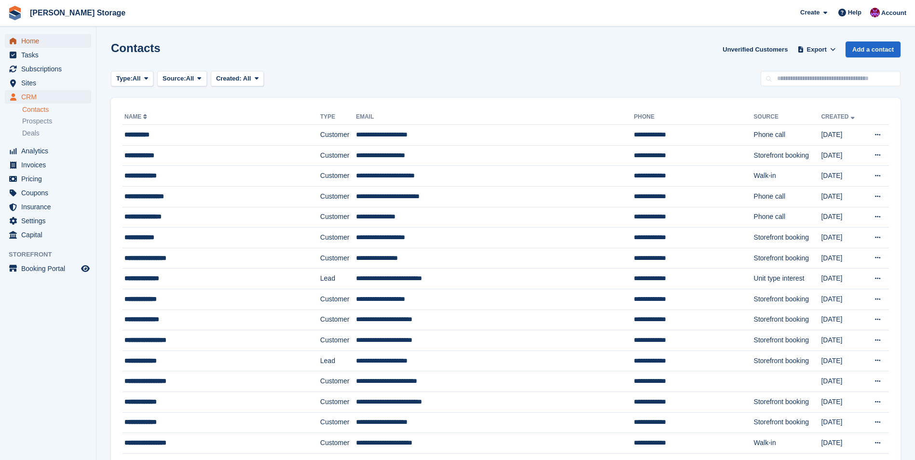
click at [44, 42] on span "Home" at bounding box center [50, 41] width 58 height 14
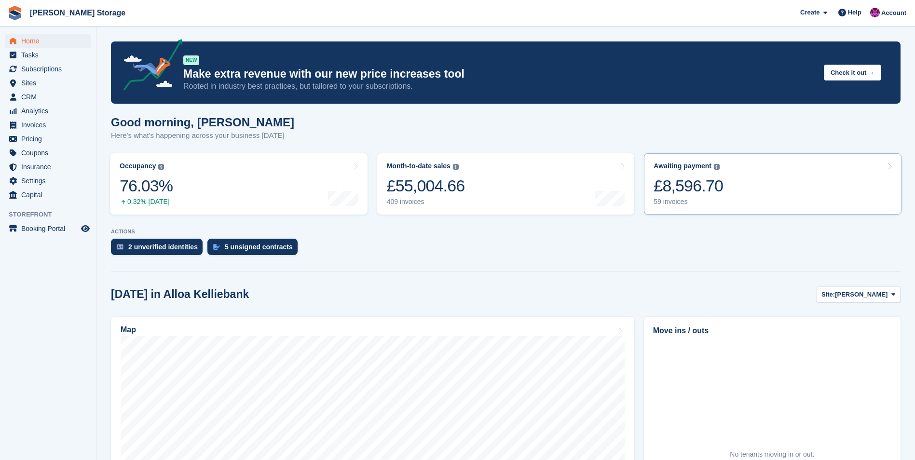
click at [708, 190] on div "£8,596.70" at bounding box center [687, 186] width 69 height 20
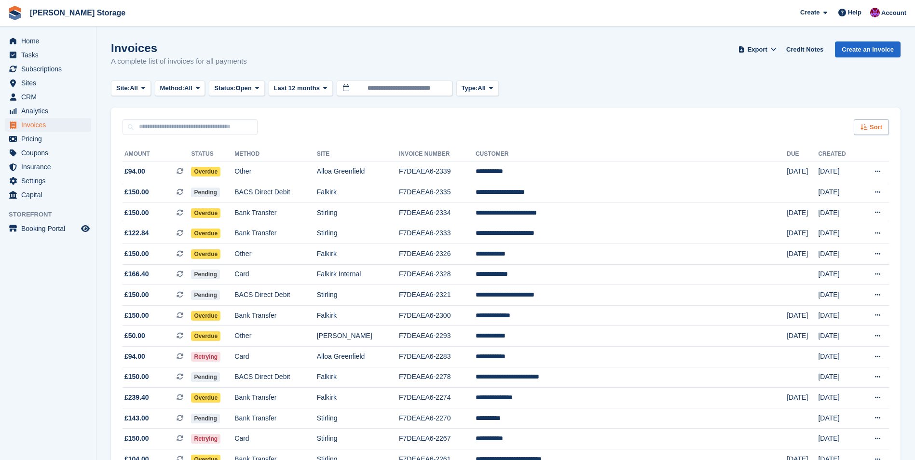
click at [872, 129] on span "Sort" at bounding box center [875, 127] width 13 height 10
click at [857, 190] on span "Created (oldest first)" at bounding box center [843, 192] width 66 height 8
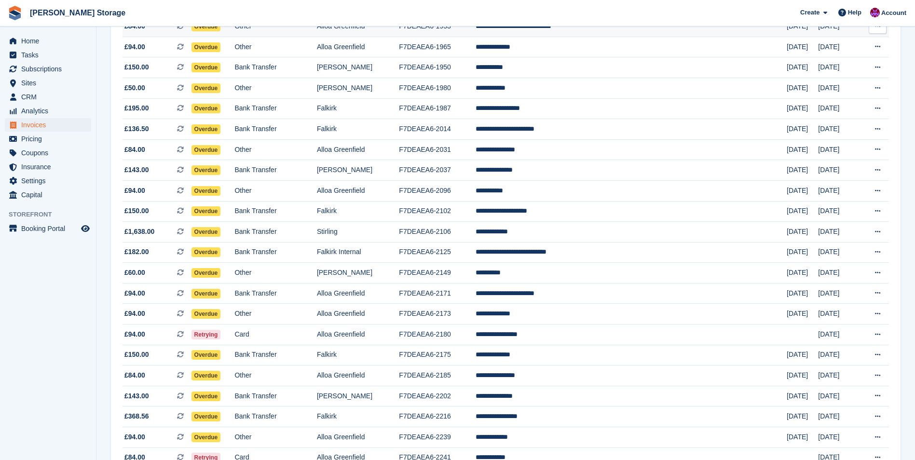
scroll to position [579, 0]
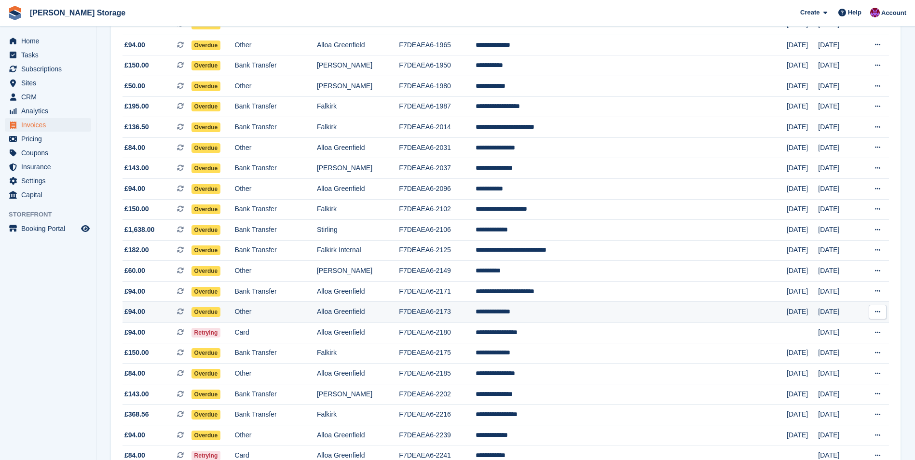
click at [600, 313] on td "**********" at bounding box center [630, 312] width 311 height 21
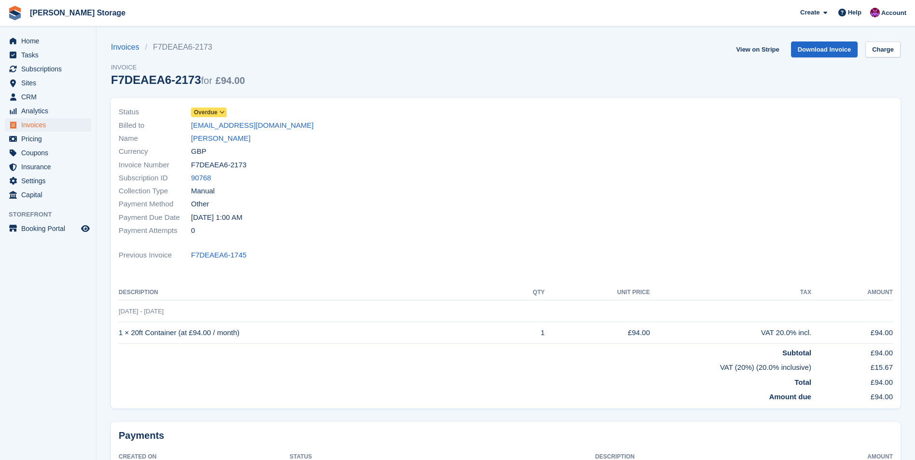
click at [220, 112] on icon at bounding box center [221, 112] width 5 height 6
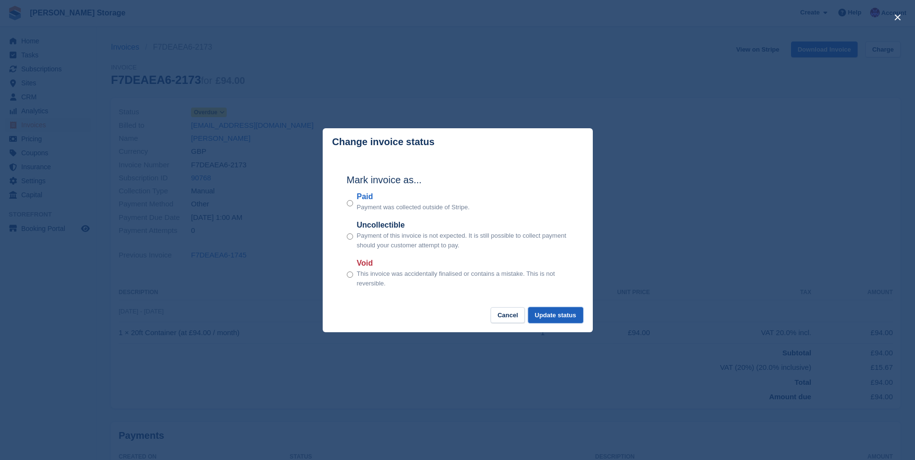
click at [548, 314] on button "Update status" at bounding box center [555, 315] width 55 height 16
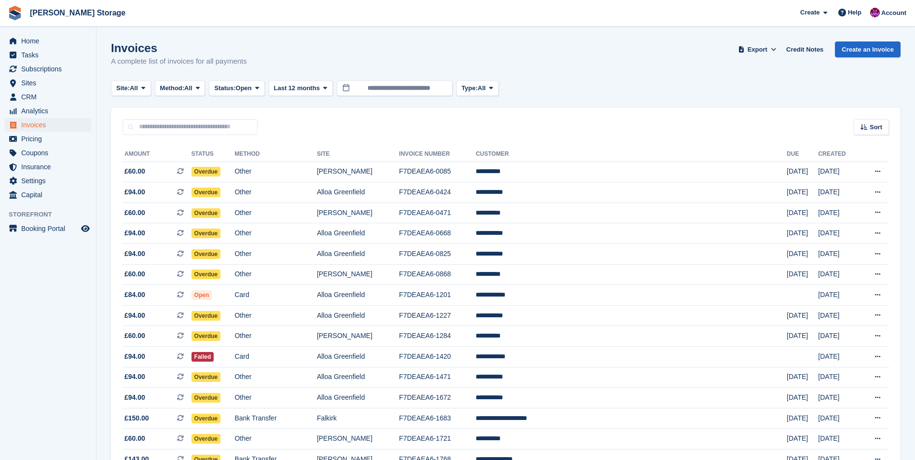
scroll to position [579, 0]
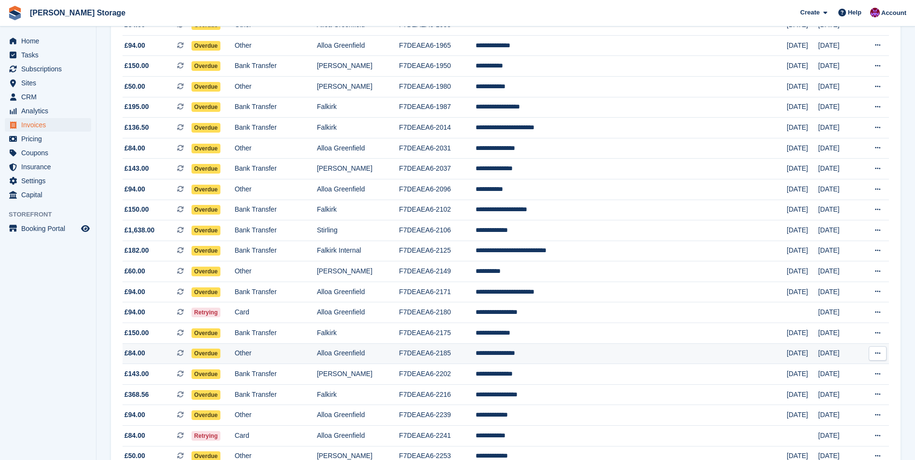
click at [563, 353] on td "**********" at bounding box center [630, 353] width 311 height 21
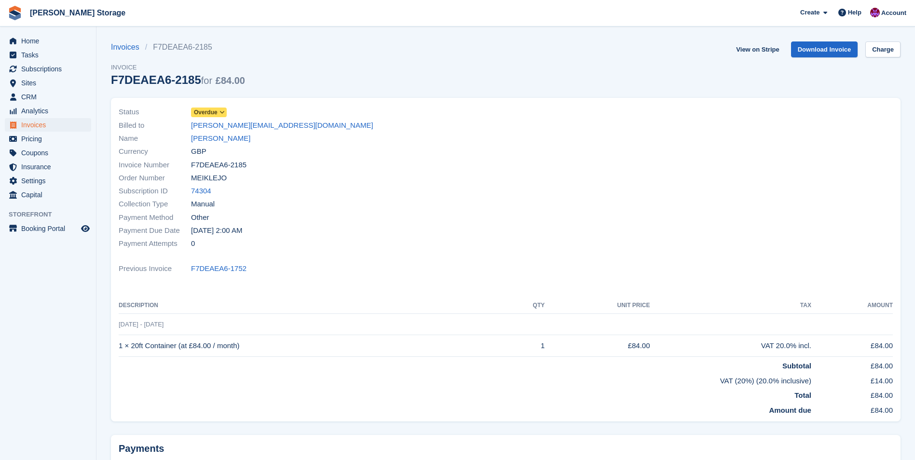
click at [245, 139] on div "Name Craig Meiklejohn" at bounding box center [309, 138] width 381 height 13
click at [235, 137] on link "Craig Meiklejohn" at bounding box center [220, 138] width 59 height 11
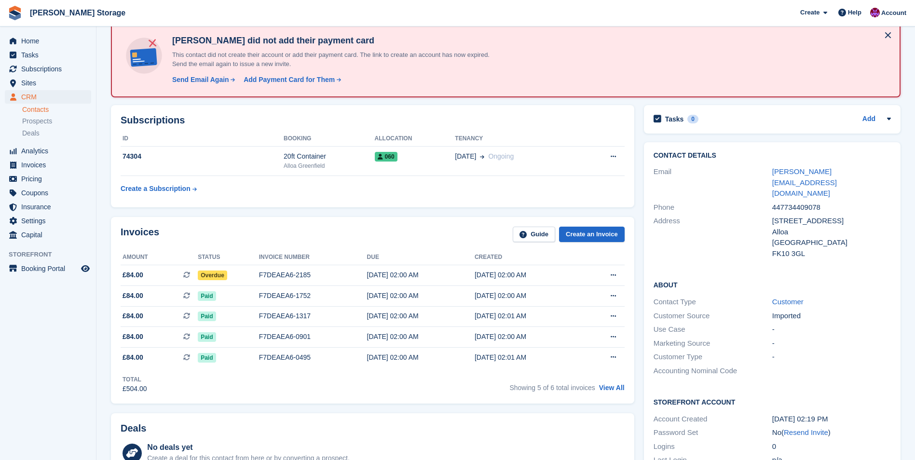
scroll to position [48, 0]
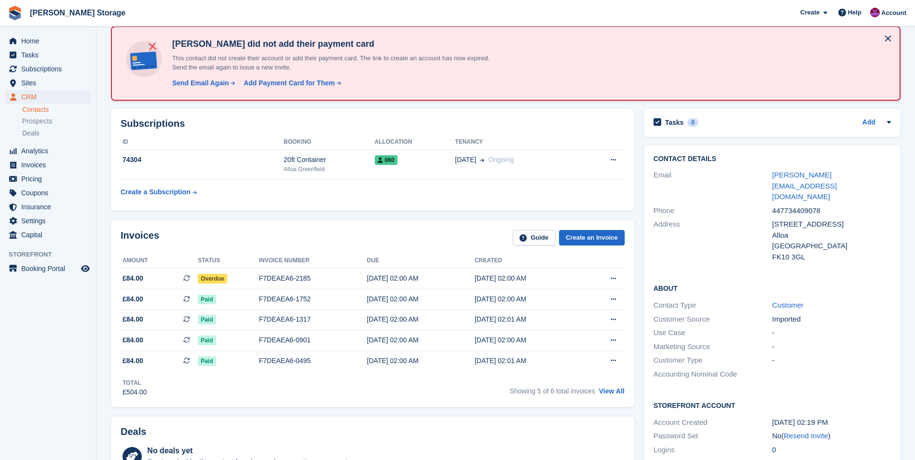
drag, startPoint x: 807, startPoint y: 419, endPoint x: 506, endPoint y: 38, distance: 485.4
click at [807, 432] on link "Resend Invite" at bounding box center [806, 436] width 44 height 8
click at [194, 84] on div "Send Email Again" at bounding box center [200, 83] width 57 height 10
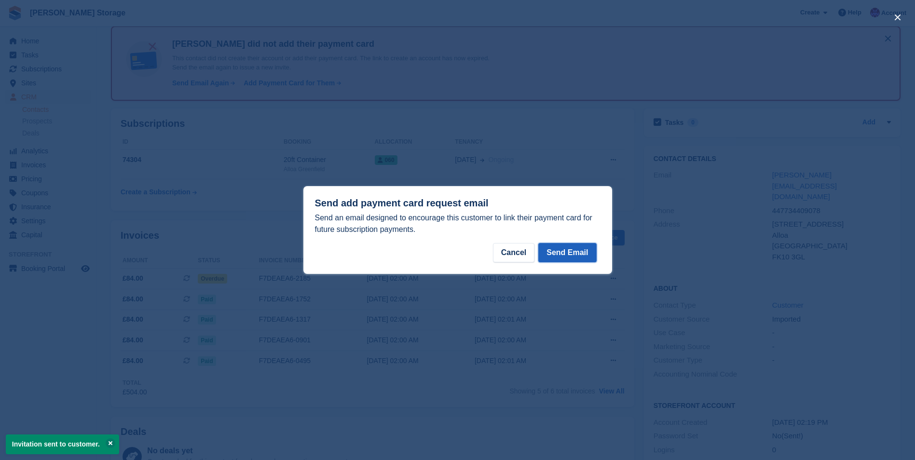
click at [561, 252] on button "Send Email" at bounding box center [567, 252] width 58 height 19
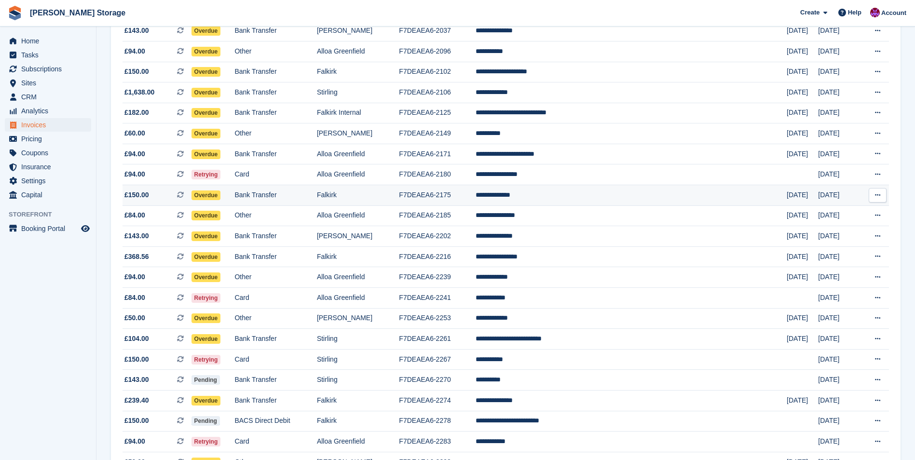
scroll to position [723, 0]
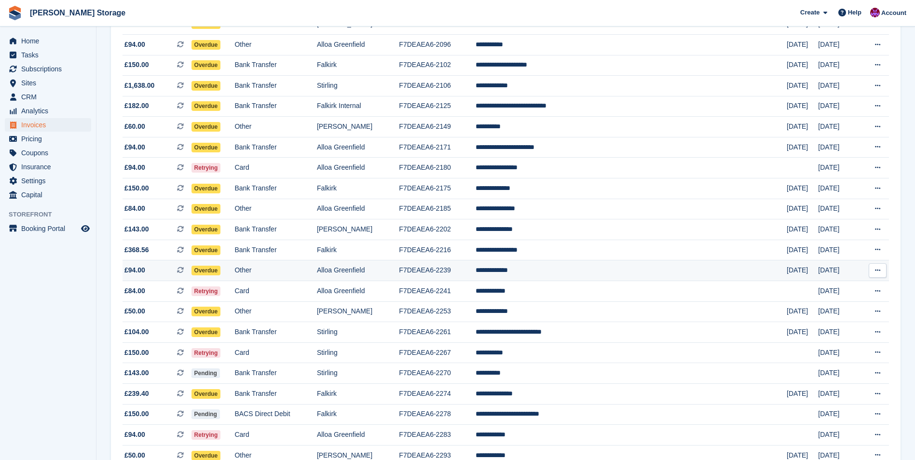
click at [556, 274] on td "**********" at bounding box center [630, 270] width 311 height 21
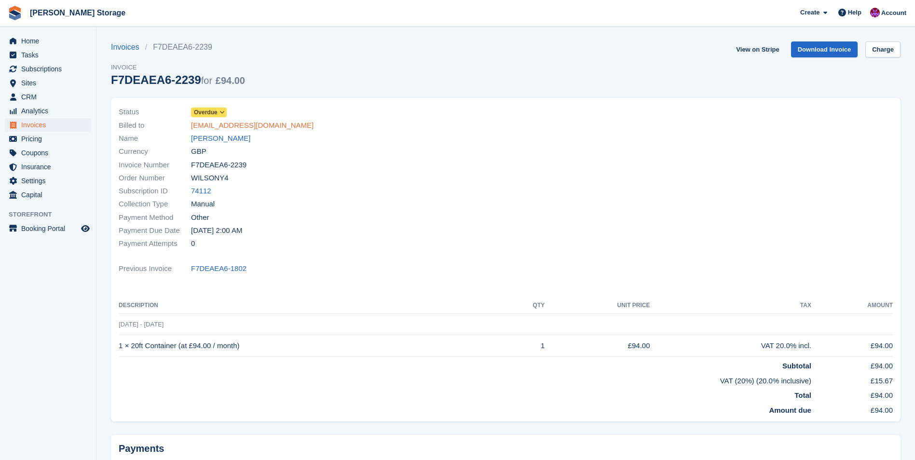
click at [203, 130] on link "fwilson.install@gmail.com" at bounding box center [252, 125] width 122 height 11
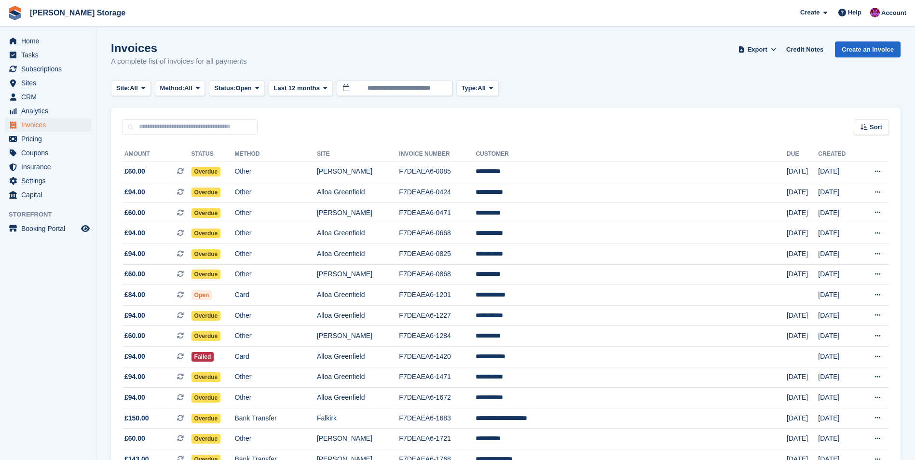
scroll to position [723, 0]
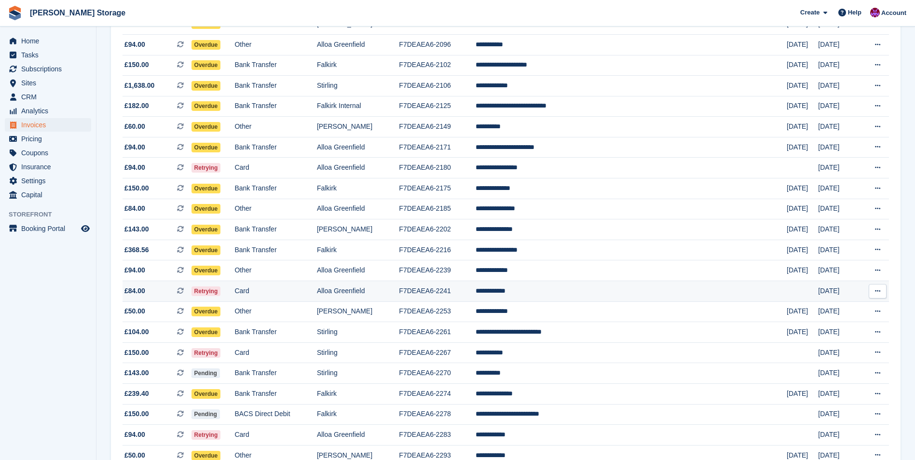
click at [561, 294] on td "**********" at bounding box center [630, 291] width 311 height 21
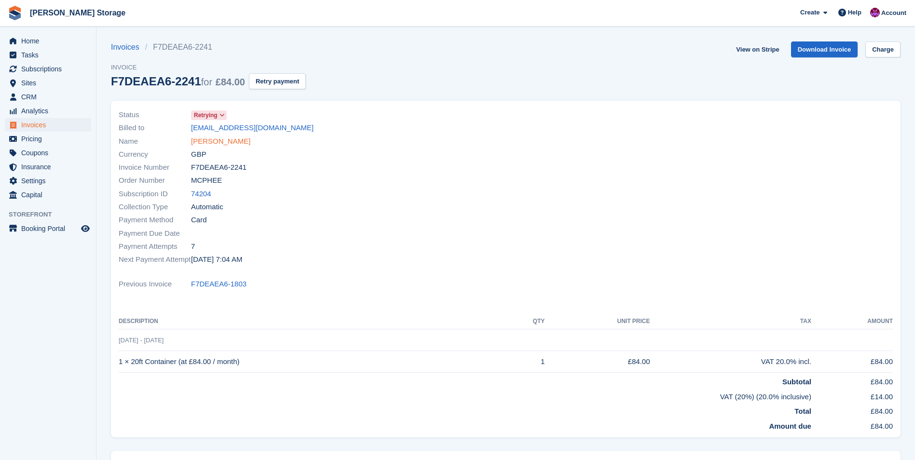
click at [205, 144] on link "[PERSON_NAME]" at bounding box center [220, 141] width 59 height 11
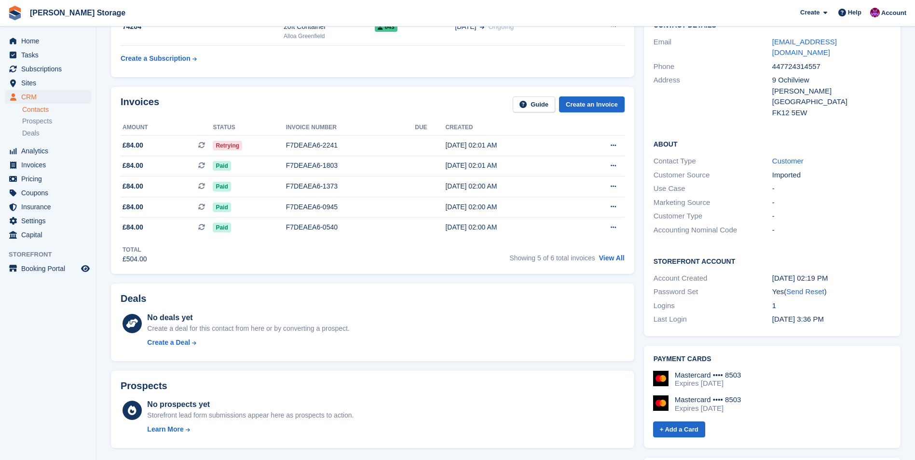
scroll to position [193, 0]
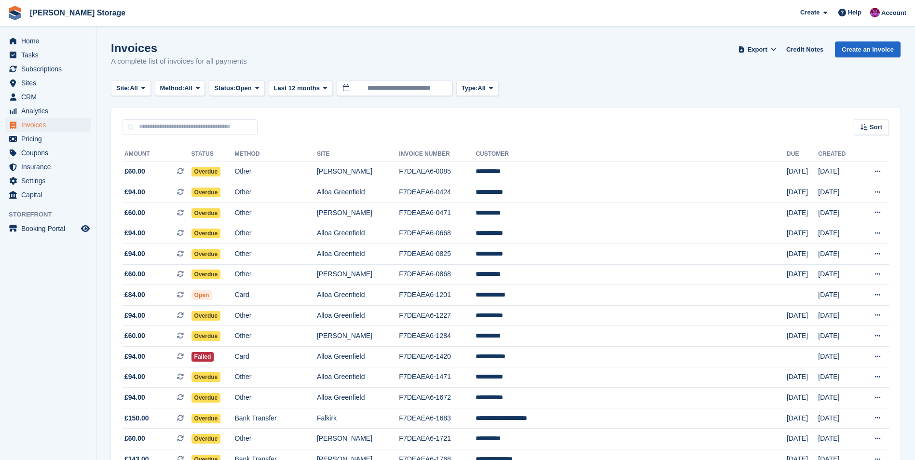
scroll to position [723, 0]
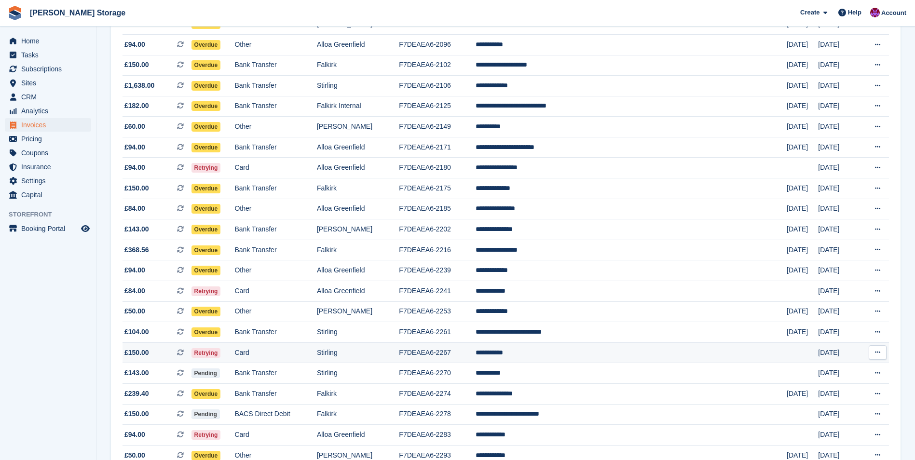
click at [475, 348] on td "F7DEAEA6-2267" at bounding box center [437, 352] width 77 height 21
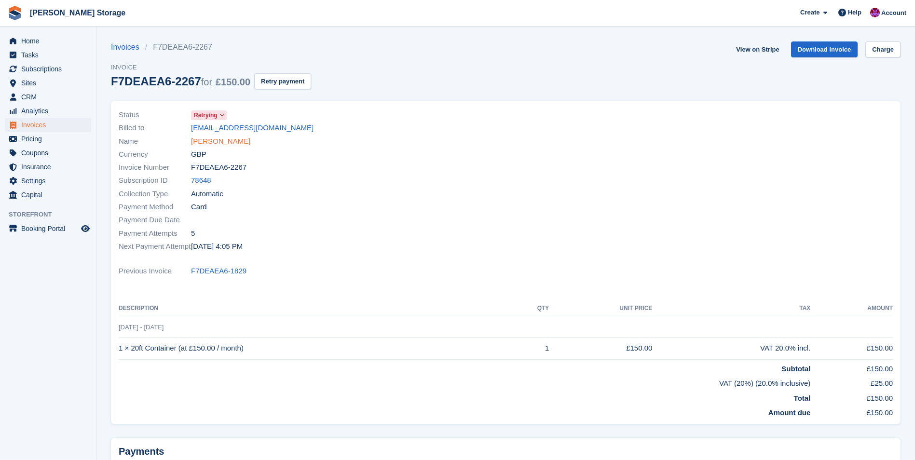
click at [206, 137] on link "IAN THOMSON" at bounding box center [220, 141] width 59 height 11
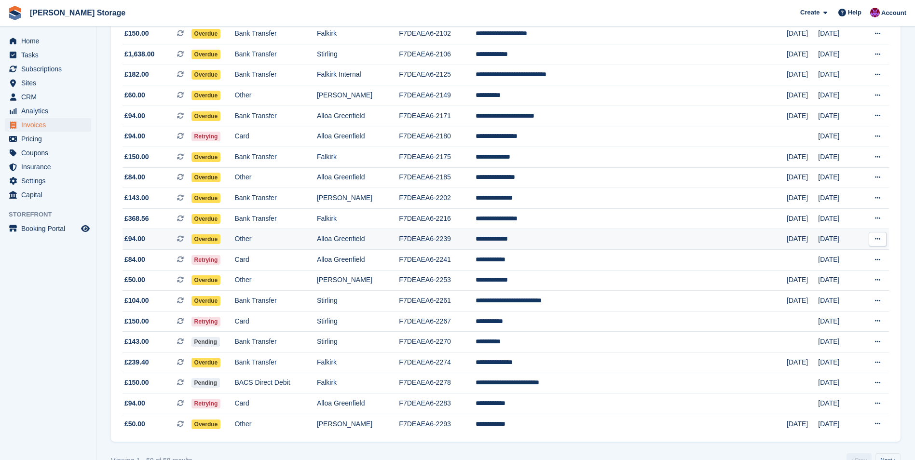
scroll to position [771, 0]
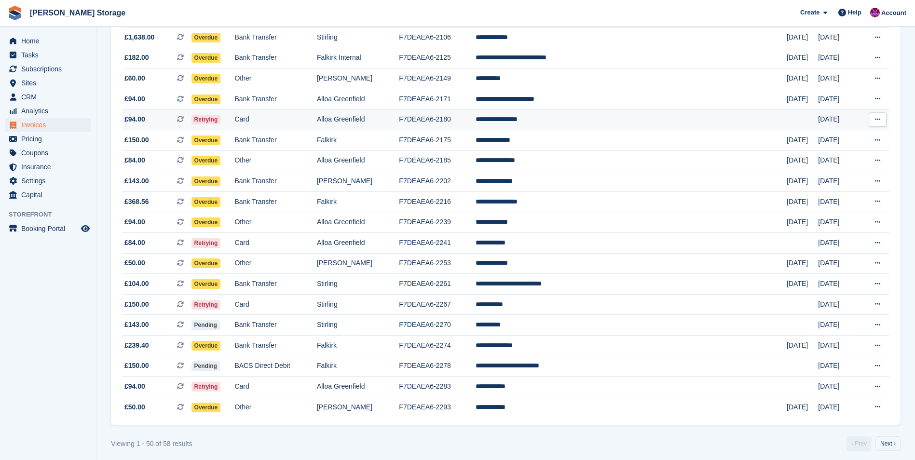
click at [574, 124] on td "**********" at bounding box center [630, 119] width 311 height 21
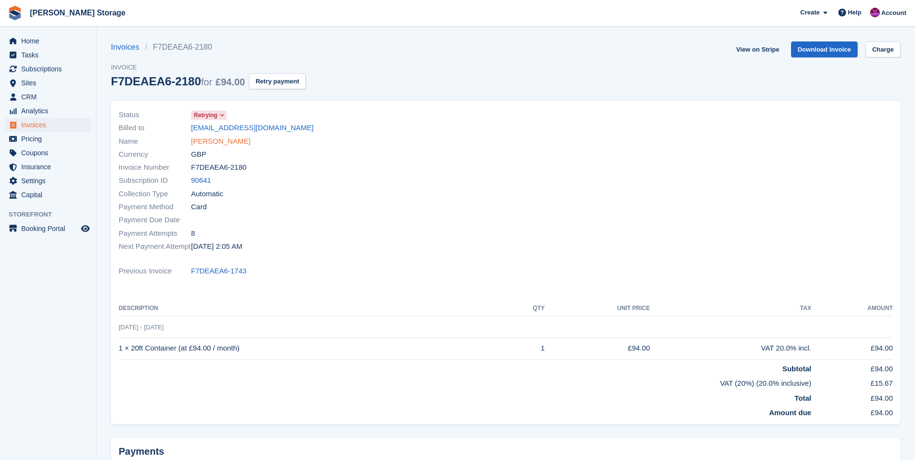
click at [237, 140] on link "[PERSON_NAME]" at bounding box center [220, 141] width 59 height 11
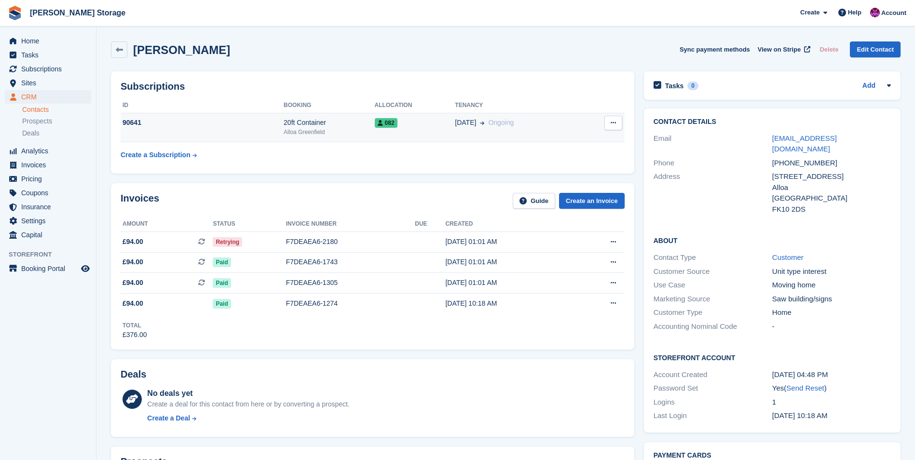
click at [347, 123] on div "20ft Container" at bounding box center [329, 123] width 91 height 10
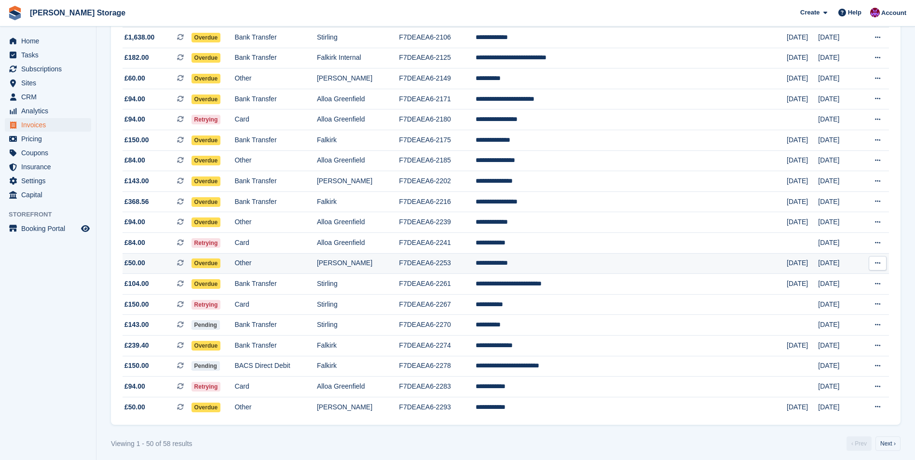
scroll to position [776, 0]
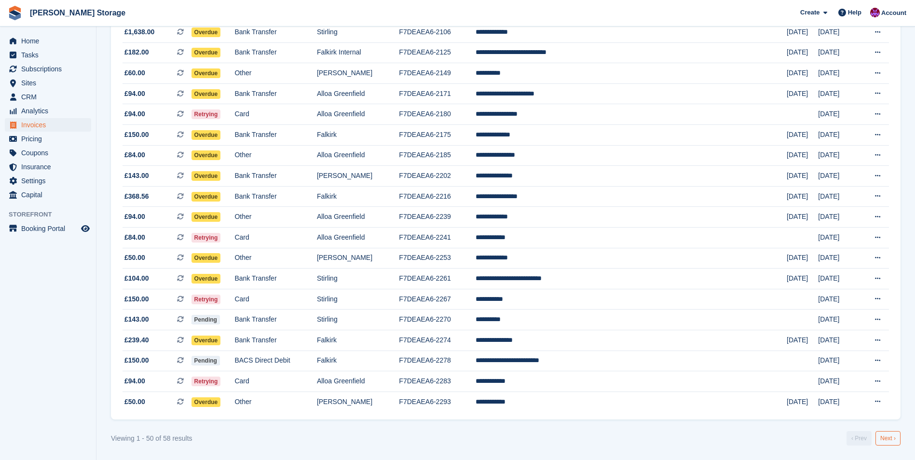
click at [889, 439] on link "Next ›" at bounding box center [887, 438] width 25 height 14
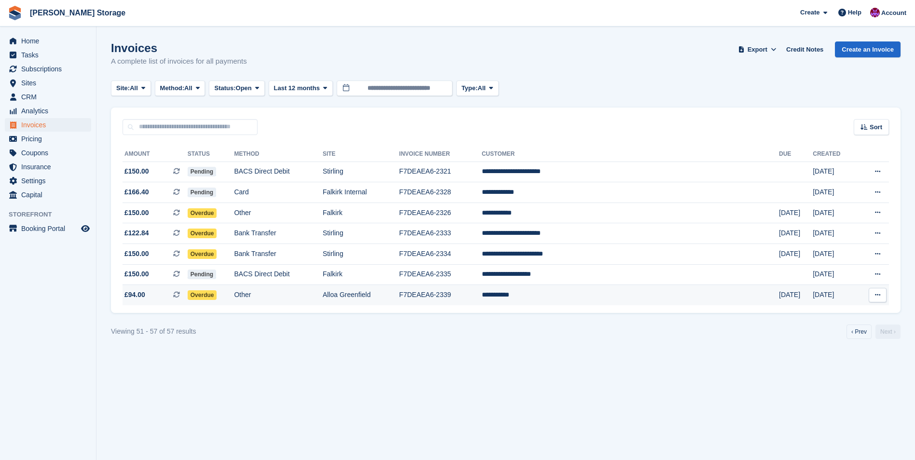
click at [593, 296] on td "**********" at bounding box center [630, 295] width 297 height 20
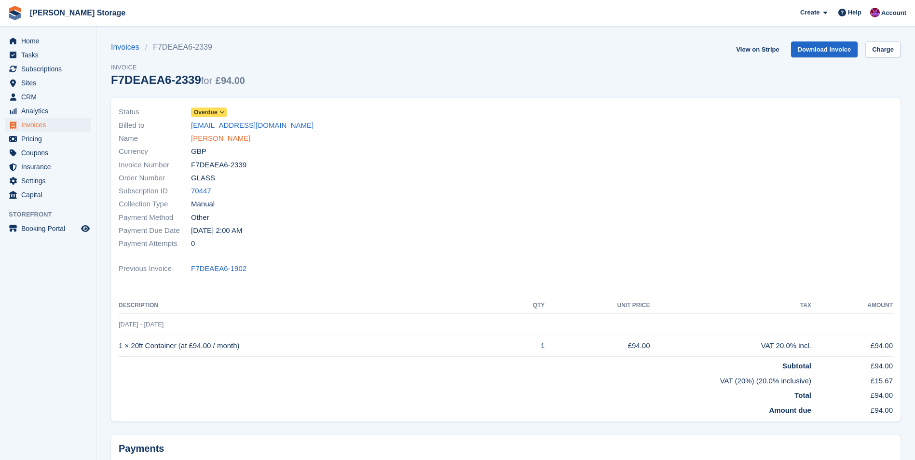
click at [215, 138] on link "[PERSON_NAME]" at bounding box center [220, 138] width 59 height 11
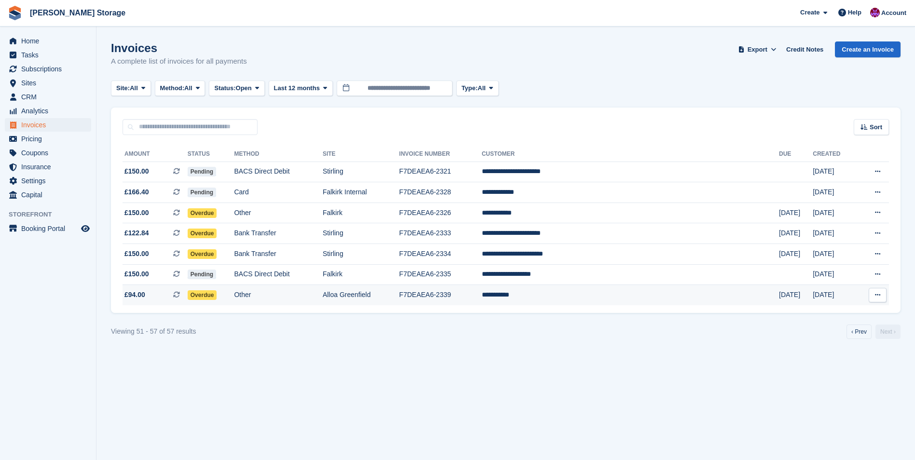
click at [322, 296] on td "Other" at bounding box center [278, 295] width 88 height 20
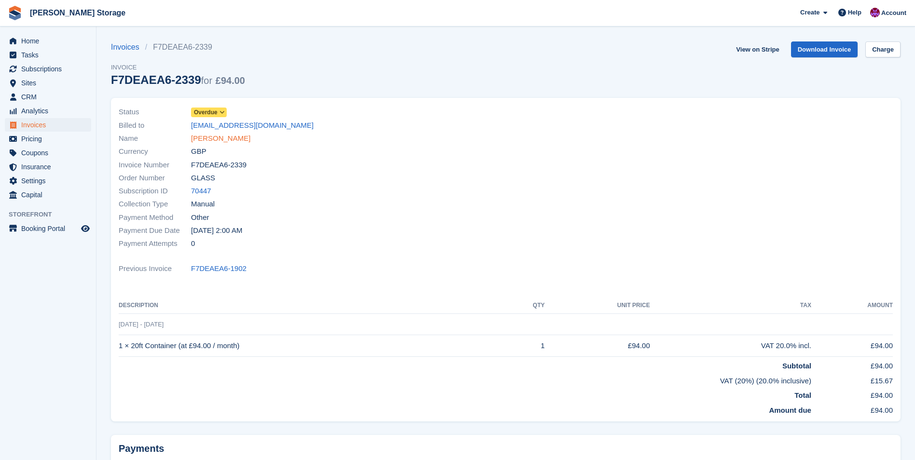
click at [217, 140] on link "Craig Glass" at bounding box center [220, 138] width 59 height 11
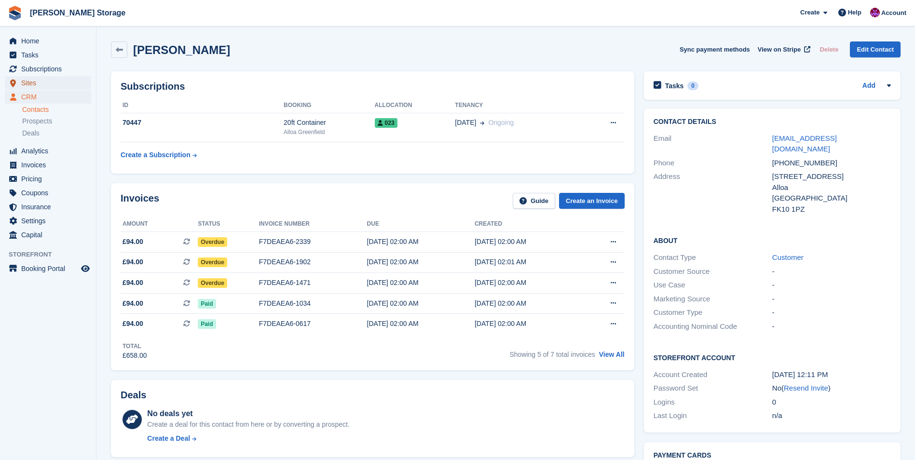
click at [34, 79] on span "Sites" at bounding box center [50, 83] width 58 height 14
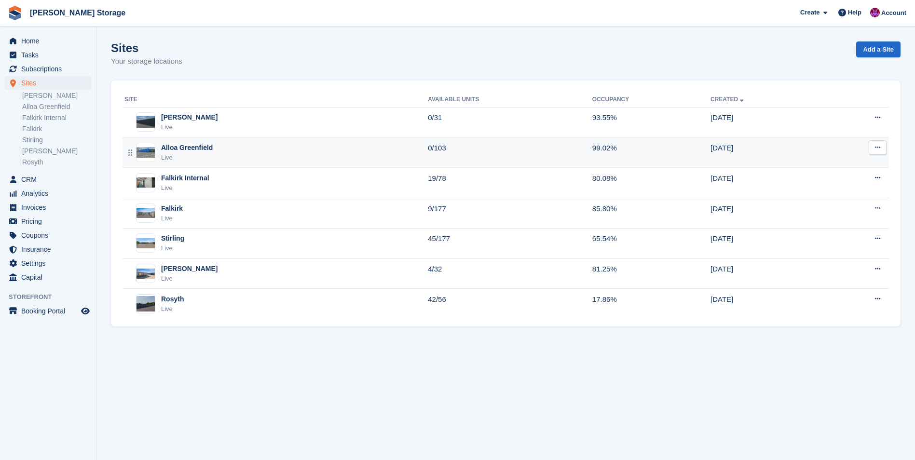
click at [357, 149] on div "Alloa Greenfield Live" at bounding box center [275, 153] width 303 height 20
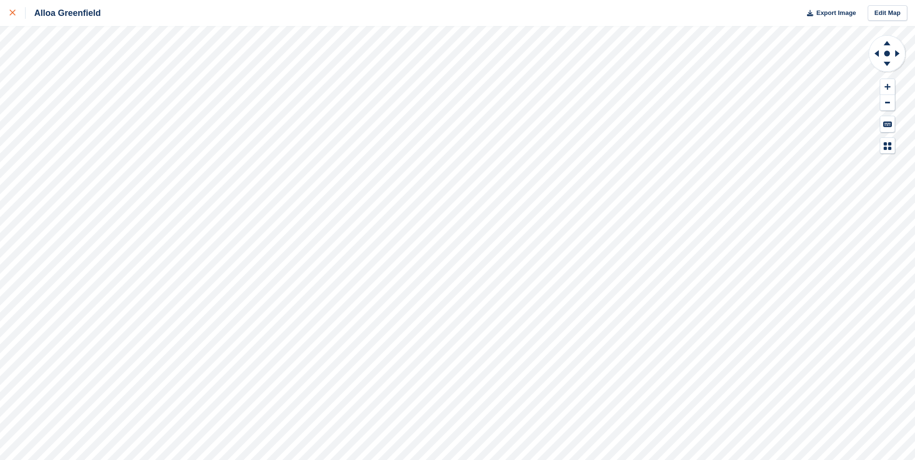
click at [11, 10] on icon at bounding box center [13, 13] width 6 height 6
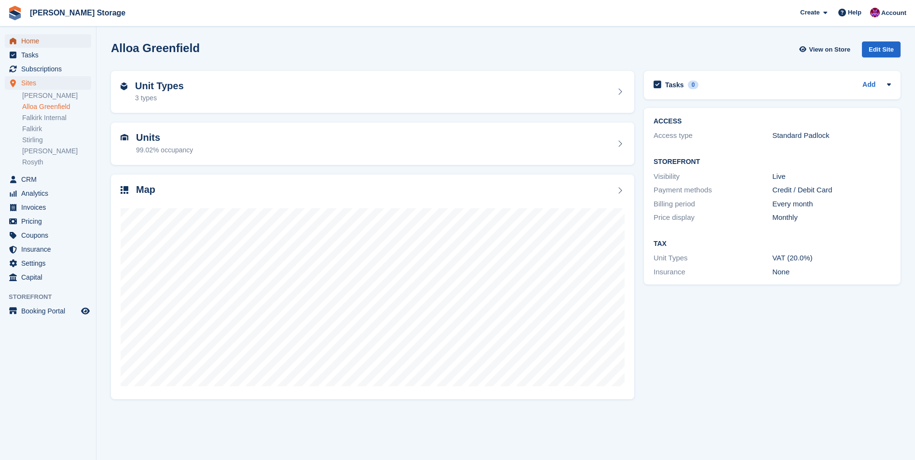
click at [26, 40] on span "Home" at bounding box center [50, 41] width 58 height 14
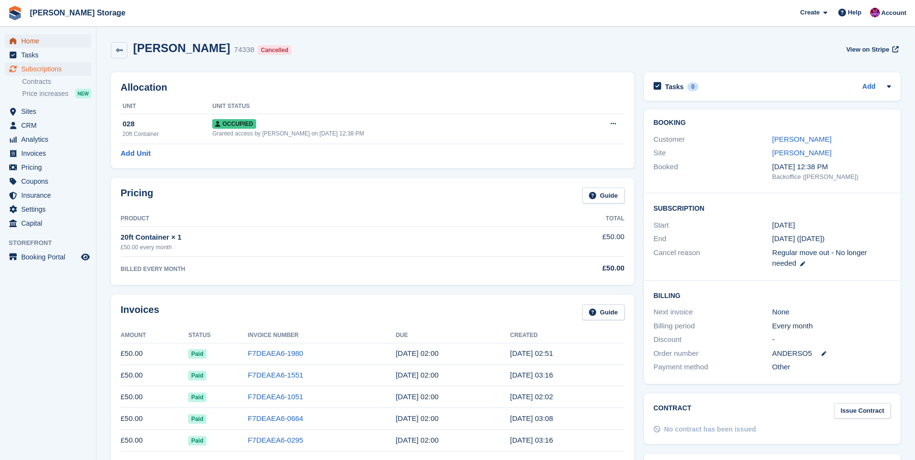
click at [33, 39] on span "Home" at bounding box center [50, 41] width 58 height 14
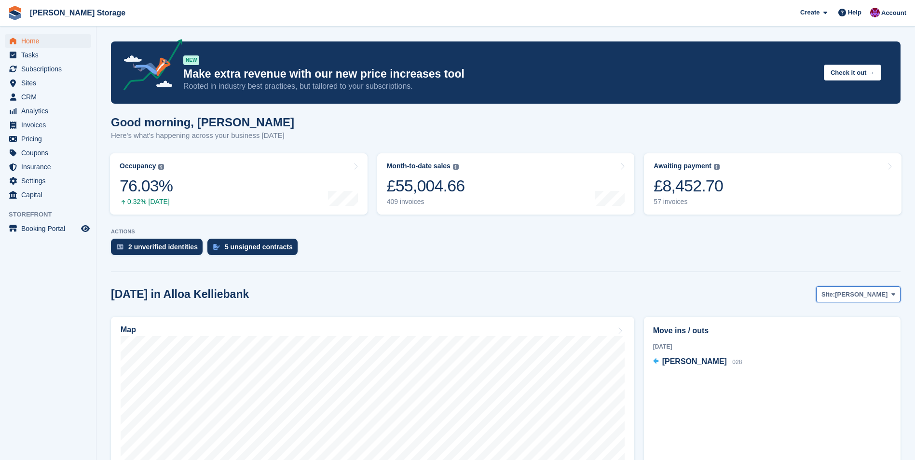
click at [861, 298] on span "[PERSON_NAME]" at bounding box center [861, 295] width 53 height 10
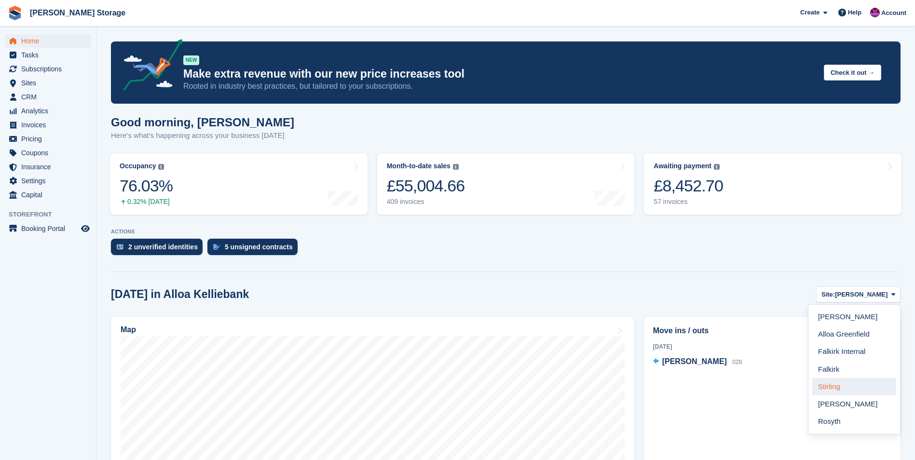
click at [840, 388] on link "Stirling" at bounding box center [854, 386] width 84 height 17
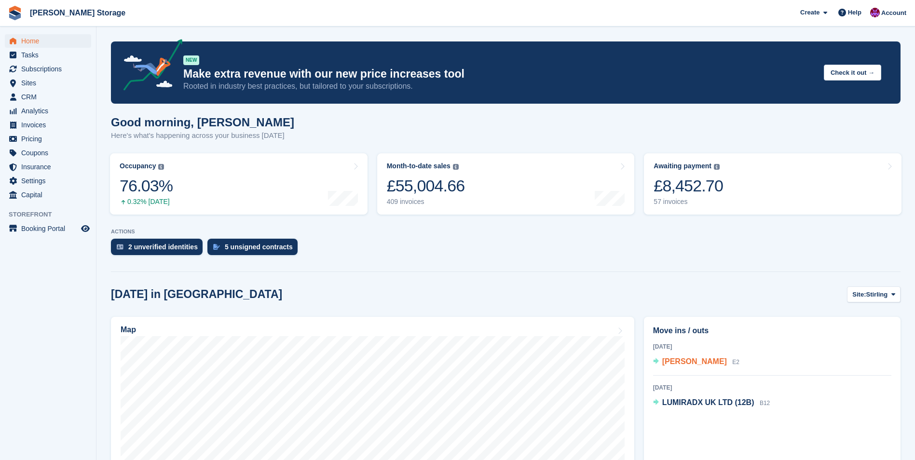
click at [678, 364] on span "Nicola Ballantyne" at bounding box center [694, 361] width 65 height 8
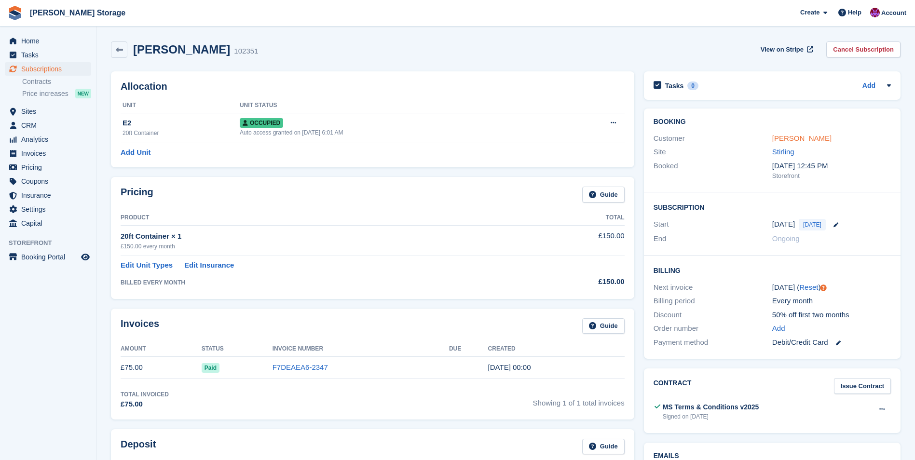
click at [795, 142] on link "Nicola Ballantyne" at bounding box center [801, 138] width 59 height 8
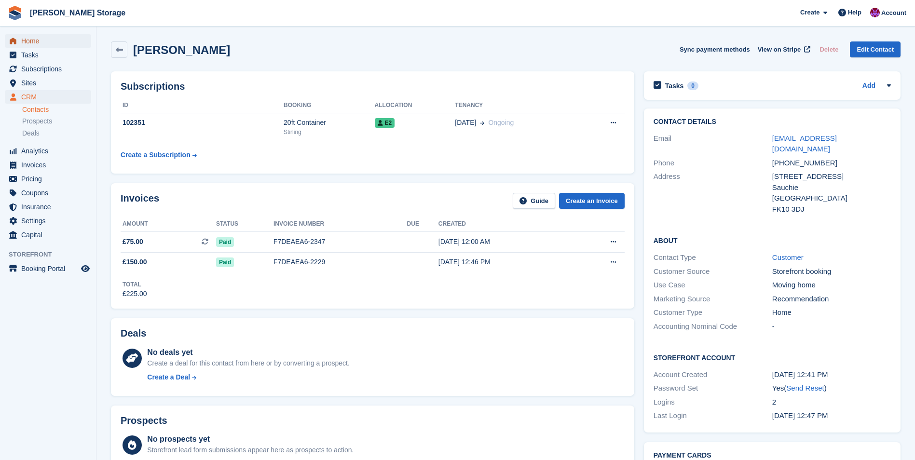
click at [41, 42] on span "Home" at bounding box center [50, 41] width 58 height 14
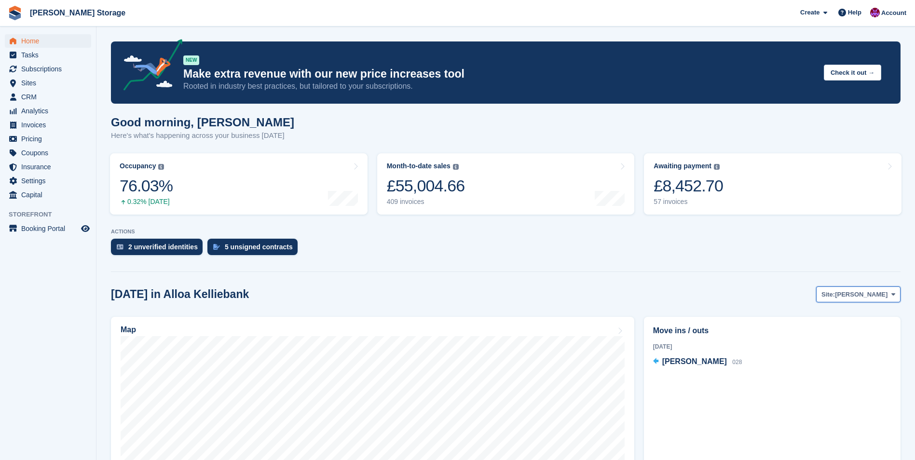
click at [853, 294] on span "[PERSON_NAME]" at bounding box center [861, 295] width 53 height 10
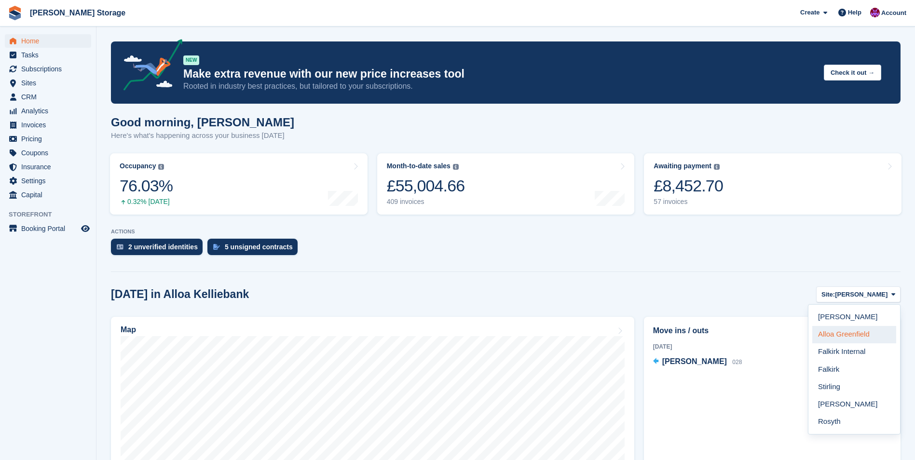
click at [857, 336] on link "Alloa Greenfield" at bounding box center [854, 334] width 84 height 17
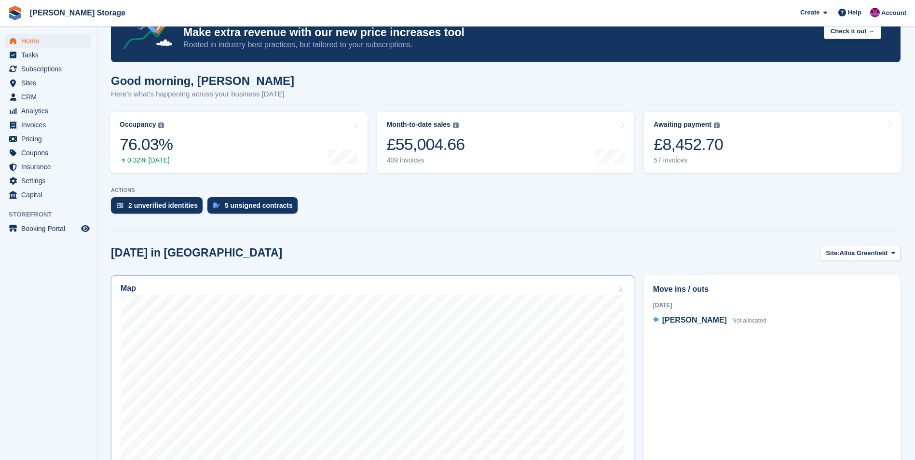
scroll to position [193, 0]
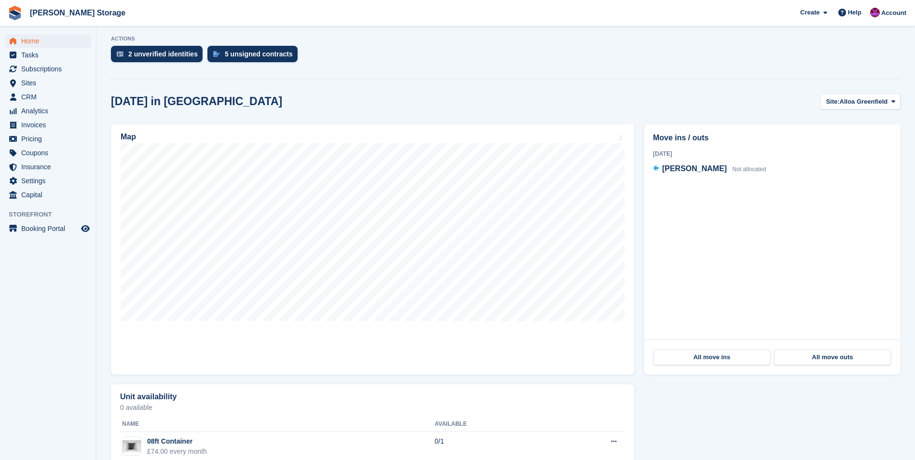
click at [61, 302] on aside "Home Tasks Subscriptions Subscriptions Subscriptions Contracts Price increases …" at bounding box center [48, 233] width 96 height 412
click at [38, 44] on span "Home" at bounding box center [50, 41] width 58 height 14
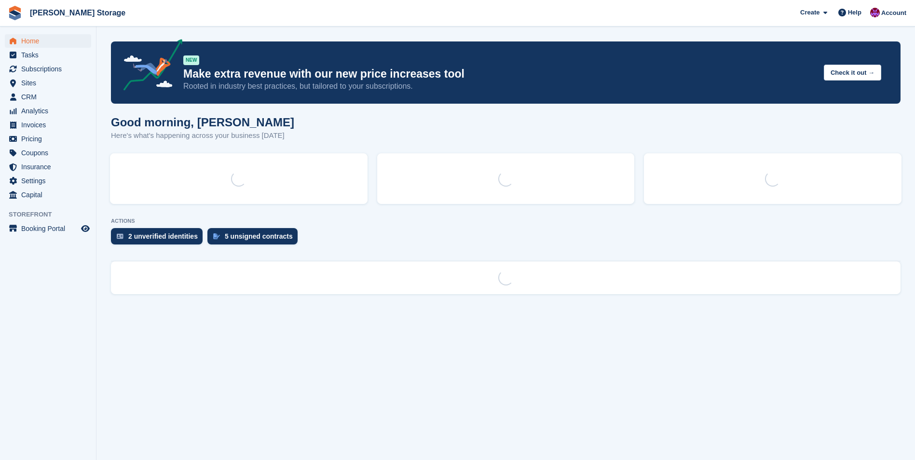
scroll to position [0, 0]
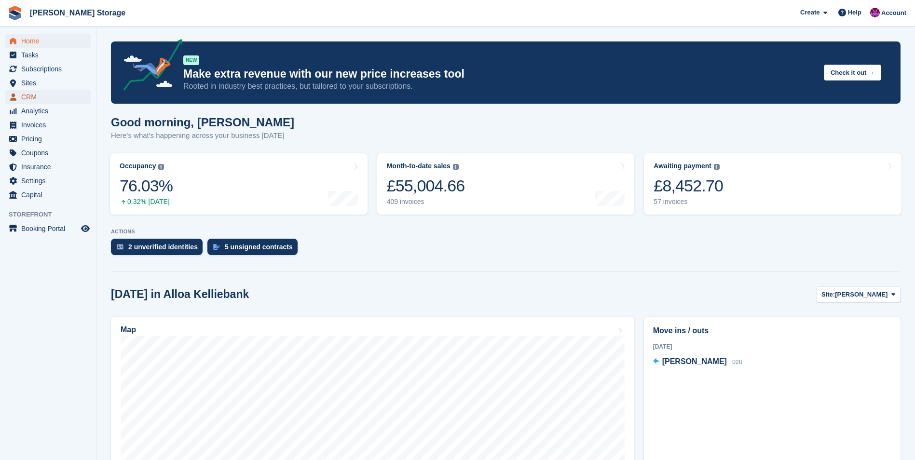
click at [31, 95] on span "CRM" at bounding box center [50, 97] width 58 height 14
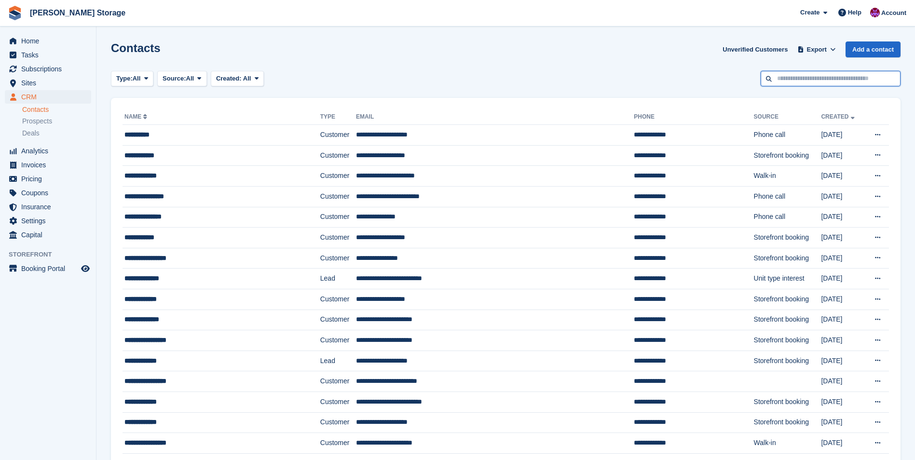
click at [803, 80] on input "text" at bounding box center [830, 79] width 140 height 16
type input "*****"
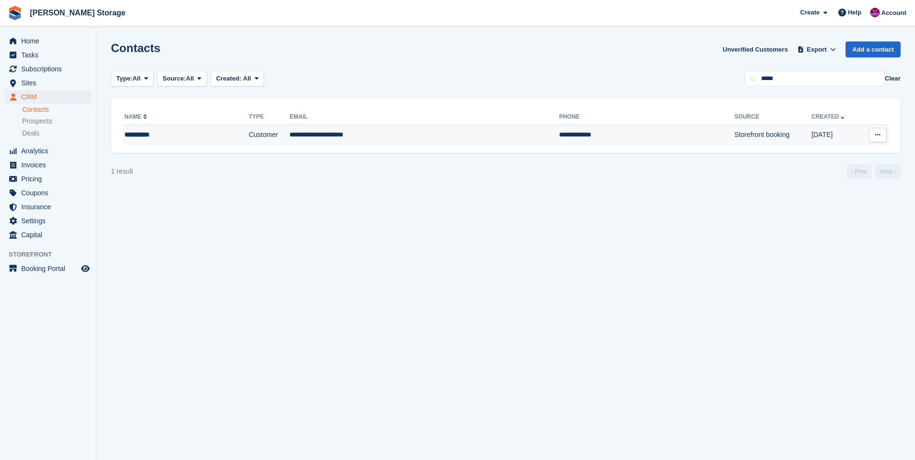
click at [294, 135] on td "**********" at bounding box center [424, 135] width 270 height 20
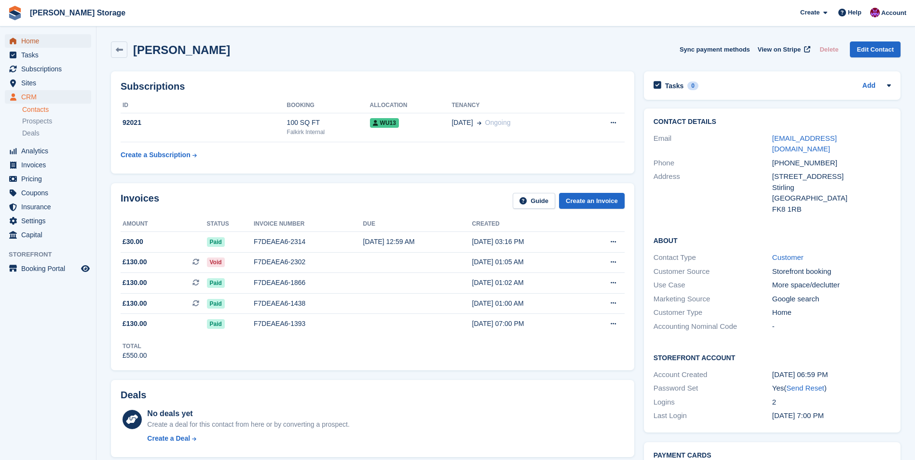
click at [33, 42] on span "Home" at bounding box center [50, 41] width 58 height 14
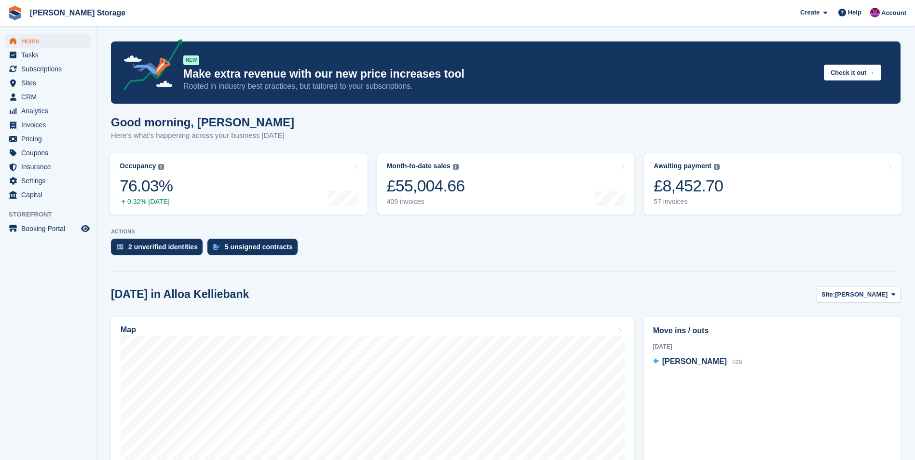
click at [34, 263] on aside "Home Tasks Subscriptions Subscriptions Subscriptions Contracts Price increases …" at bounding box center [48, 233] width 96 height 412
